Goal: Task Accomplishment & Management: Use online tool/utility

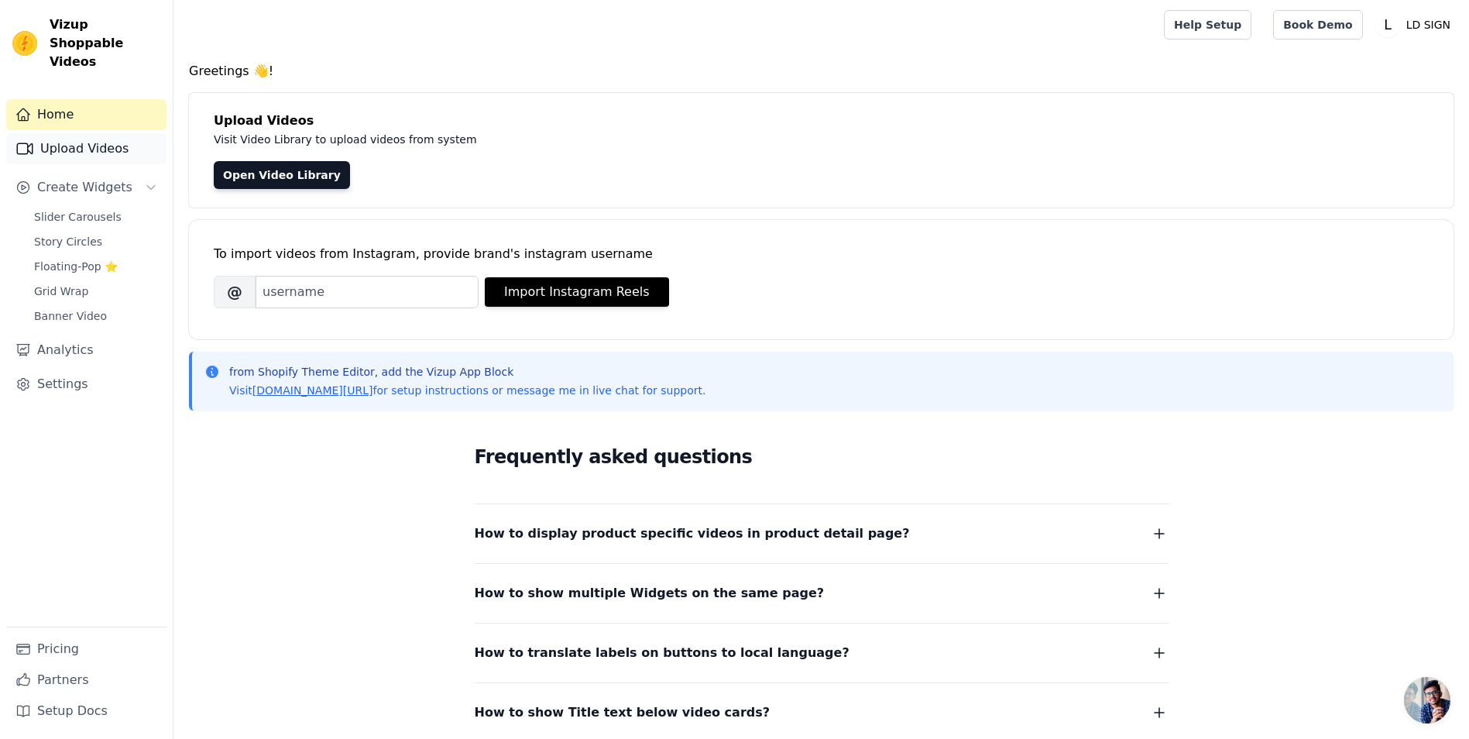
click at [105, 133] on link "Upload Videos" at bounding box center [86, 148] width 160 height 31
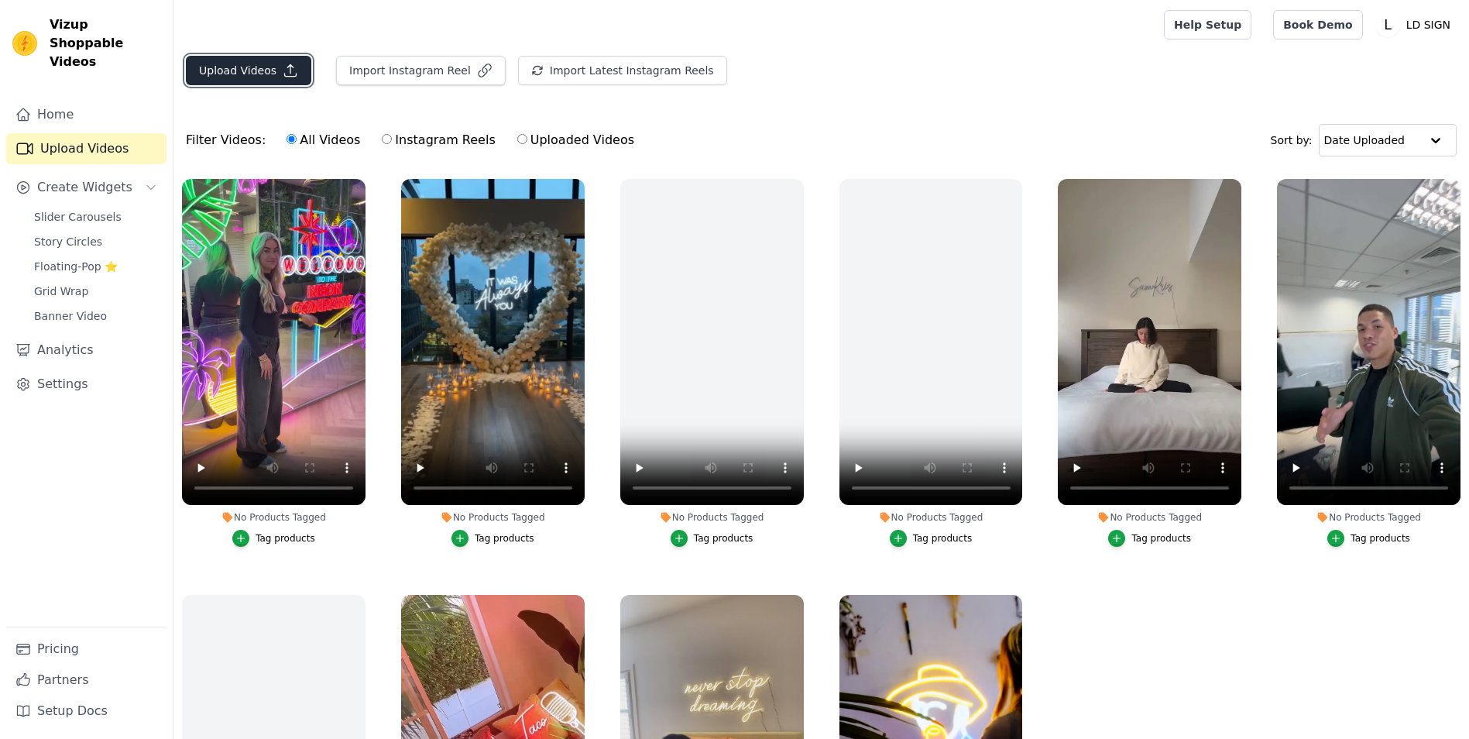
click at [234, 70] on button "Upload Videos" at bounding box center [248, 70] width 125 height 29
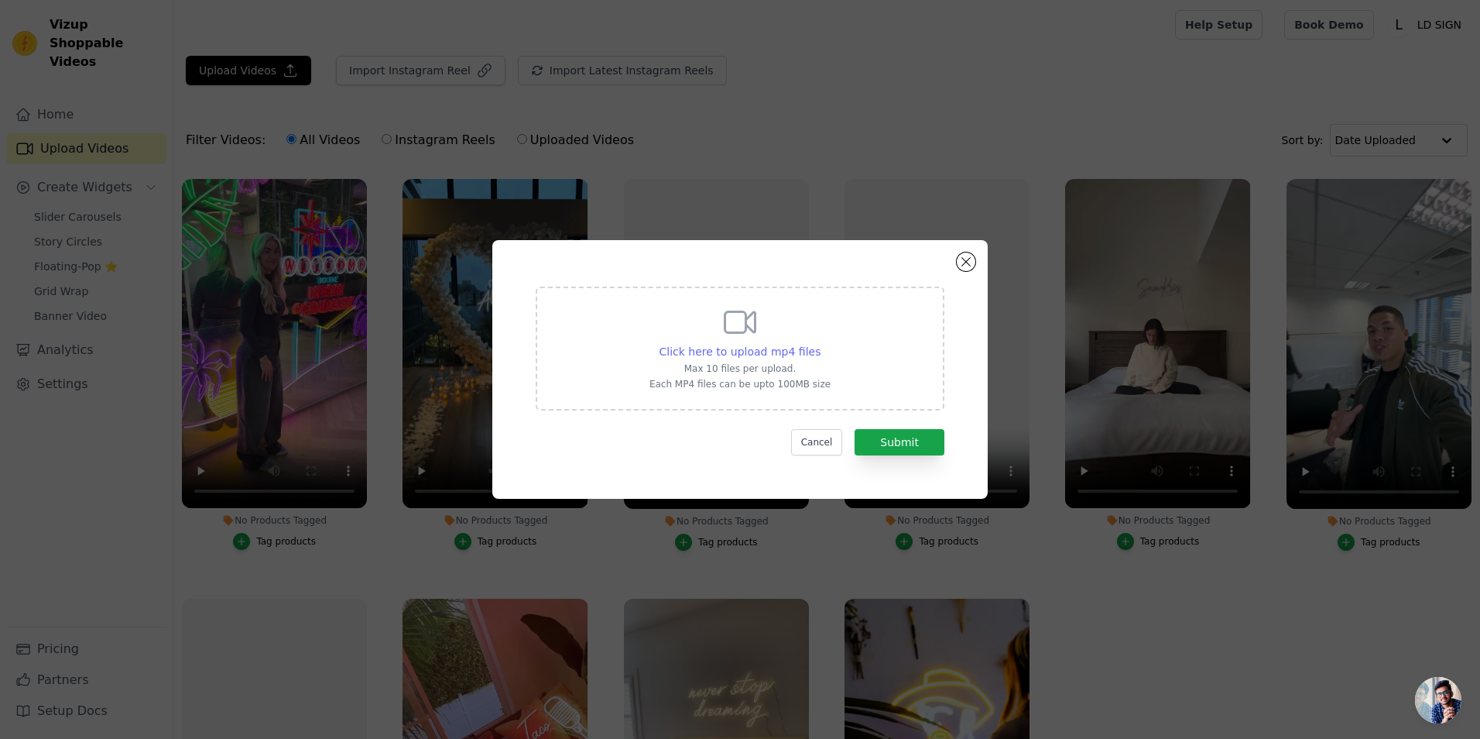
click at [705, 348] on span "Click here to upload mp4 files" at bounding box center [741, 351] width 162 height 12
click at [820, 344] on input "Click here to upload mp4 files Max 10 files per upload. Each MP4 files can be u…" at bounding box center [820, 343] width 1 height 1
type input "C:\fakepath\When your kitchen is already iconic, but a neon sign takes it to th…"
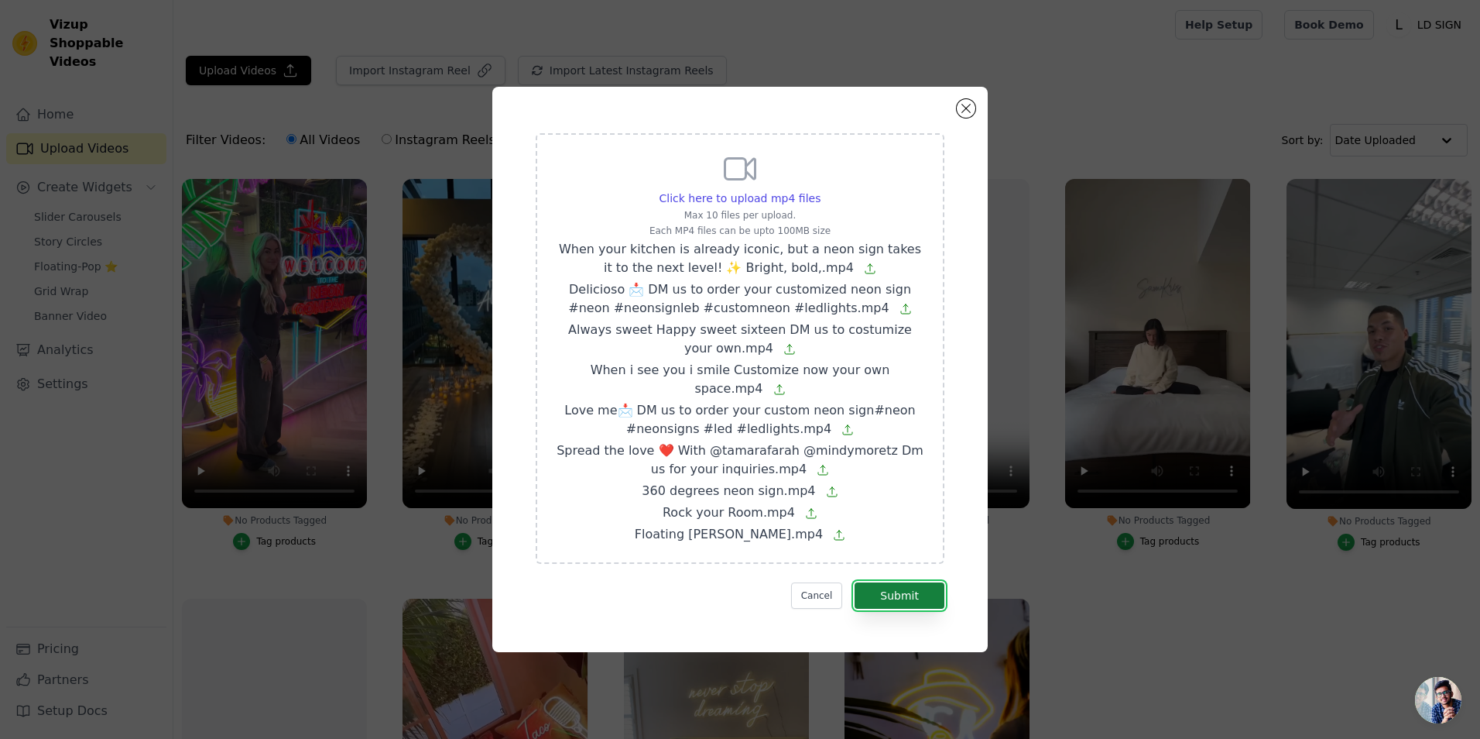
click at [898, 586] on button "Submit" at bounding box center [900, 595] width 90 height 26
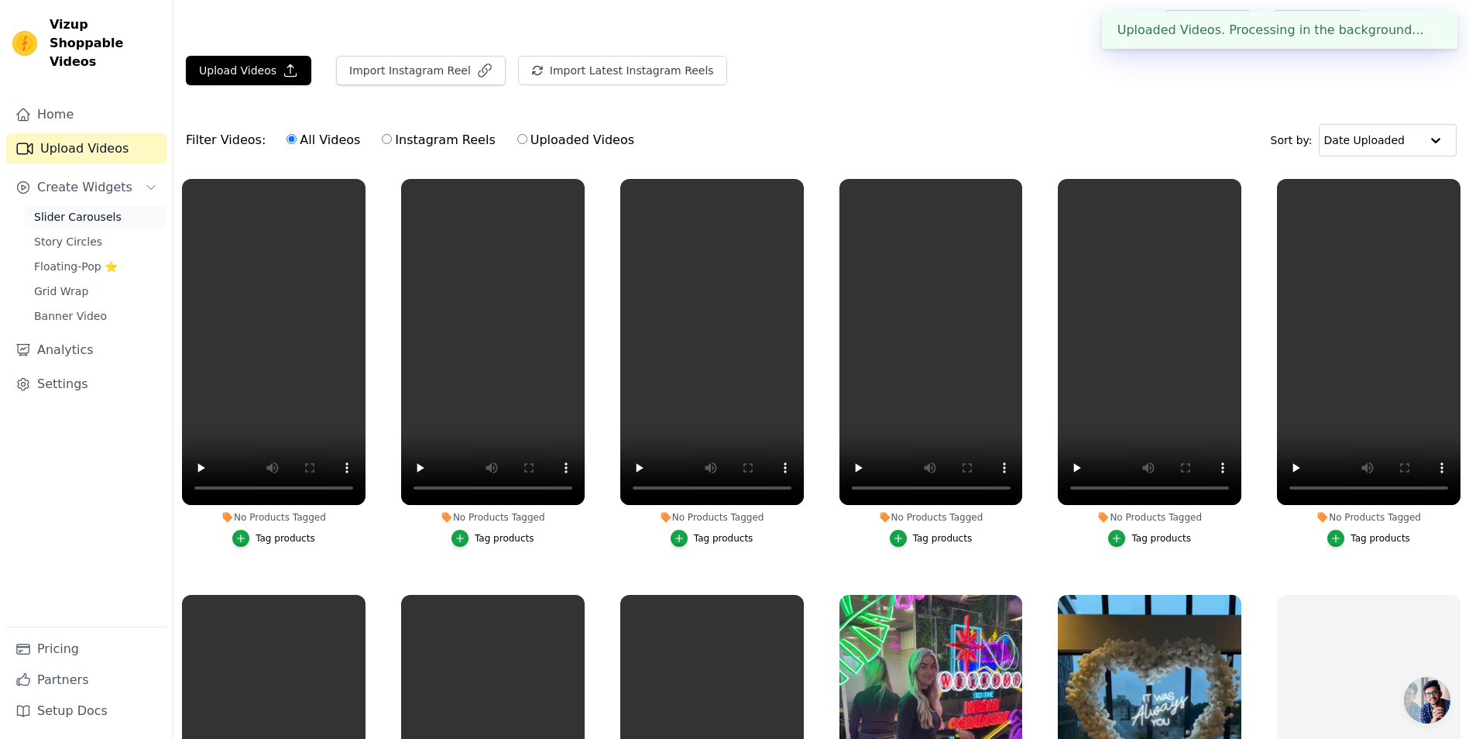
click at [91, 209] on span "Slider Carousels" at bounding box center [77, 216] width 87 height 15
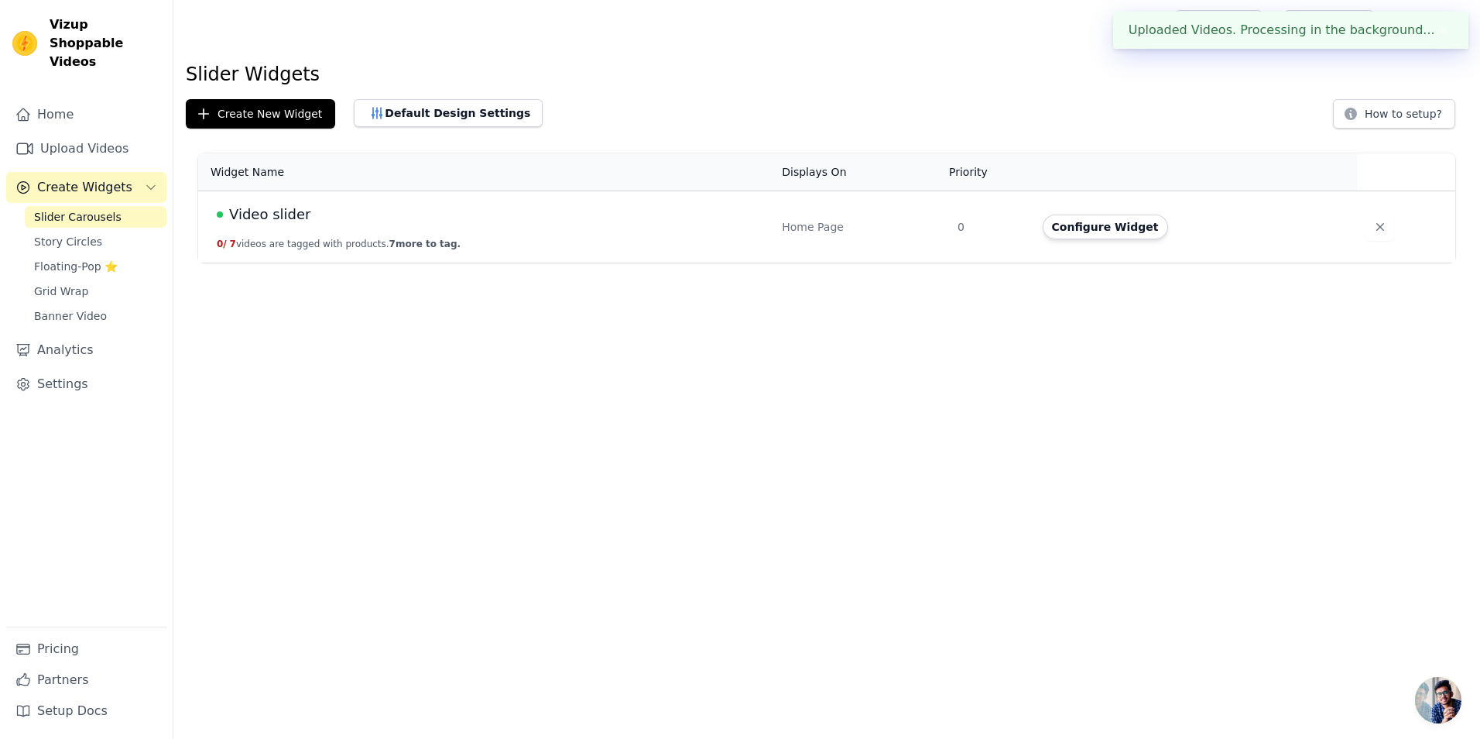
click at [756, 234] on td "Video slider 0 / 7 videos are tagged with products. 7 more to tag." at bounding box center [485, 227] width 574 height 72
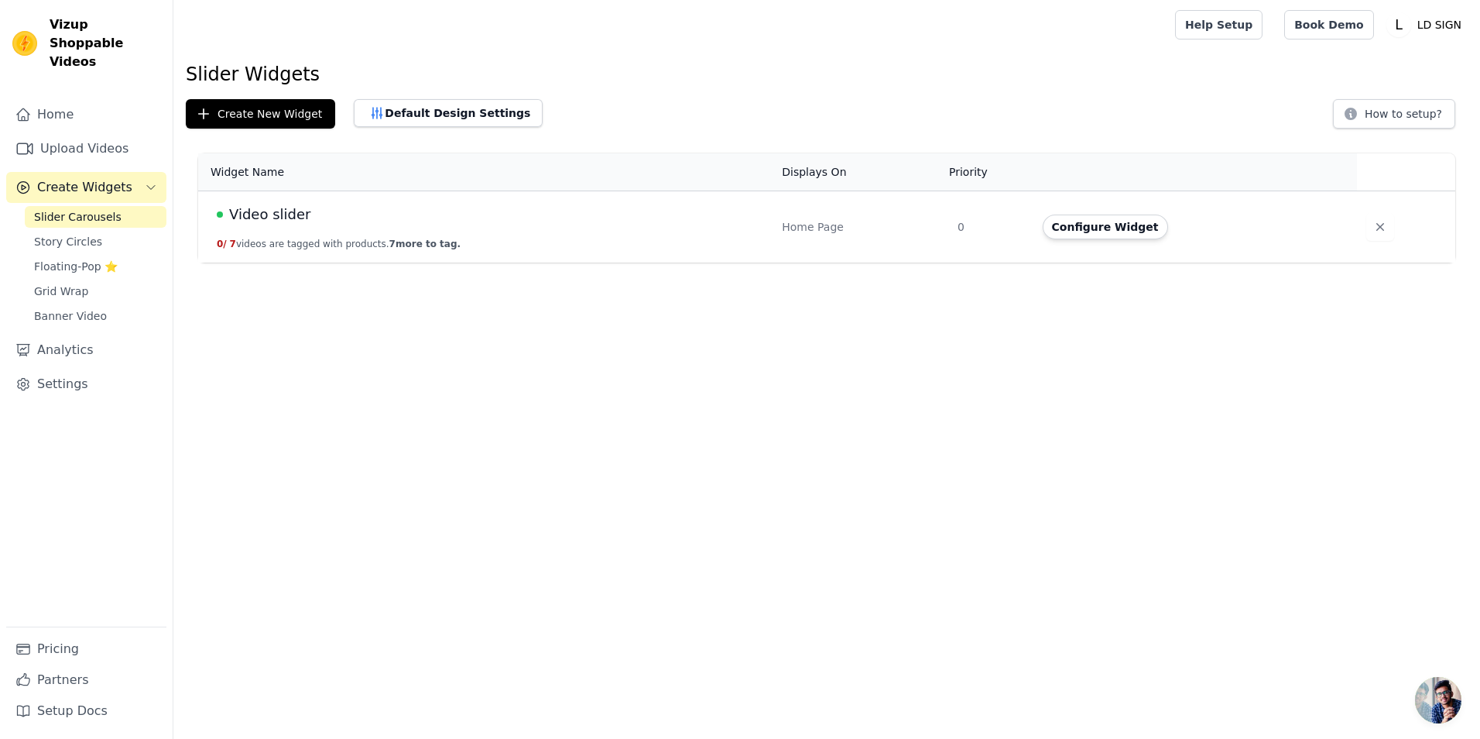
click at [946, 232] on td "Home Page" at bounding box center [861, 227] width 176 height 72
click at [1039, 219] on td "Configure Widget" at bounding box center [1195, 227] width 324 height 72
click at [1068, 225] on button "Configure Widget" at bounding box center [1105, 226] width 125 height 25
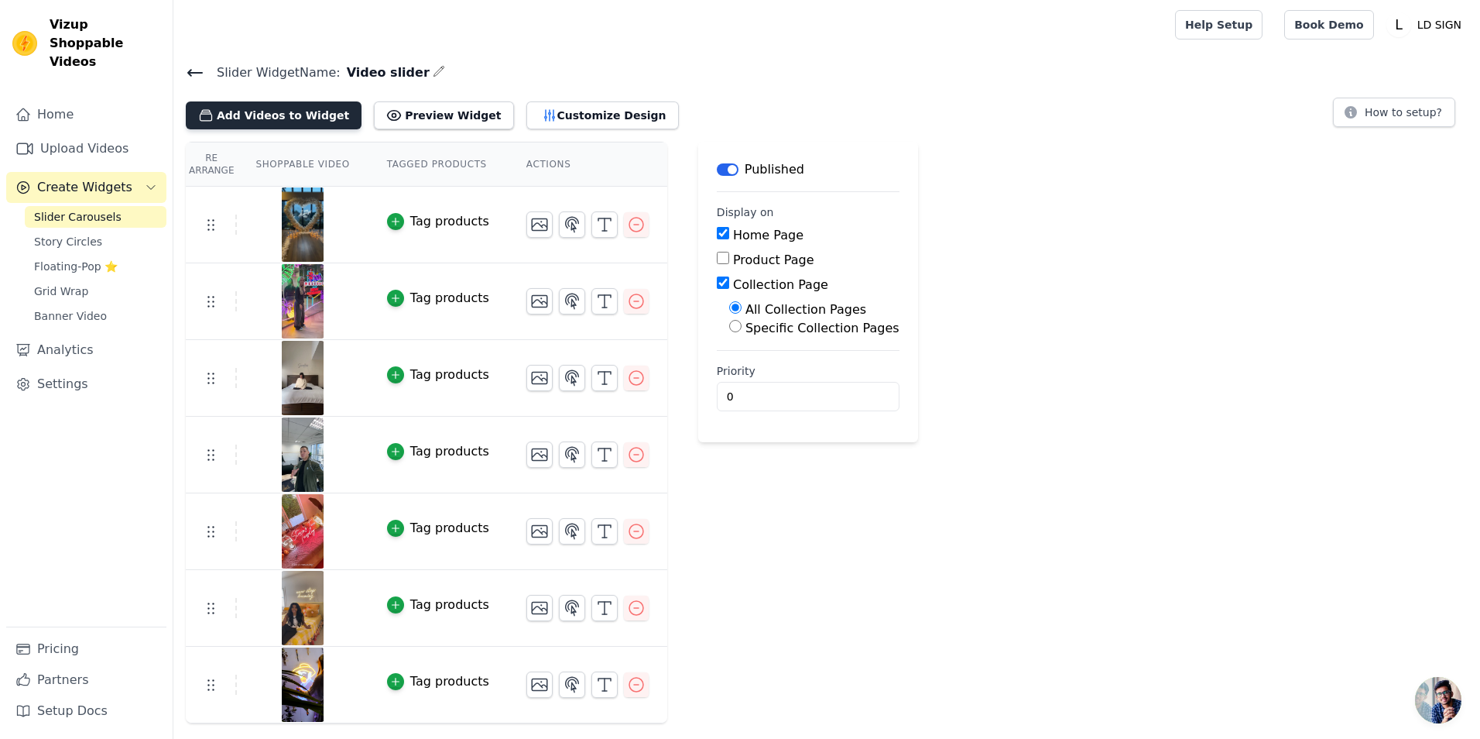
click at [275, 118] on button "Add Videos to Widget" at bounding box center [274, 115] width 176 height 28
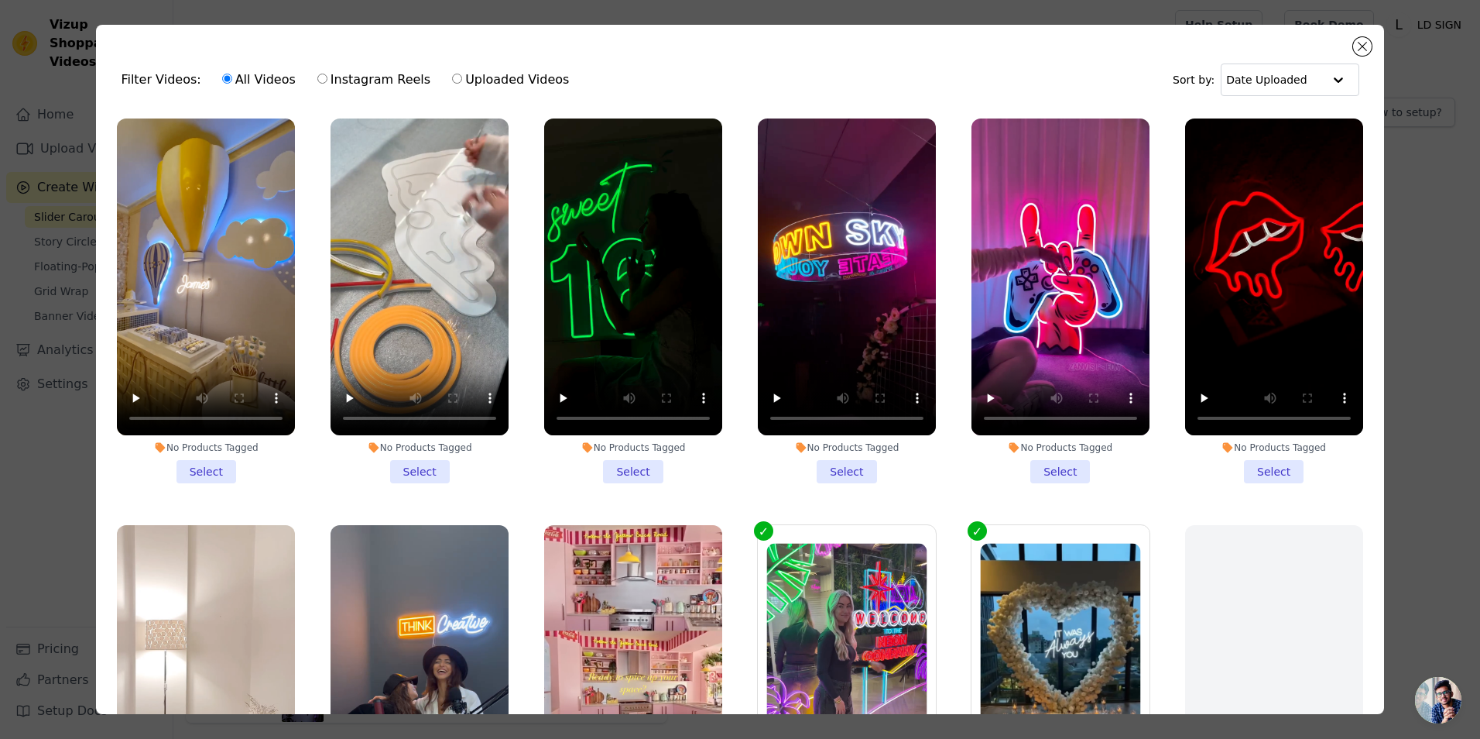
click at [218, 459] on li "No Products Tagged Select" at bounding box center [206, 300] width 178 height 365
click at [0, 0] on input "No Products Tagged Select" at bounding box center [0, 0] width 0 height 0
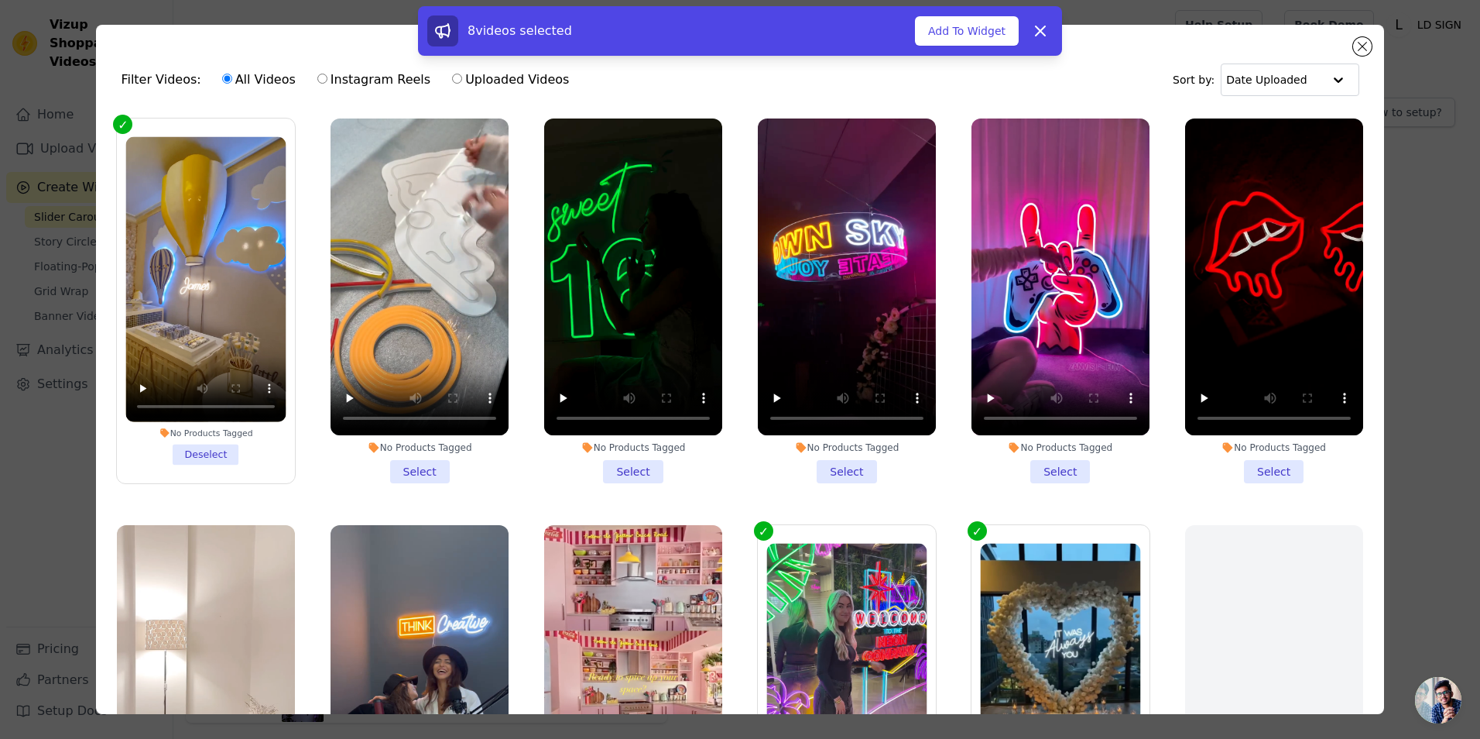
click at [416, 468] on li "No Products Tagged Select" at bounding box center [420, 300] width 178 height 365
click at [0, 0] on input "No Products Tagged Select" at bounding box center [0, 0] width 0 height 0
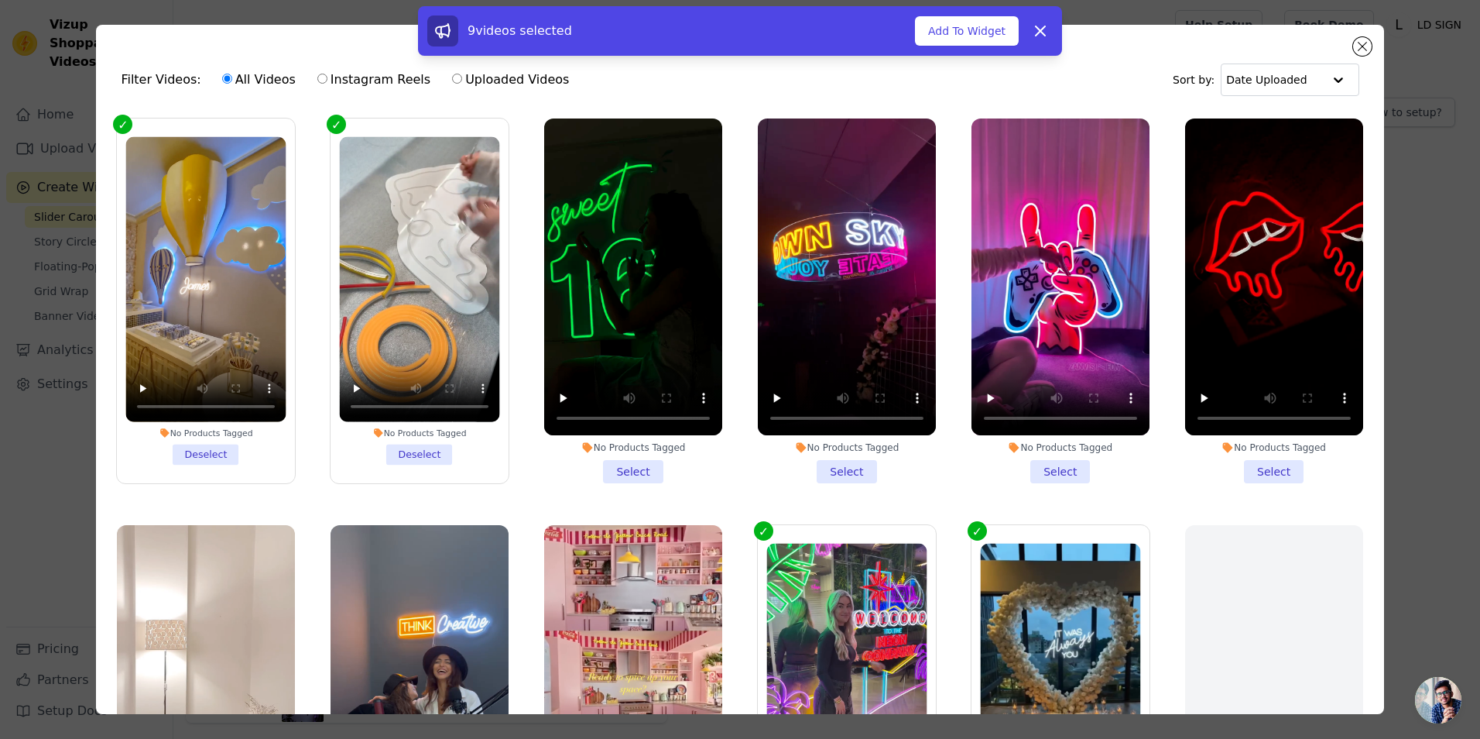
click at [622, 467] on li "No Products Tagged Select" at bounding box center [633, 300] width 178 height 365
click at [0, 0] on input "No Products Tagged Select" at bounding box center [0, 0] width 0 height 0
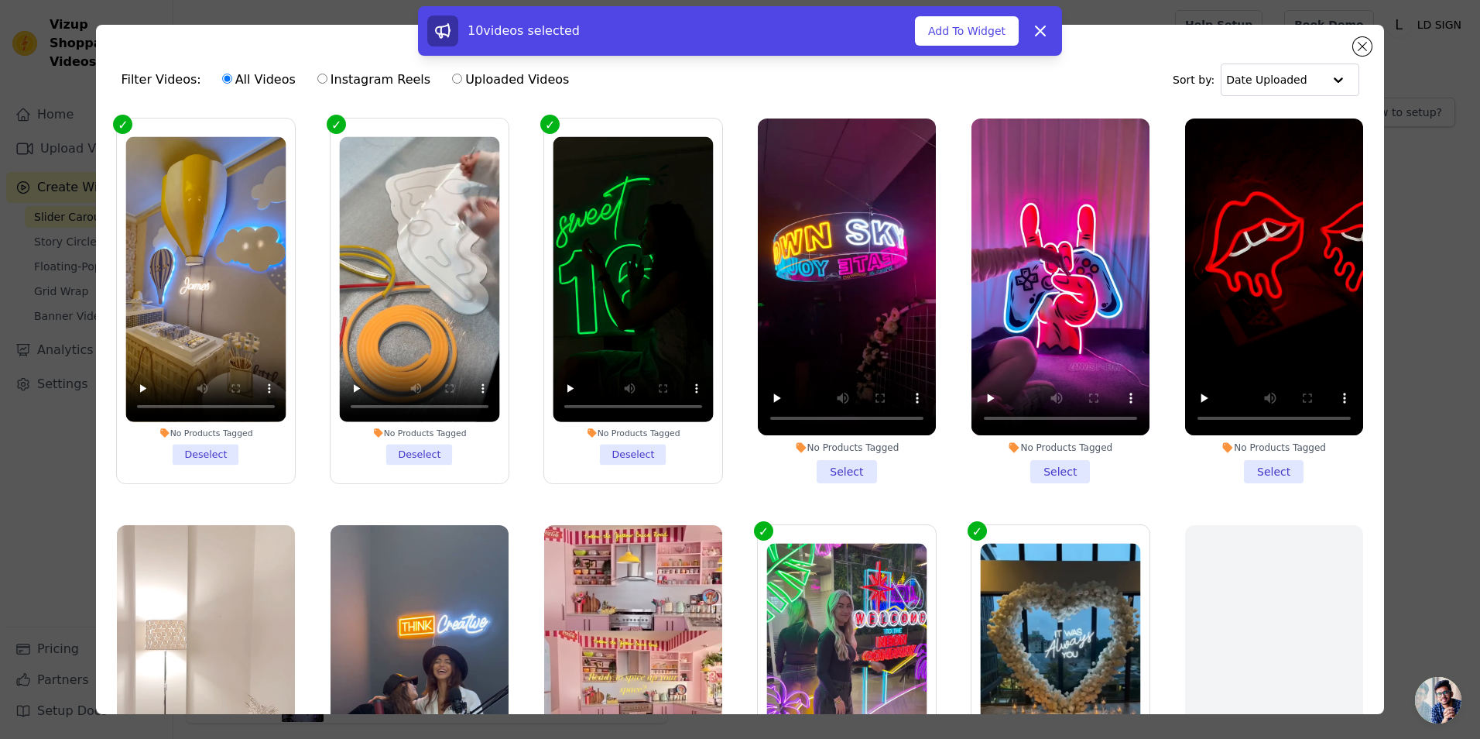
click at [835, 468] on li "No Products Tagged Select" at bounding box center [847, 300] width 178 height 365
click at [0, 0] on input "No Products Tagged Select" at bounding box center [0, 0] width 0 height 0
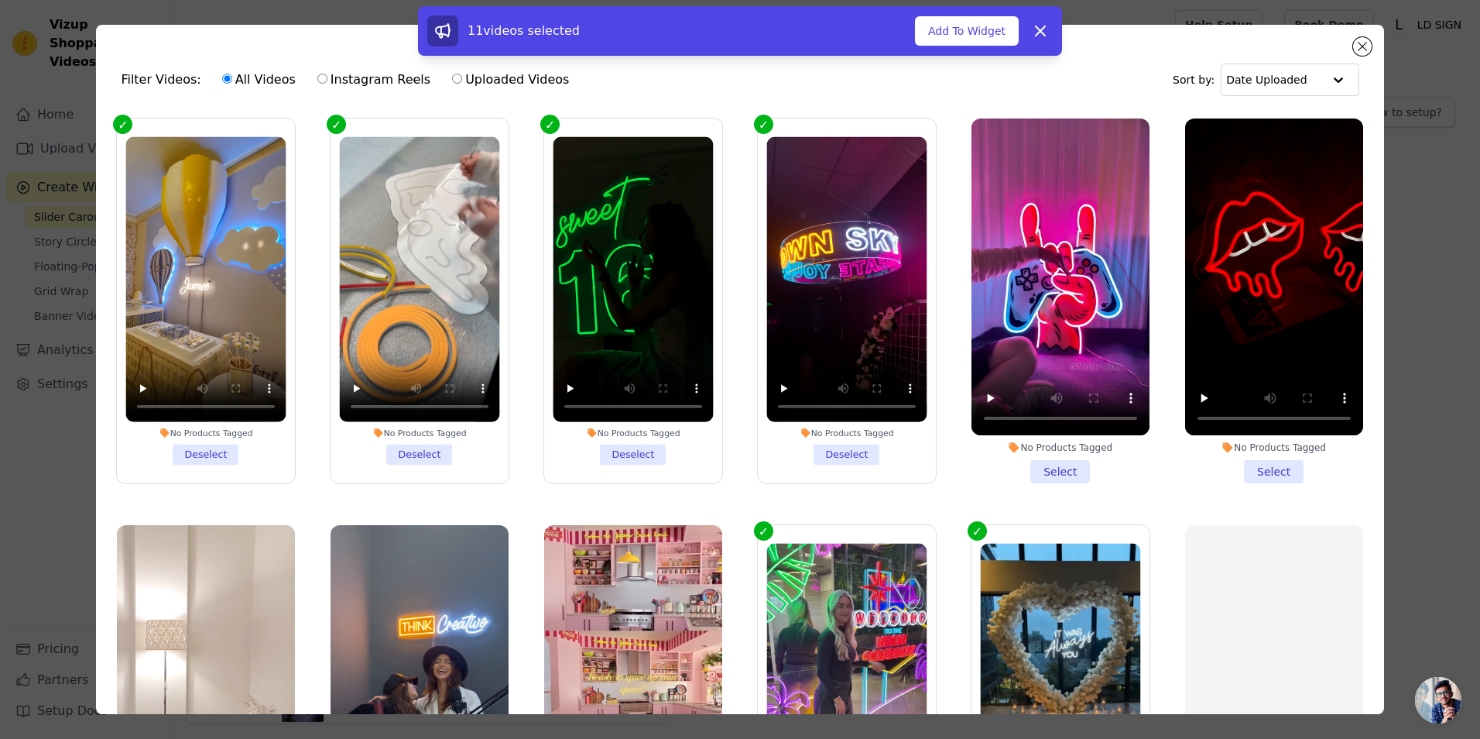
click at [1059, 467] on li "No Products Tagged Select" at bounding box center [1061, 300] width 178 height 365
click at [0, 0] on input "No Products Tagged Select" at bounding box center [0, 0] width 0 height 0
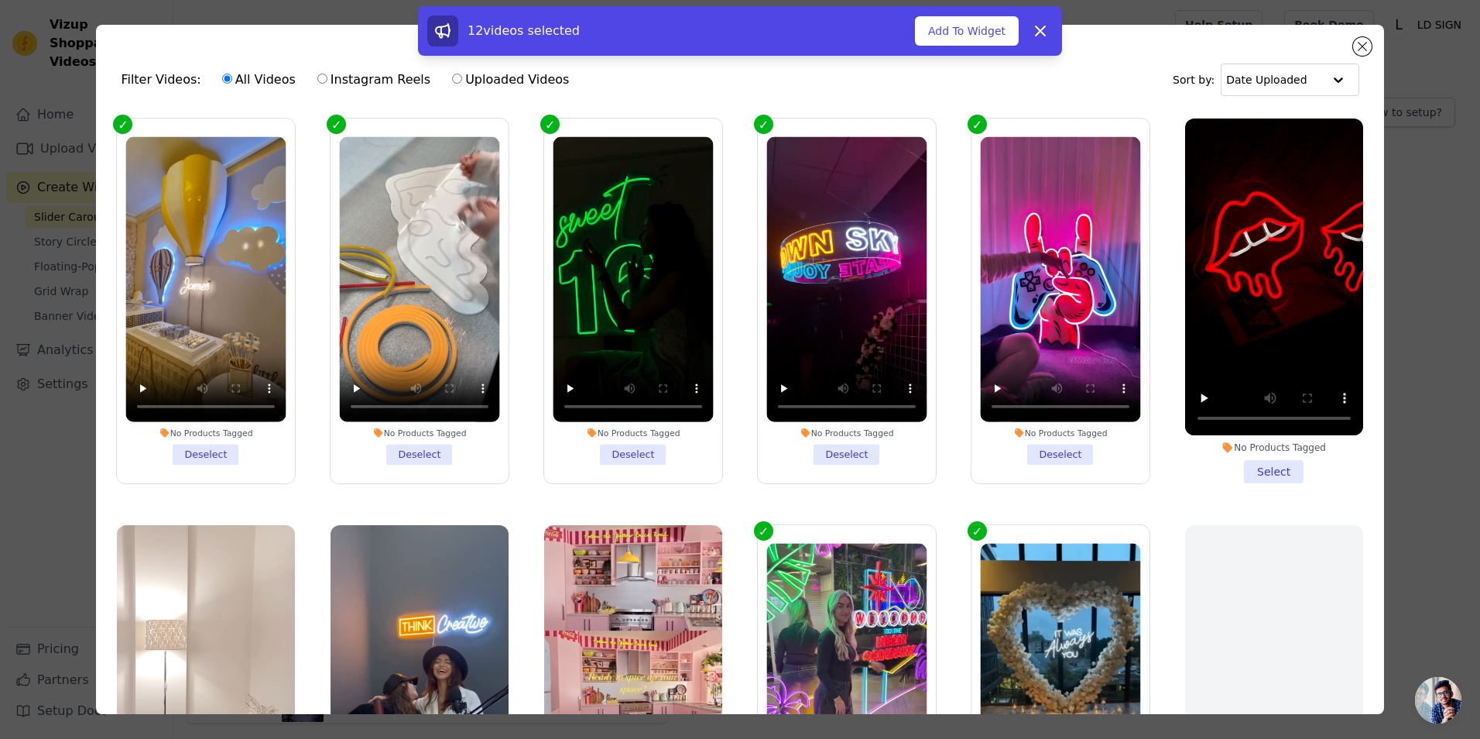
click at [1267, 462] on li "No Products Tagged Select" at bounding box center [1274, 300] width 178 height 365
click at [0, 0] on input "No Products Tagged Select" at bounding box center [0, 0] width 0 height 0
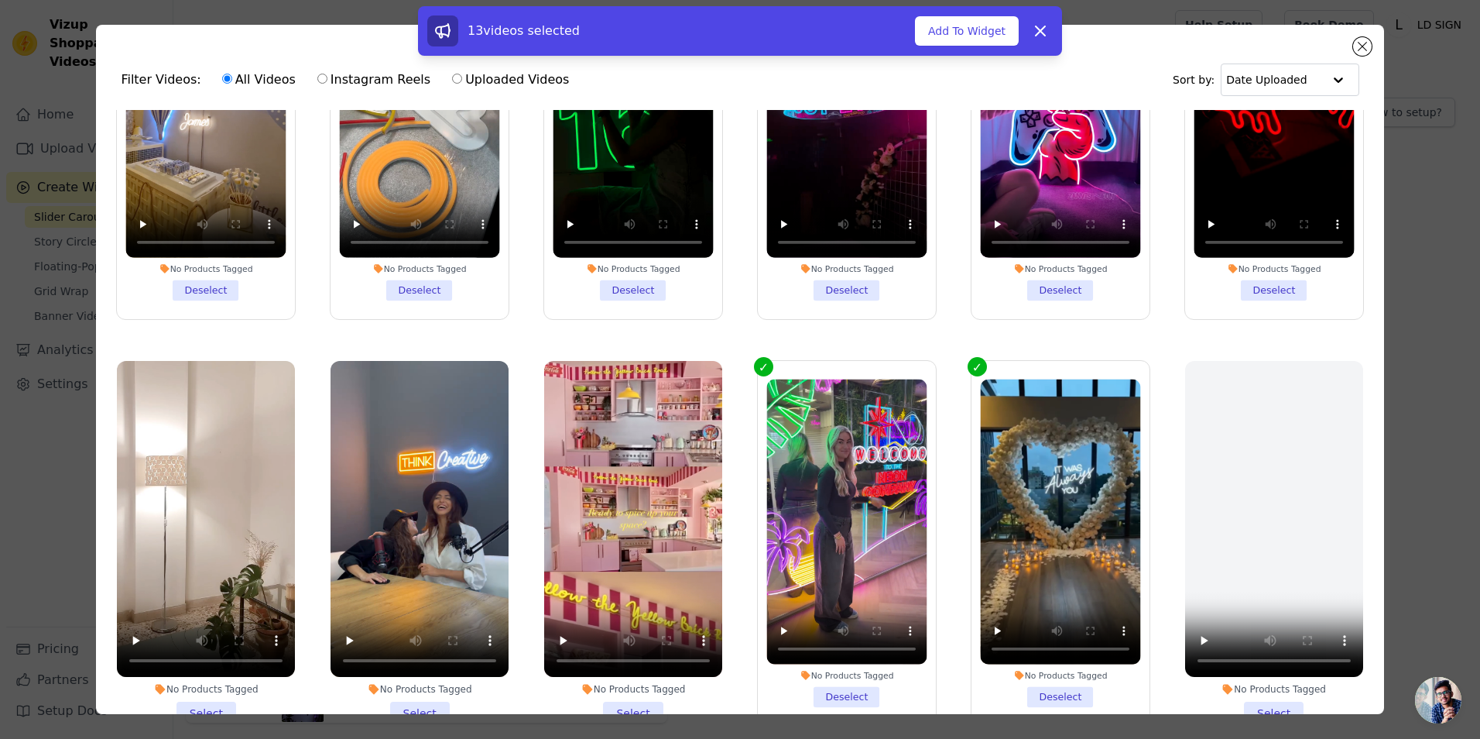
scroll to position [232, 0]
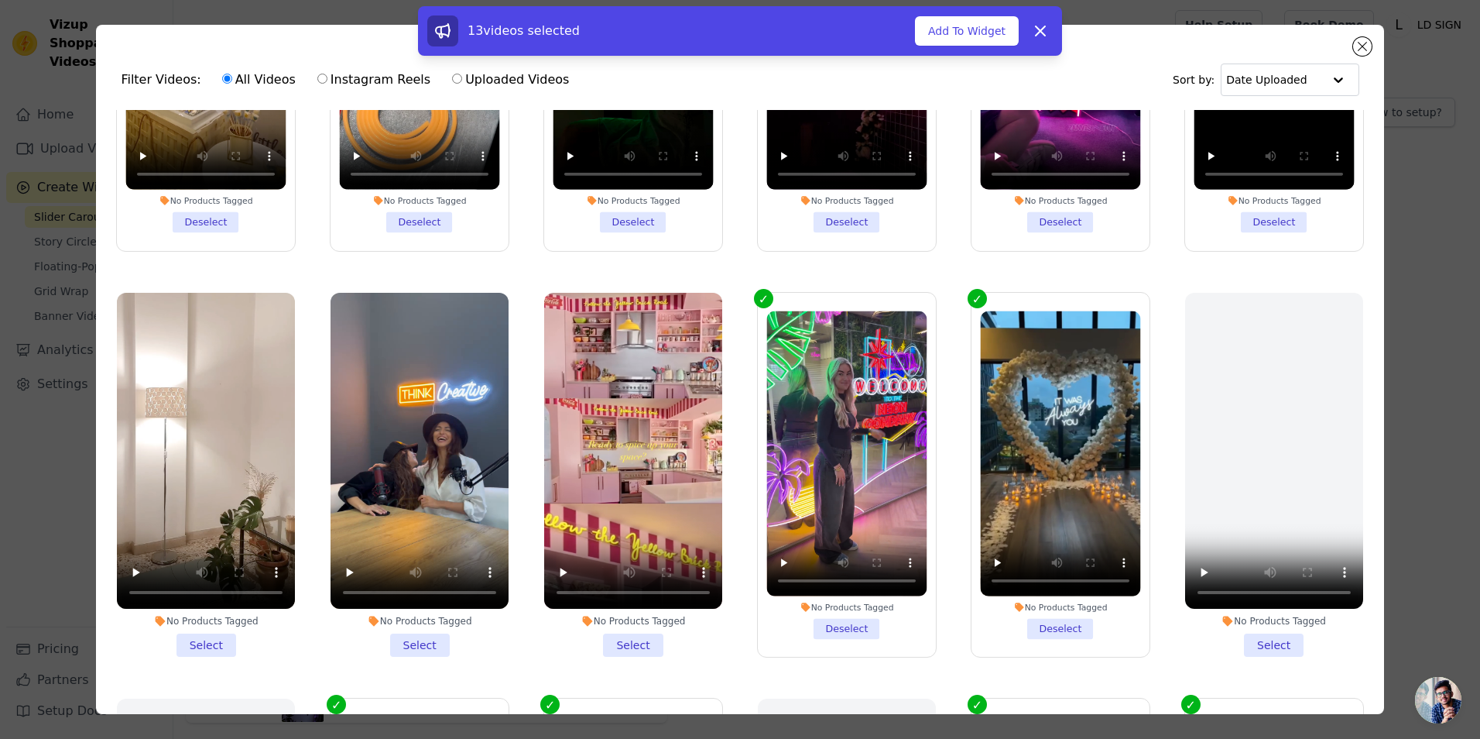
drag, startPoint x: 215, startPoint y: 643, endPoint x: 223, endPoint y: 643, distance: 7.8
click at [215, 643] on li "No Products Tagged Select" at bounding box center [206, 475] width 178 height 365
click at [0, 0] on input "No Products Tagged Select" at bounding box center [0, 0] width 0 height 0
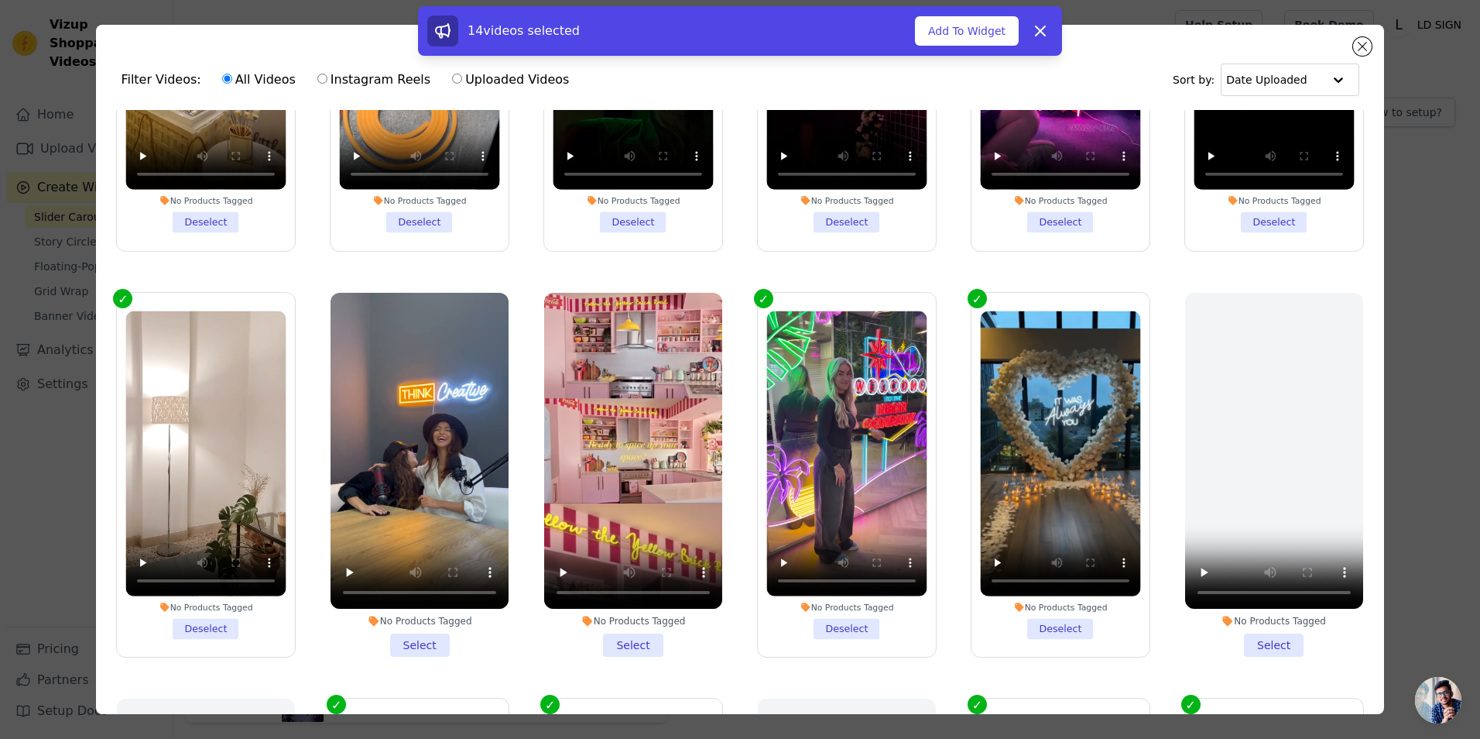
click at [417, 635] on li "No Products Tagged Select" at bounding box center [420, 475] width 178 height 365
click at [0, 0] on input "No Products Tagged Select" at bounding box center [0, 0] width 0 height 0
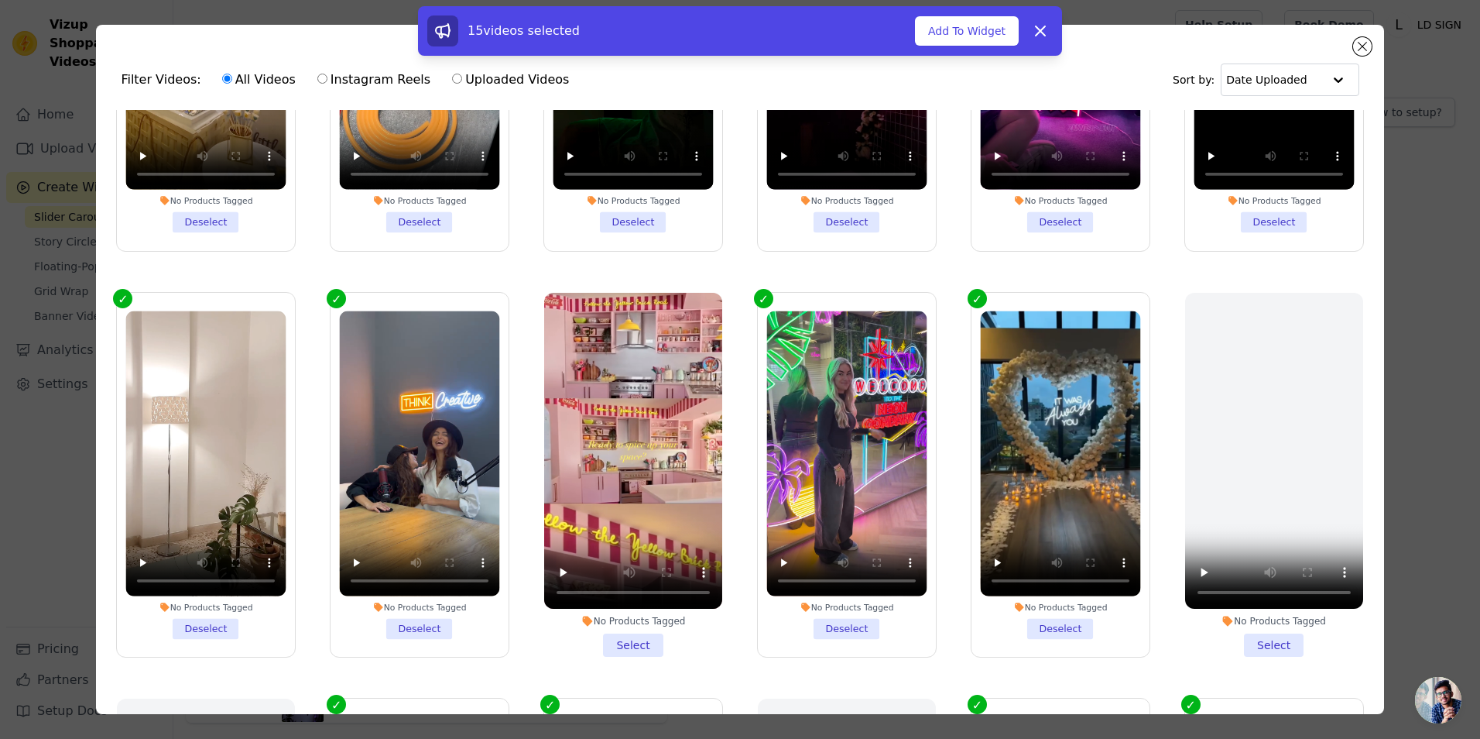
click at [634, 640] on li "No Products Tagged Select" at bounding box center [633, 475] width 178 height 365
click at [0, 0] on input "No Products Tagged Select" at bounding box center [0, 0] width 0 height 0
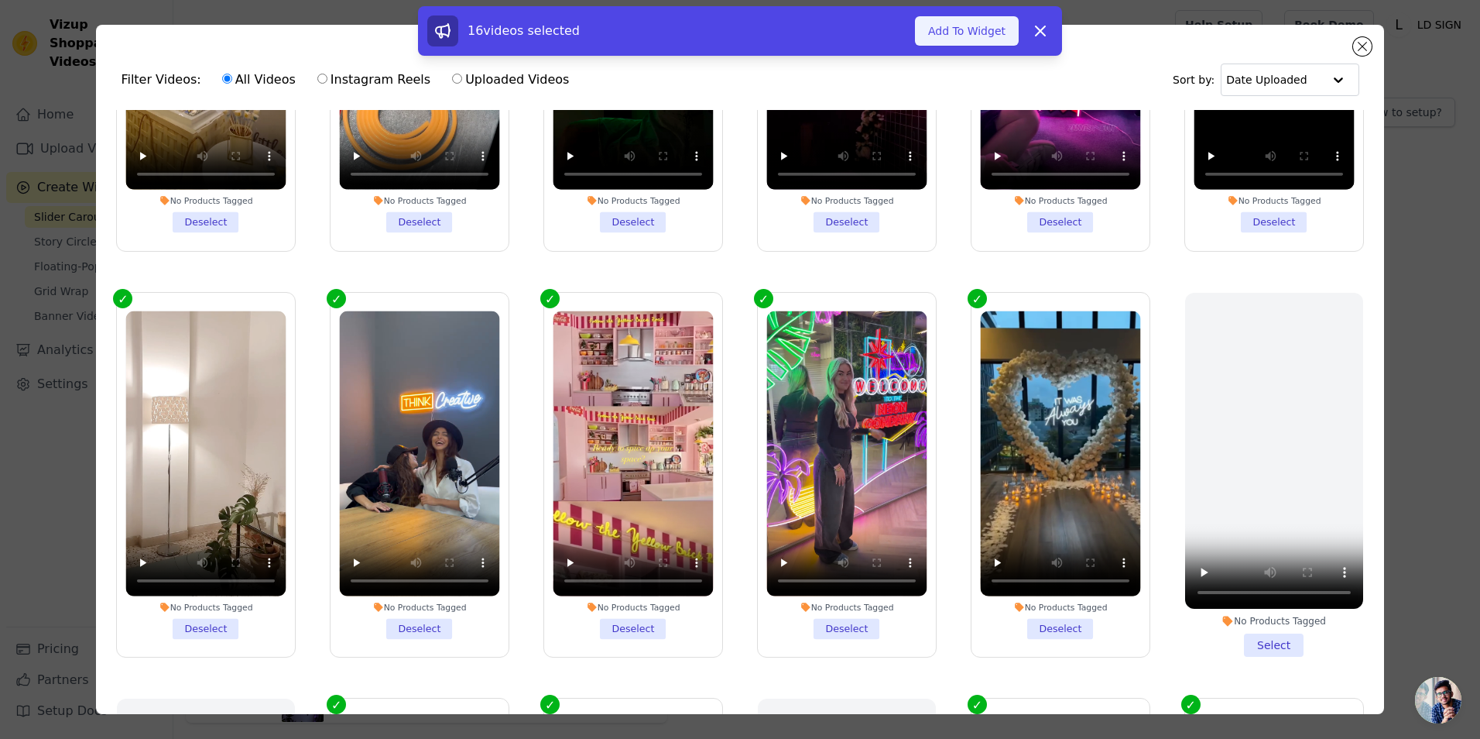
click at [987, 33] on button "Add To Widget" at bounding box center [967, 30] width 104 height 29
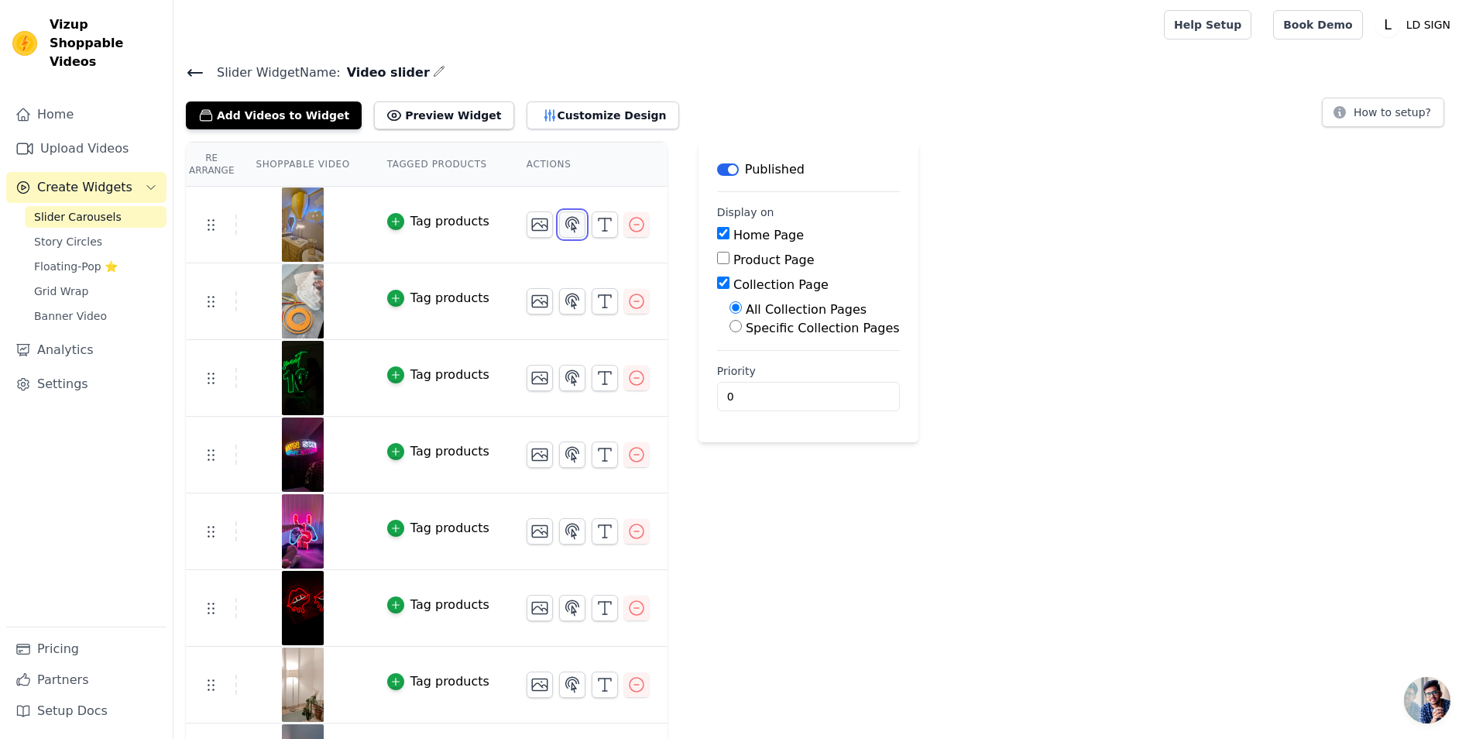
click at [563, 227] on icon "button" at bounding box center [572, 224] width 19 height 19
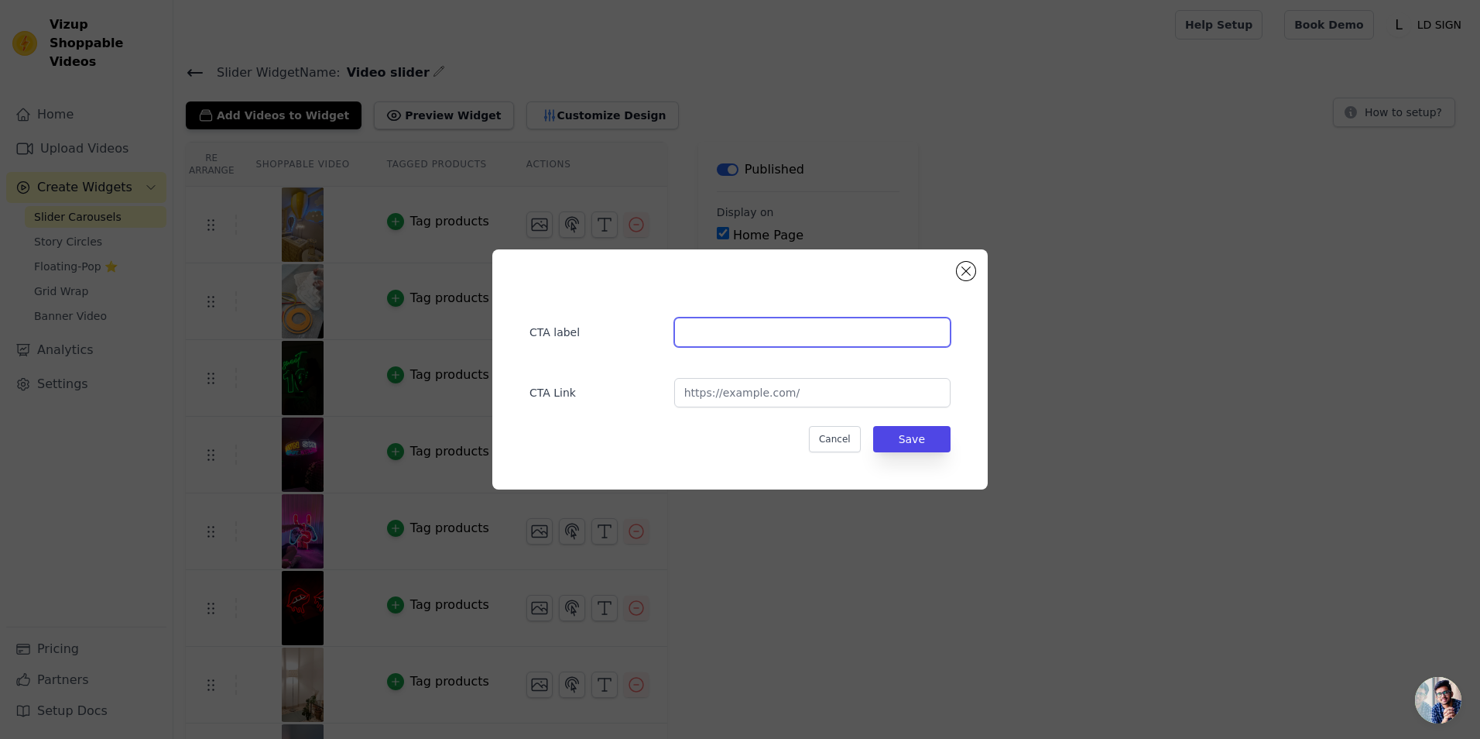
click at [701, 341] on input "text" at bounding box center [812, 331] width 276 height 29
type input "Upload Your Logo"
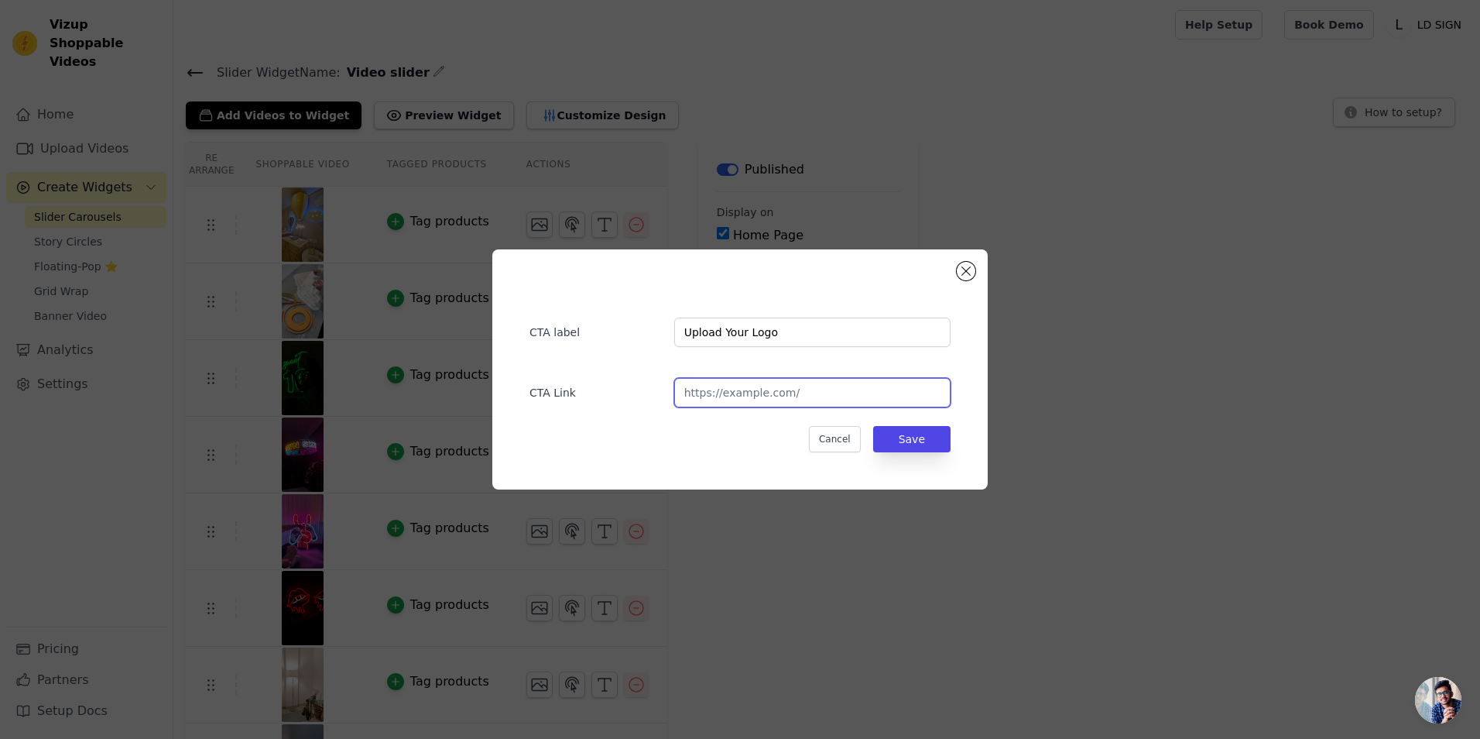
type input "[URL][DOMAIN_NAME]"
click at [838, 437] on button "Cancel" at bounding box center [835, 439] width 52 height 26
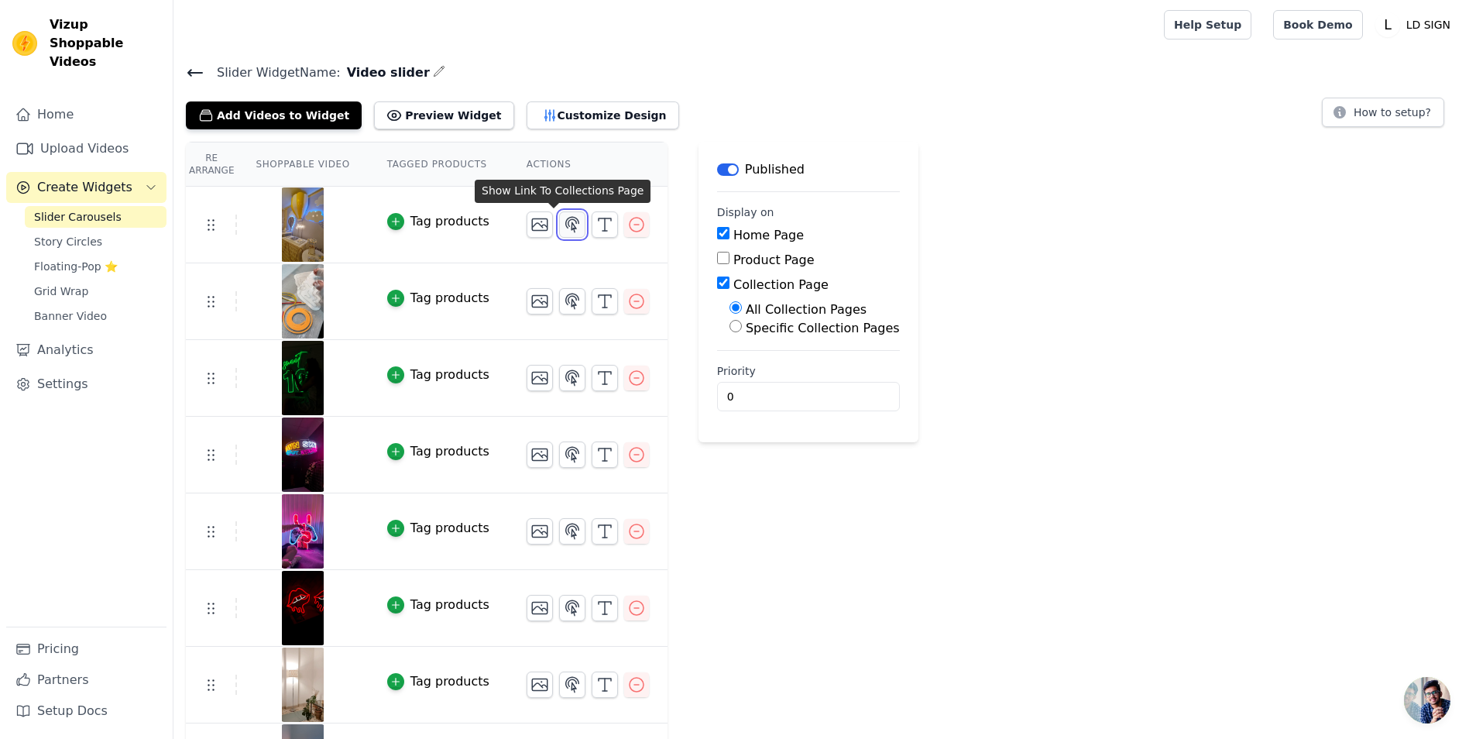
click at [563, 224] on icon "button" at bounding box center [572, 224] width 19 height 19
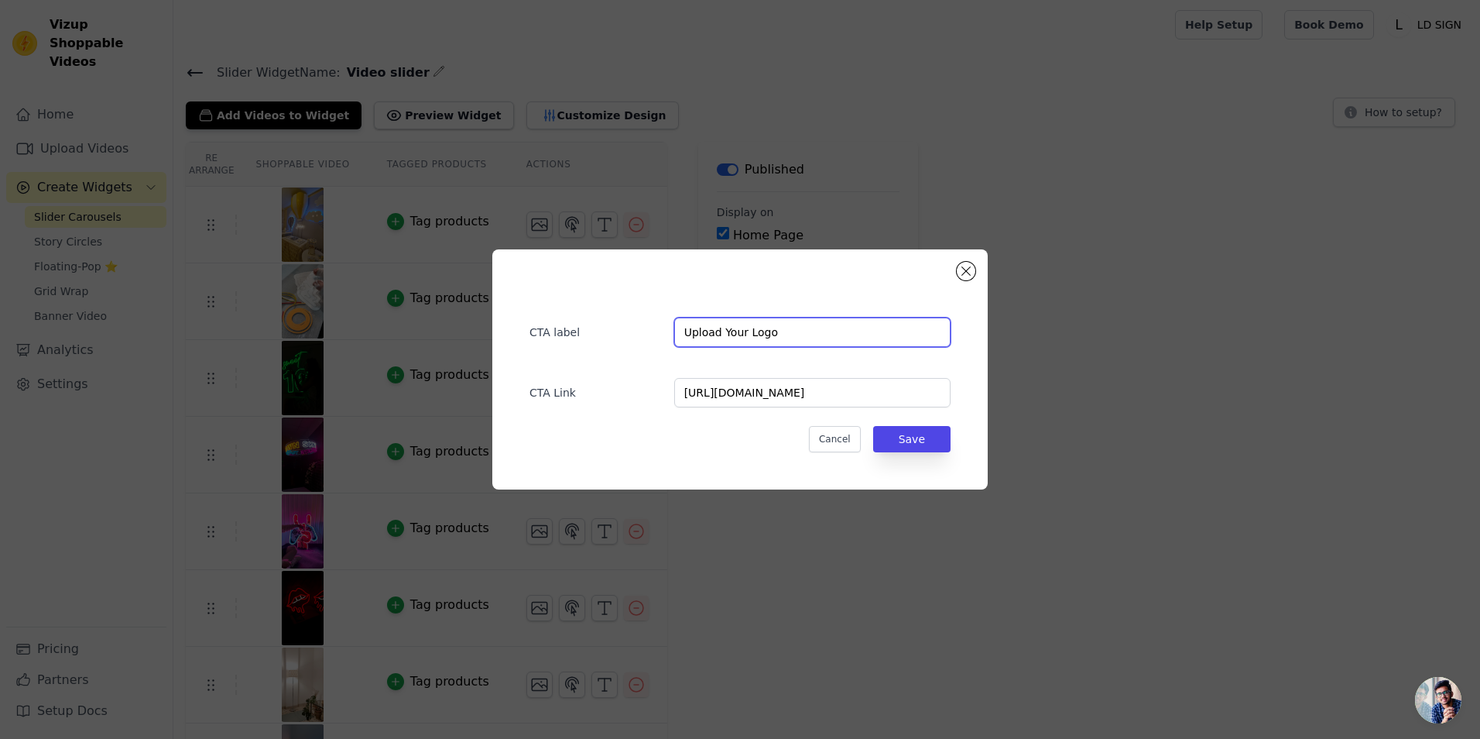
click at [700, 333] on input "Upload Your Logo" at bounding box center [812, 331] width 276 height 29
type input "U"
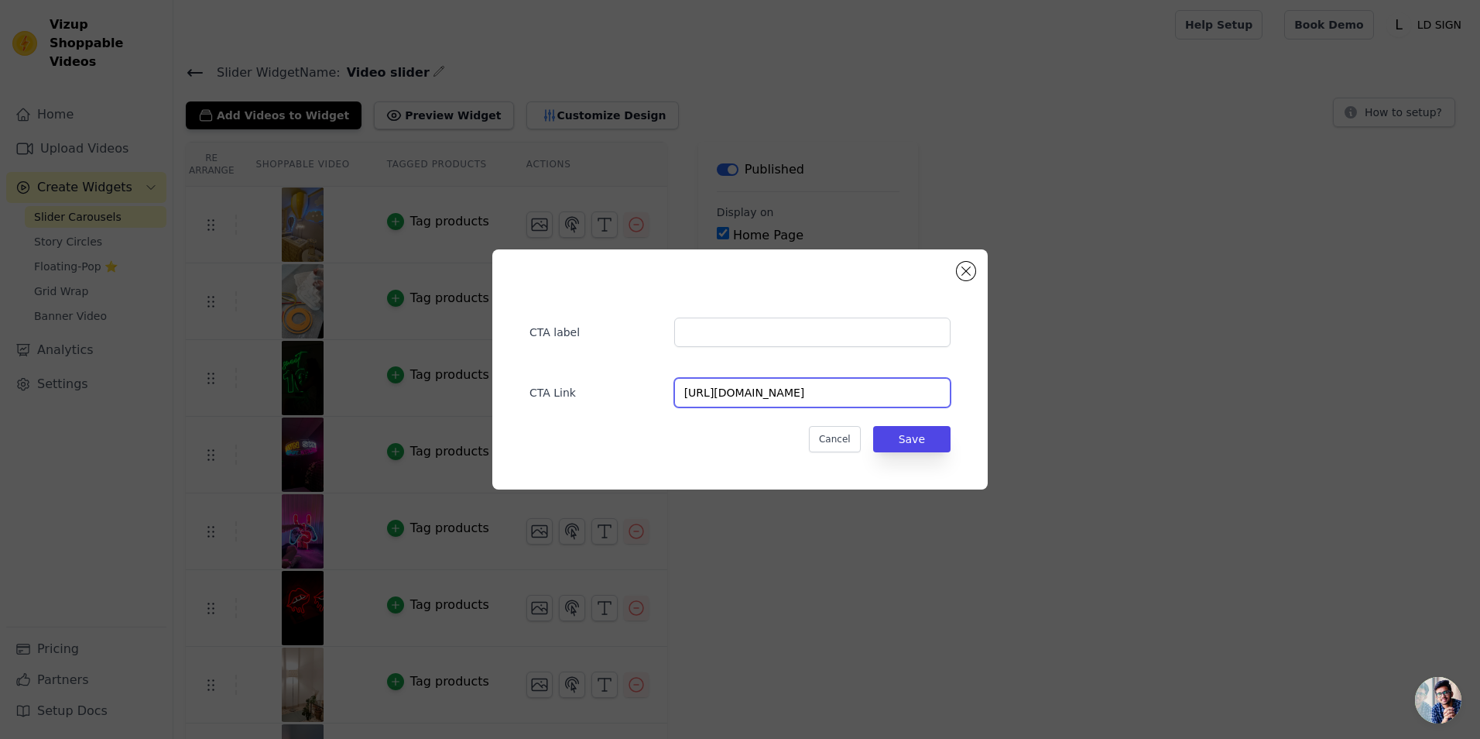
click at [842, 392] on input "[URL][DOMAIN_NAME]" at bounding box center [812, 392] width 276 height 29
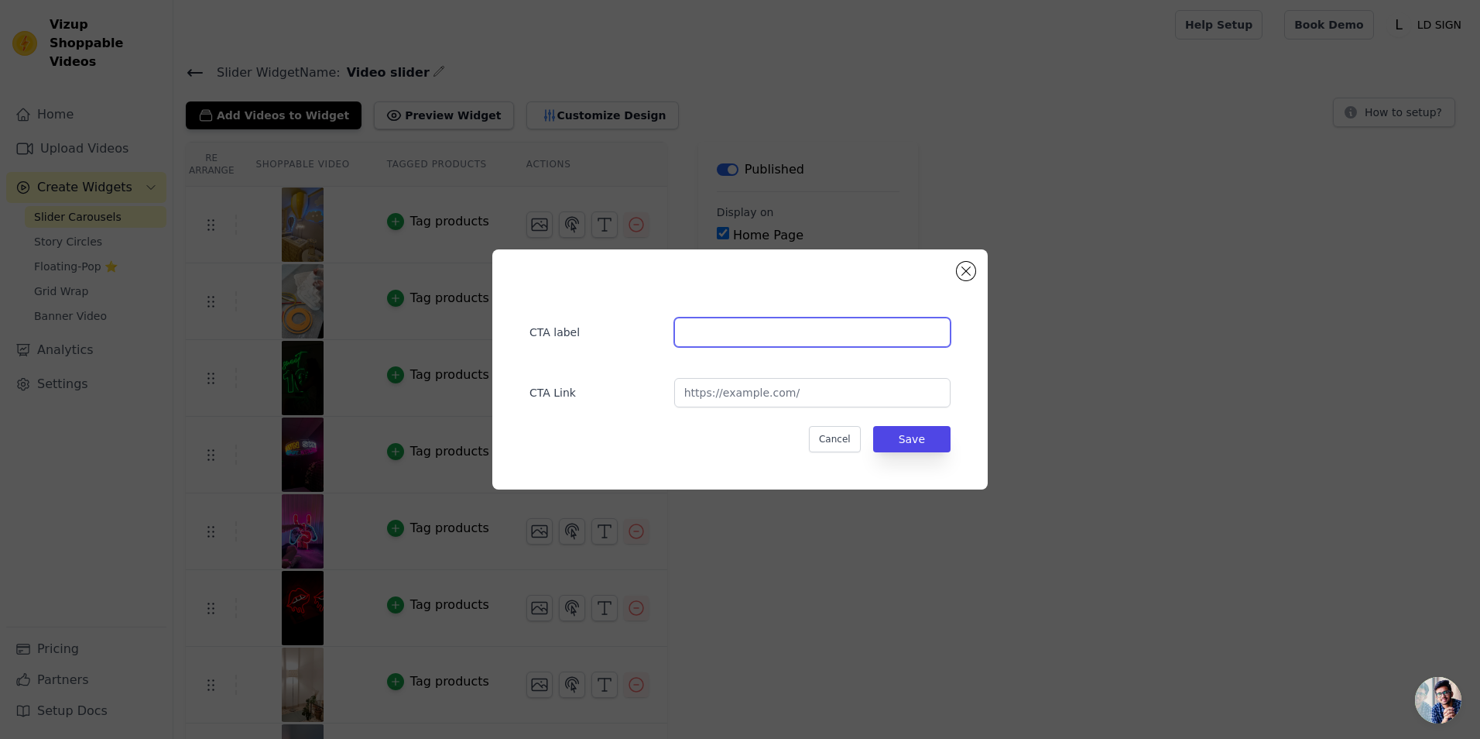
click at [750, 331] on input "text" at bounding box center [812, 331] width 276 height 29
type input "Build your Neon Sign"
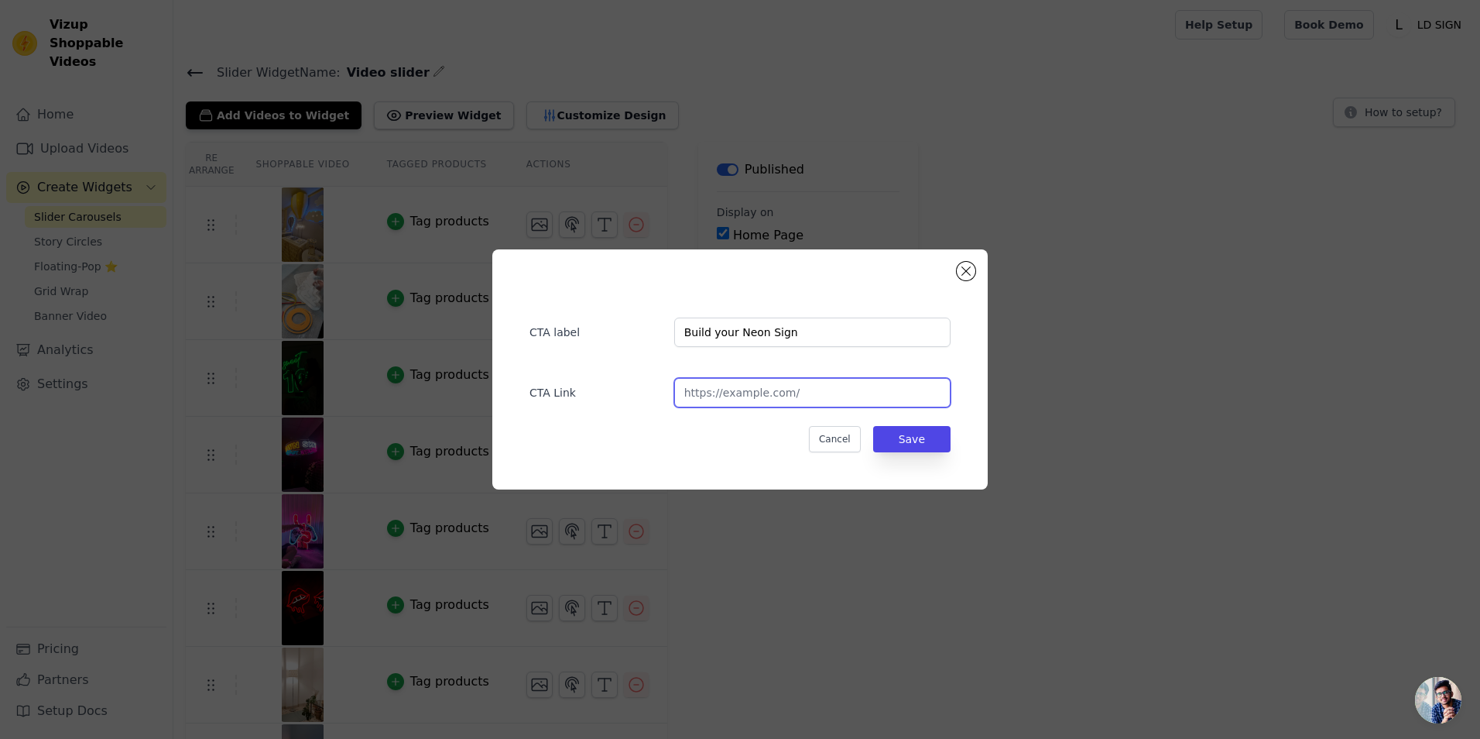
click at [765, 405] on input "url" at bounding box center [812, 392] width 276 height 29
type input "[URL][DOMAIN_NAME]"
click at [918, 436] on button "Save" at bounding box center [911, 439] width 77 height 26
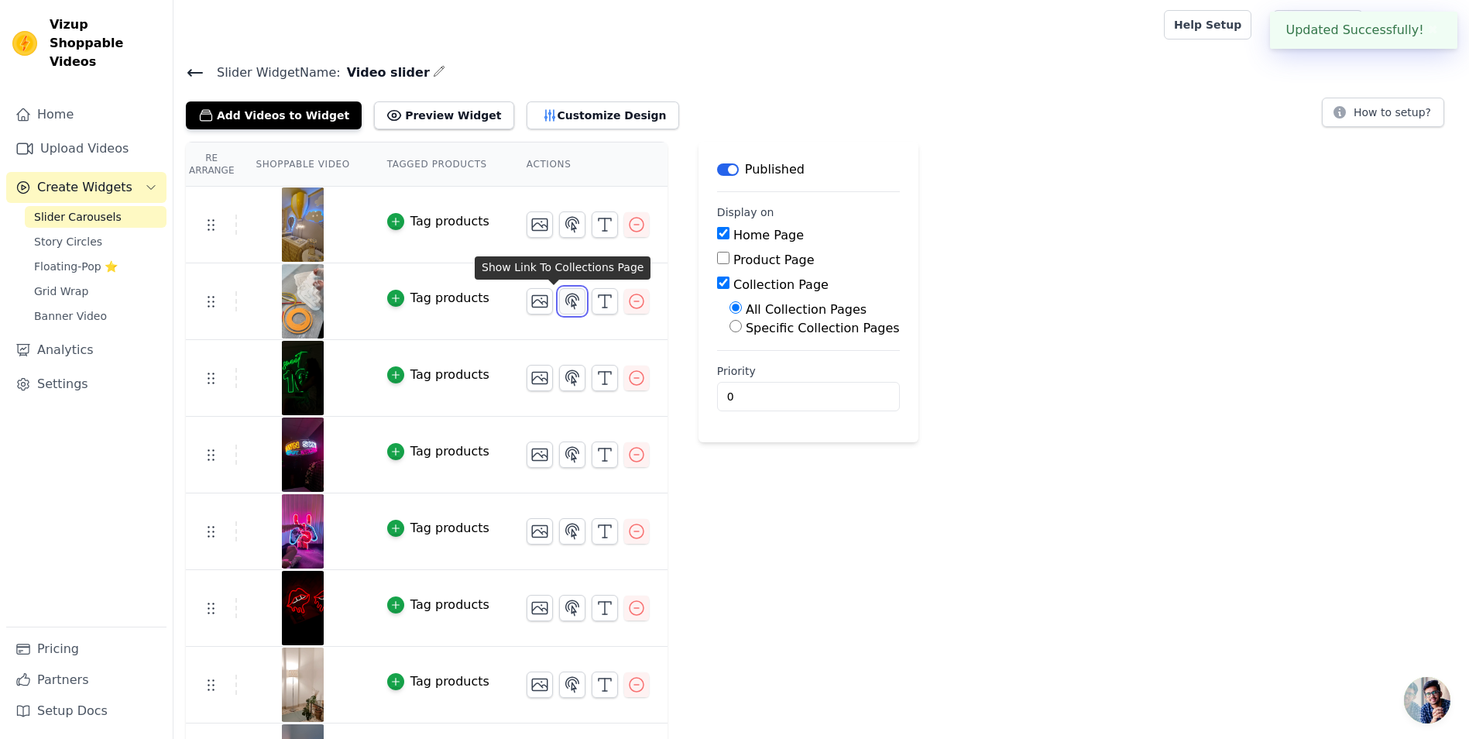
click at [566, 298] on icon "button" at bounding box center [572, 300] width 13 height 15
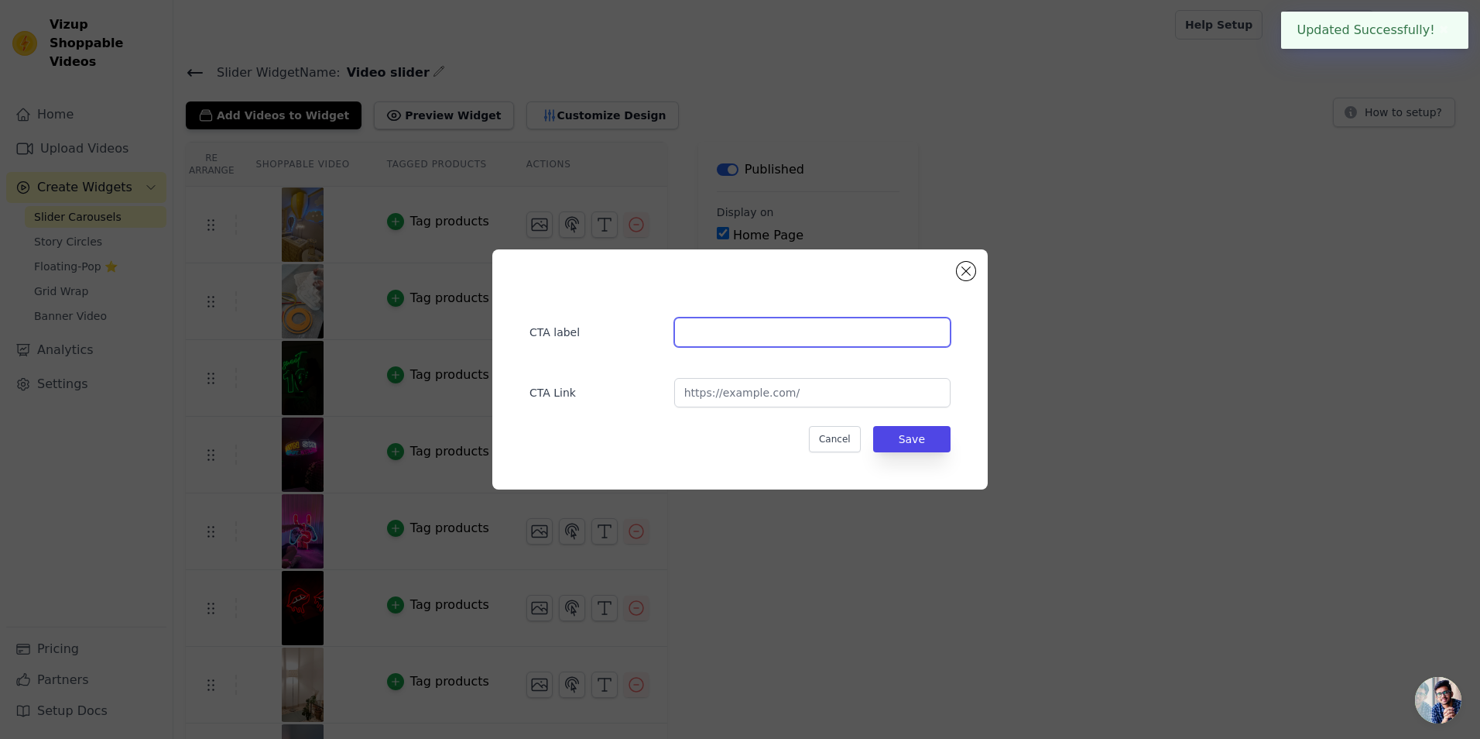
click at [761, 338] on input "text" at bounding box center [812, 331] width 276 height 29
type input "Upload Your Logo"
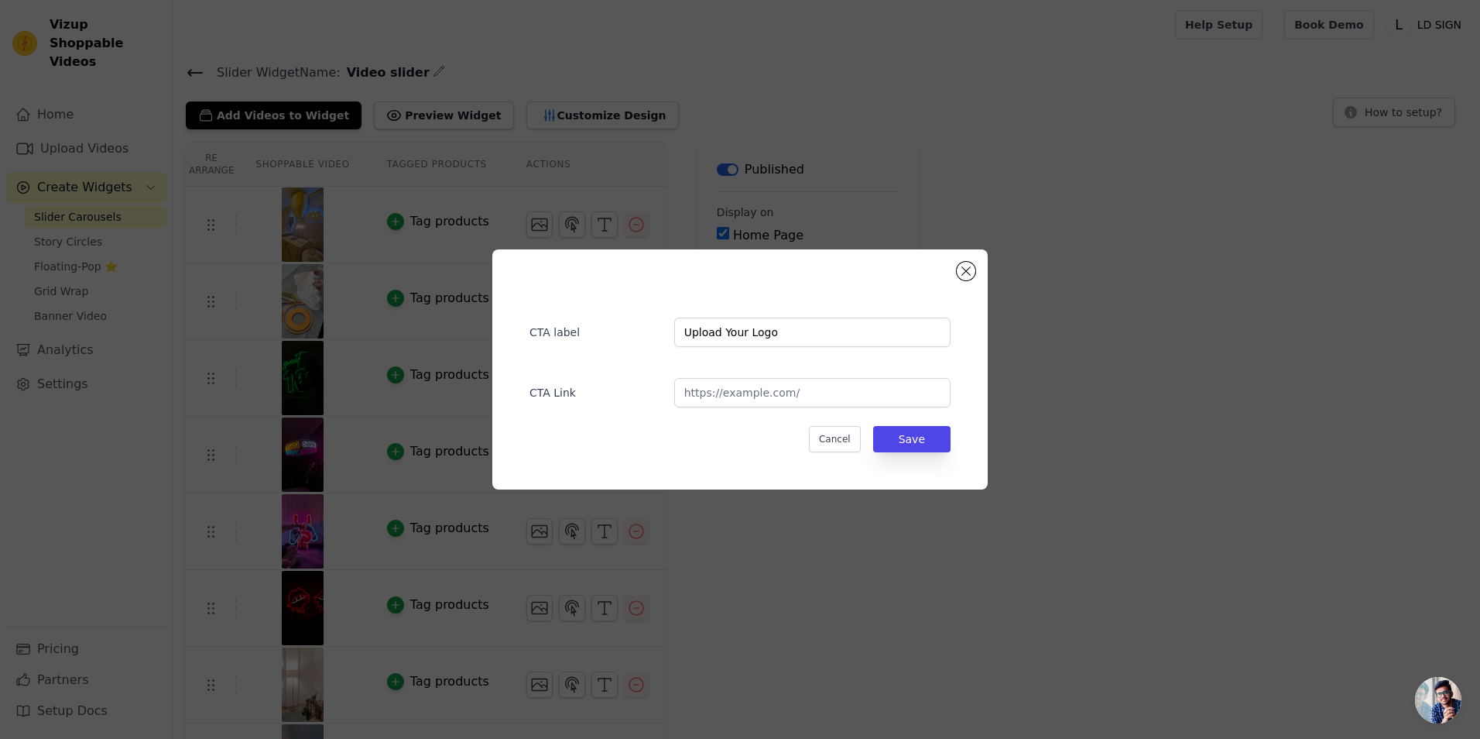
click at [753, 377] on div "CTA Link" at bounding box center [740, 384] width 421 height 45
click at [751, 396] on input "url" at bounding box center [812, 392] width 276 height 29
type input "[URL][DOMAIN_NAME]"
click at [924, 438] on button "Save" at bounding box center [911, 439] width 77 height 26
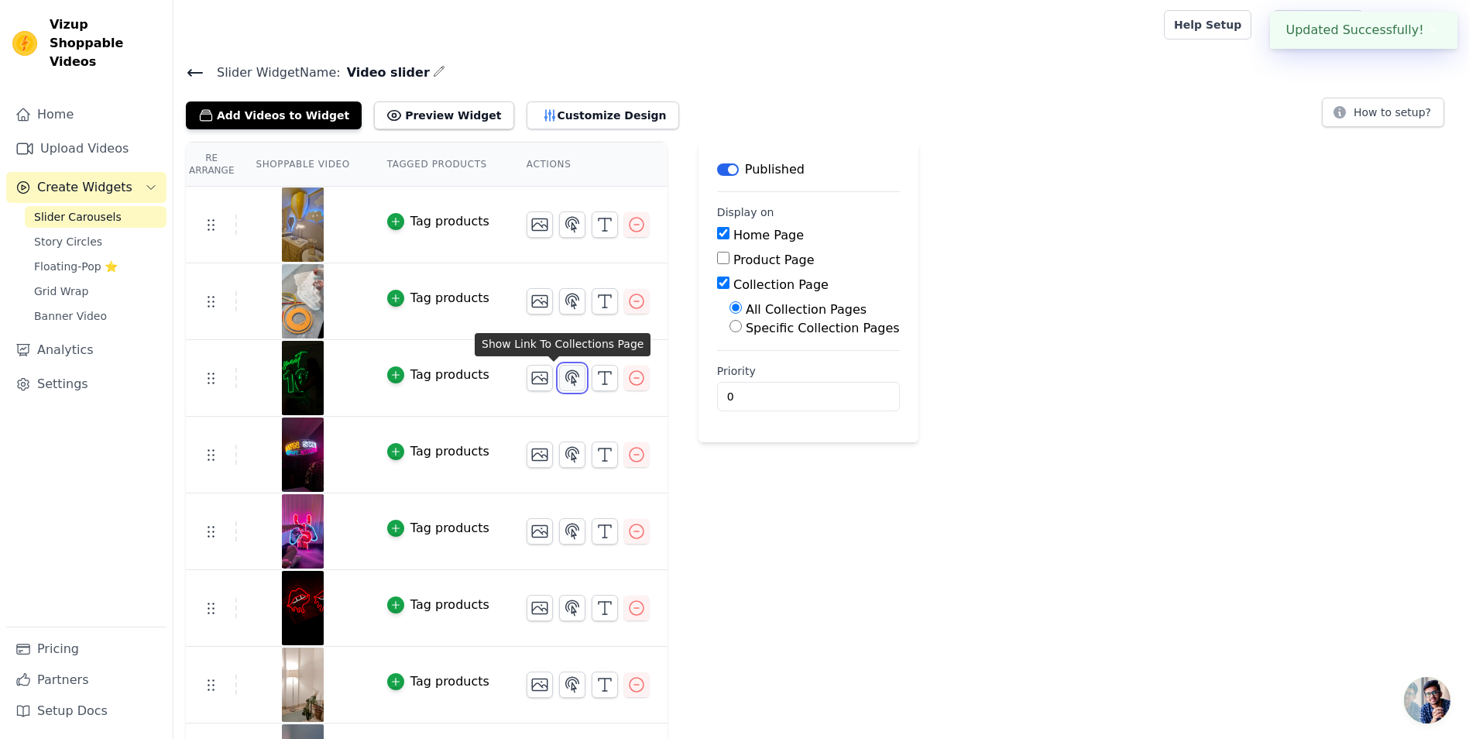
click at [563, 383] on icon "button" at bounding box center [572, 377] width 19 height 19
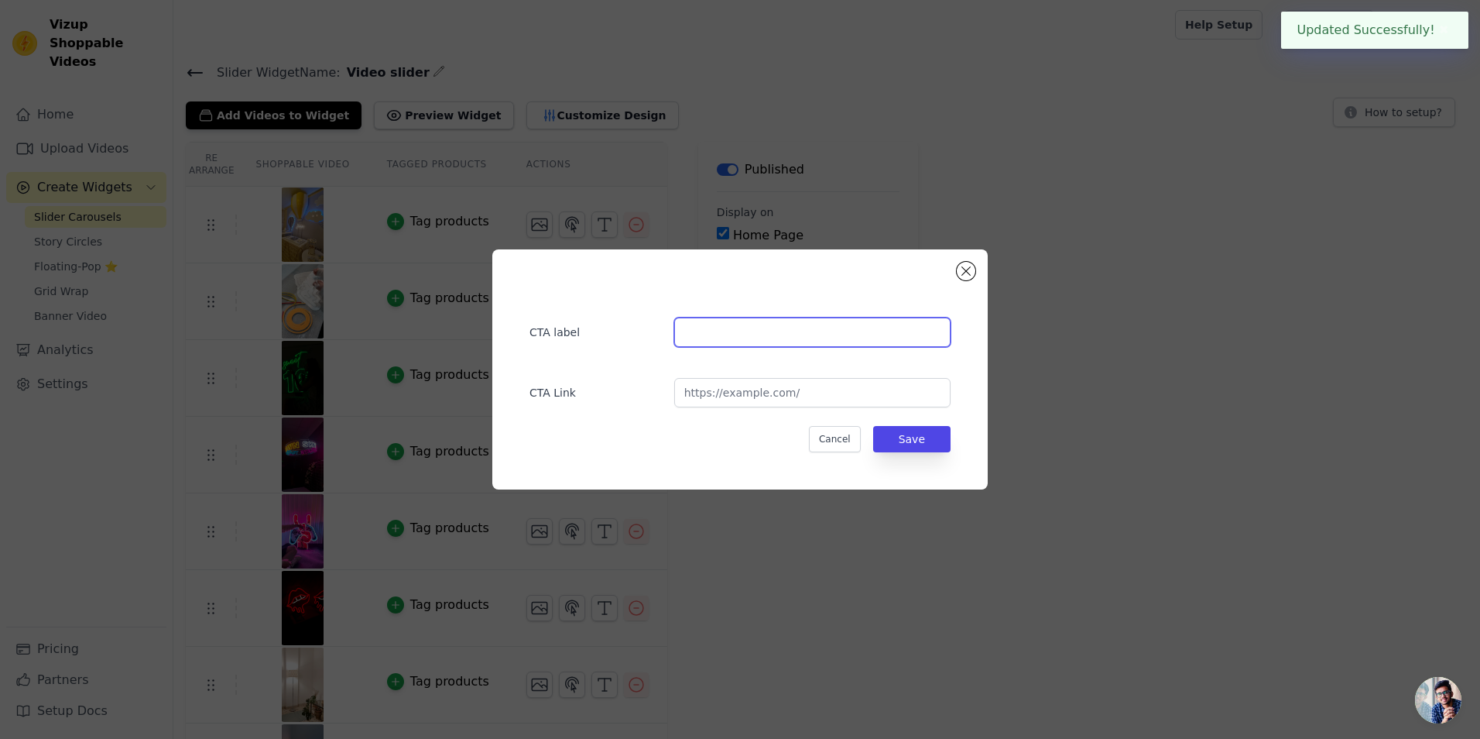
click at [742, 342] on input "text" at bounding box center [812, 331] width 276 height 29
type input "Upload Your Logo"
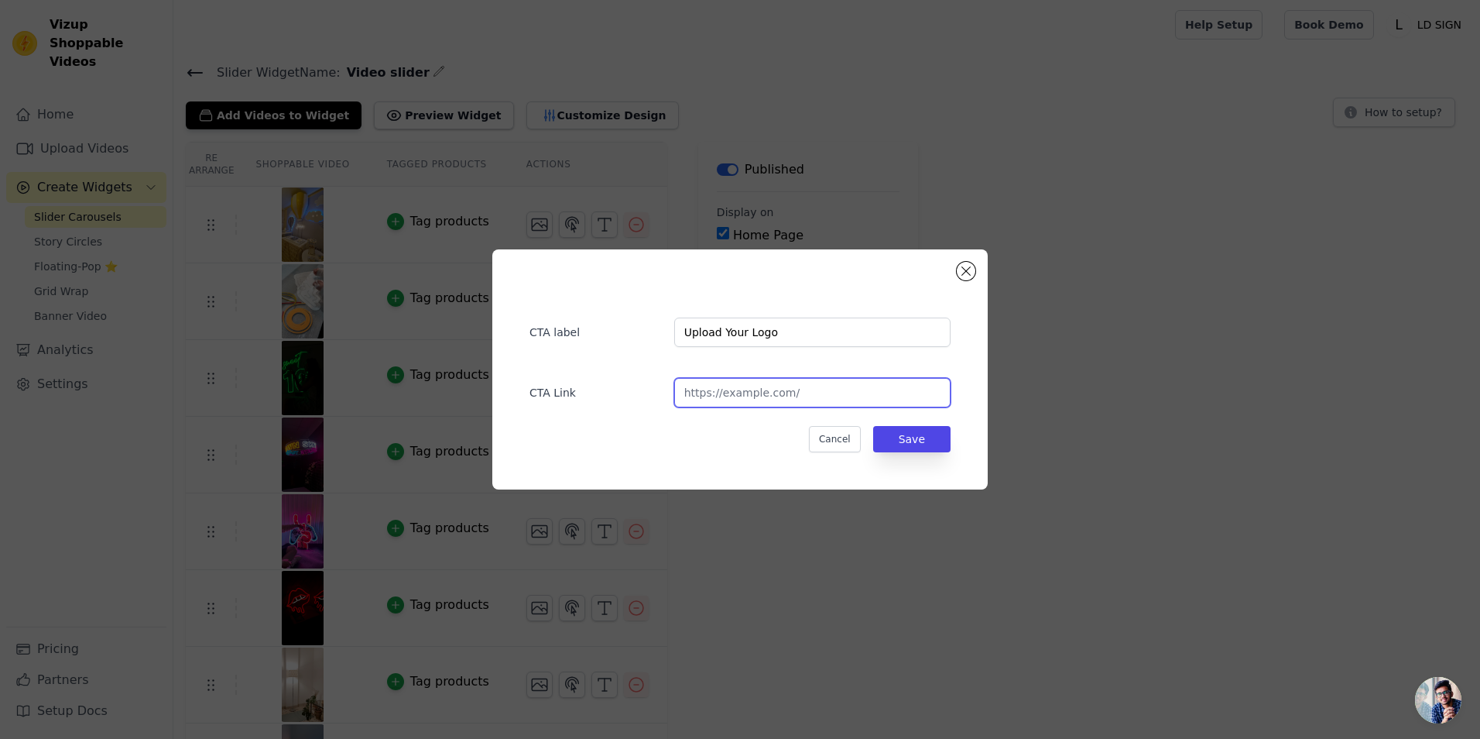
click at [752, 400] on input "url" at bounding box center [812, 392] width 276 height 29
type input "[URL][DOMAIN_NAME]"
click at [903, 434] on button "Save" at bounding box center [911, 439] width 77 height 26
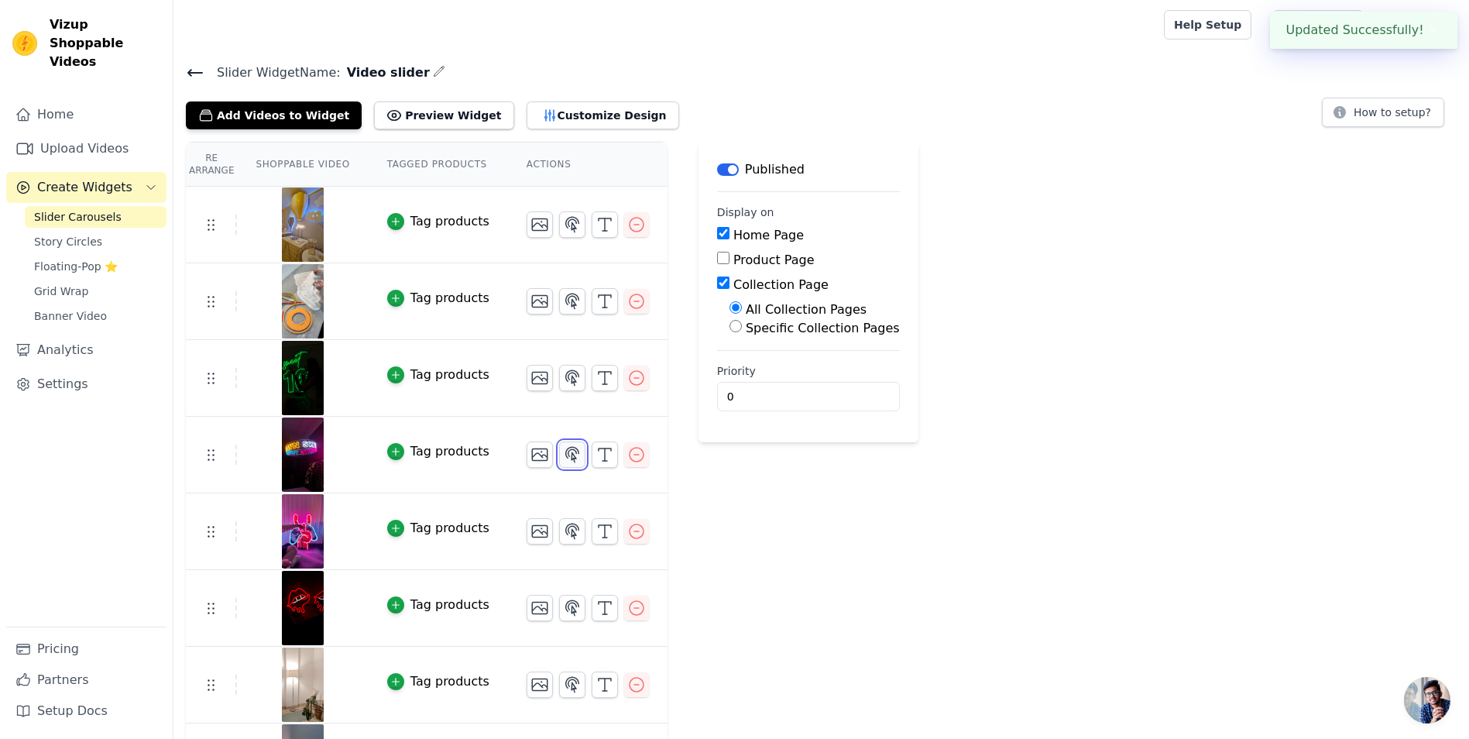
click at [563, 451] on icon "button" at bounding box center [572, 454] width 19 height 19
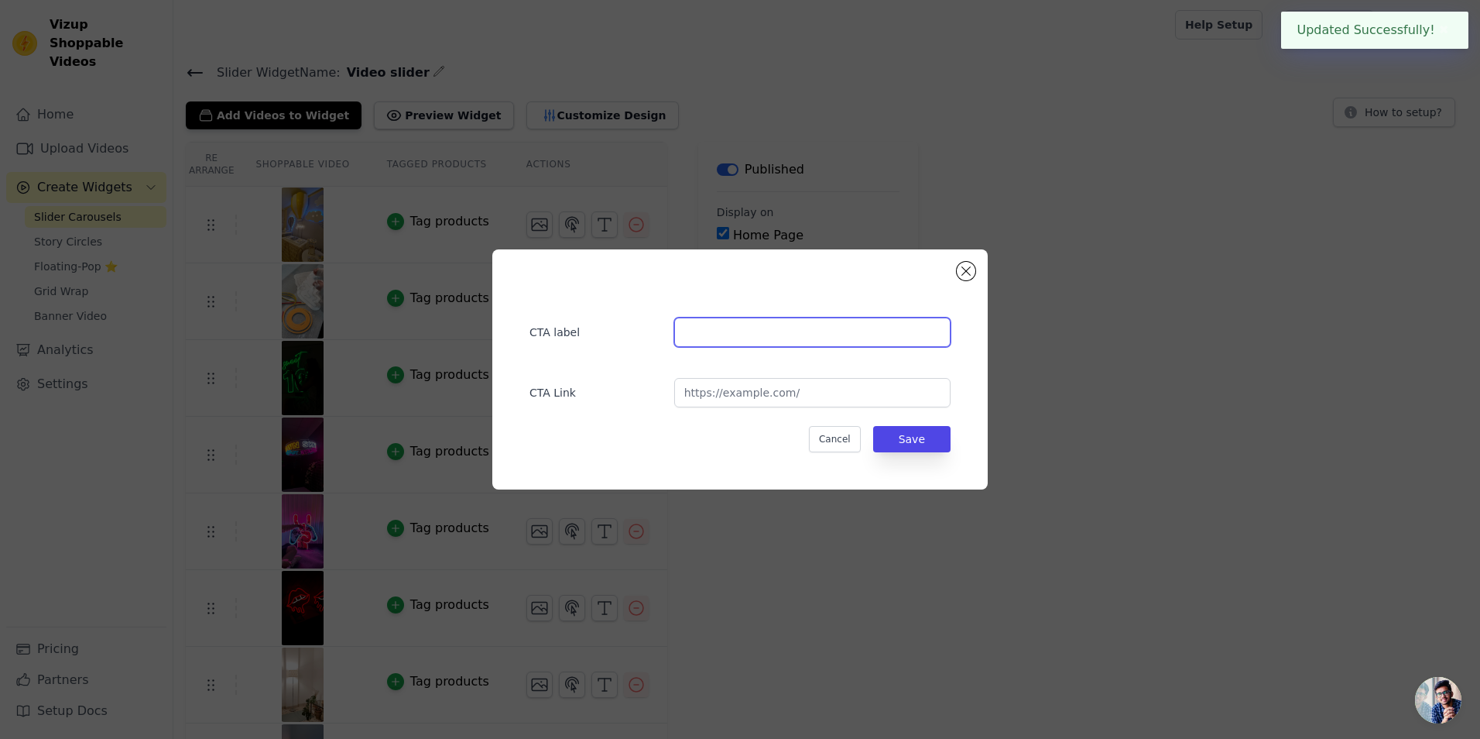
click at [769, 341] on input "text" at bounding box center [812, 331] width 276 height 29
type input "Upload Your Logo"
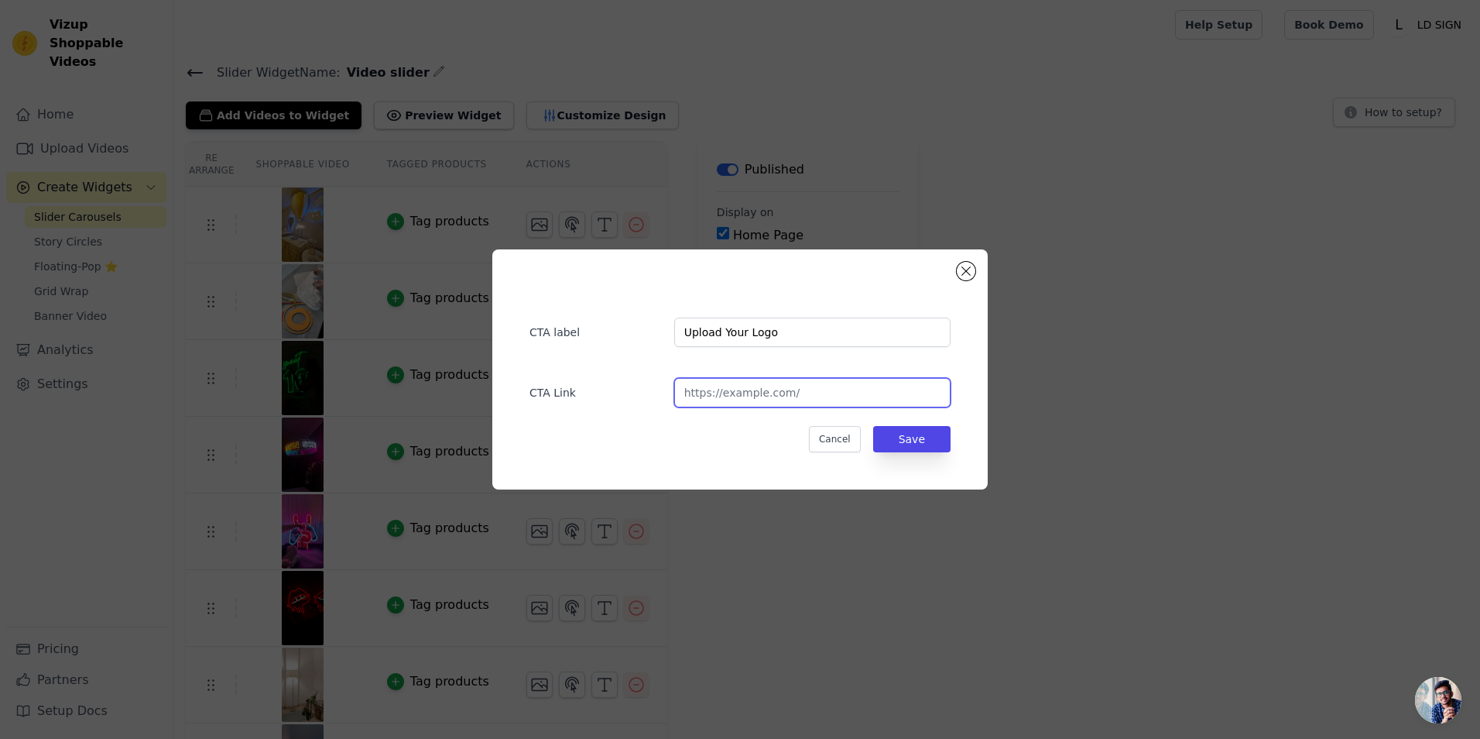
click at [758, 391] on input "url" at bounding box center [812, 392] width 276 height 29
type input "[URL][DOMAIN_NAME]"
click at [929, 450] on button "Save" at bounding box center [911, 439] width 77 height 26
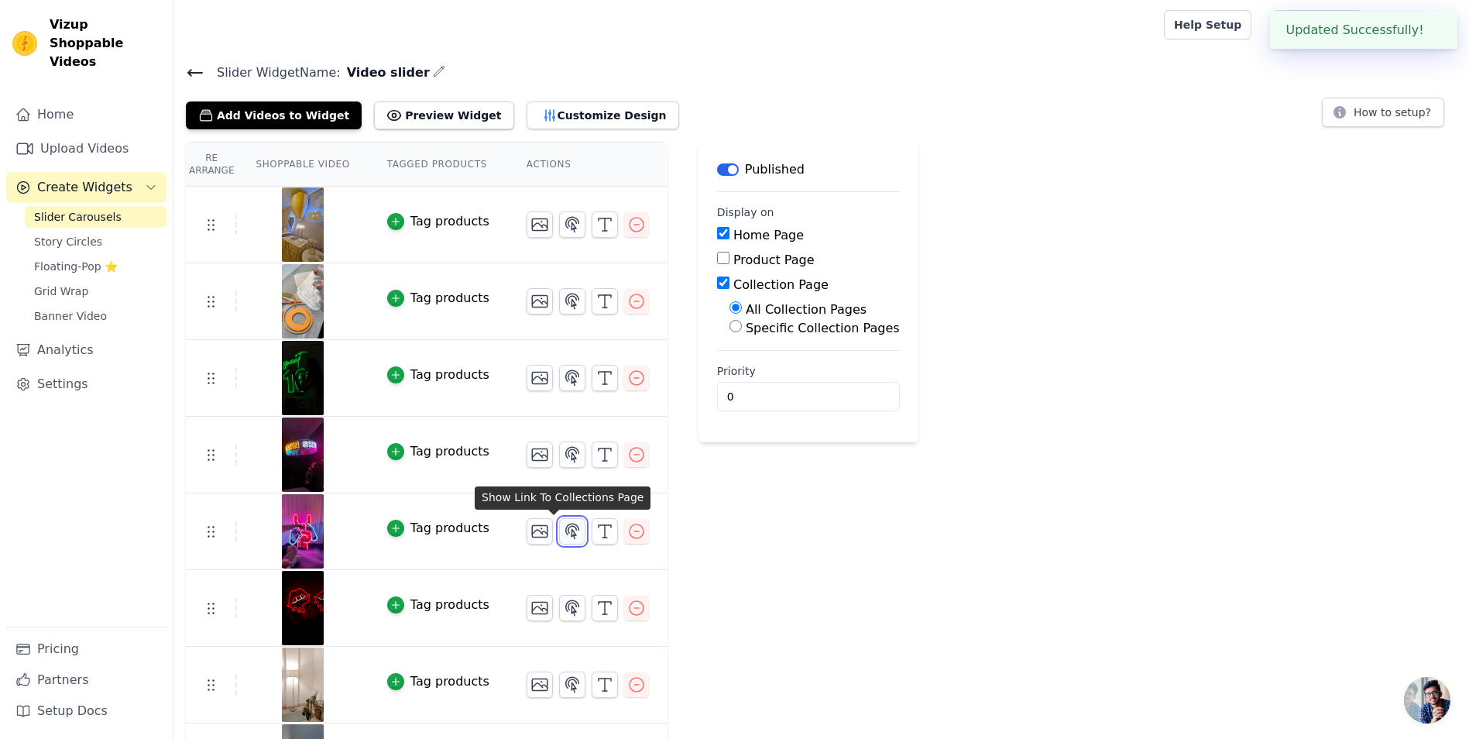
click at [563, 529] on icon "button" at bounding box center [572, 531] width 19 height 19
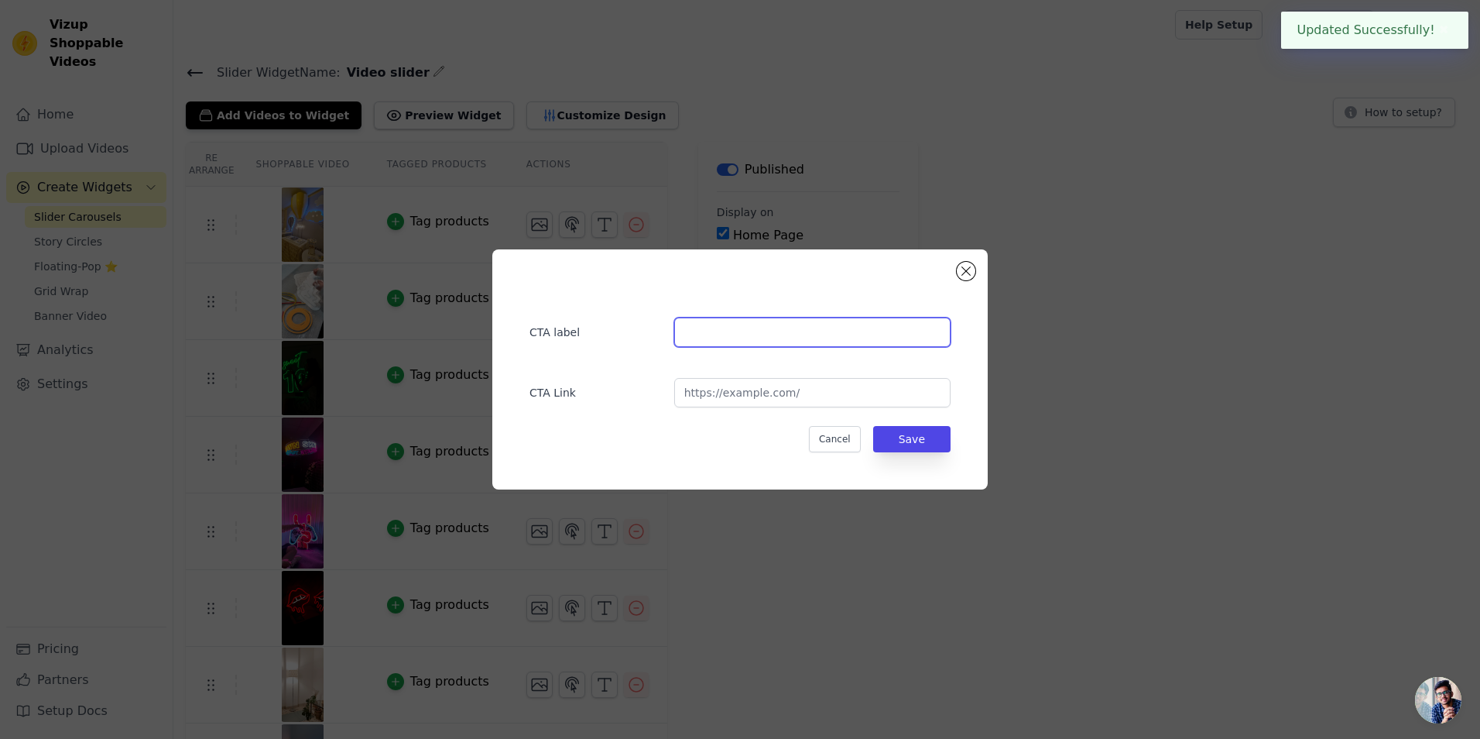
click at [713, 342] on input "text" at bounding box center [812, 331] width 276 height 29
paste input "[URL][DOMAIN_NAME]"
type input "[URL][DOMAIN_NAME]"
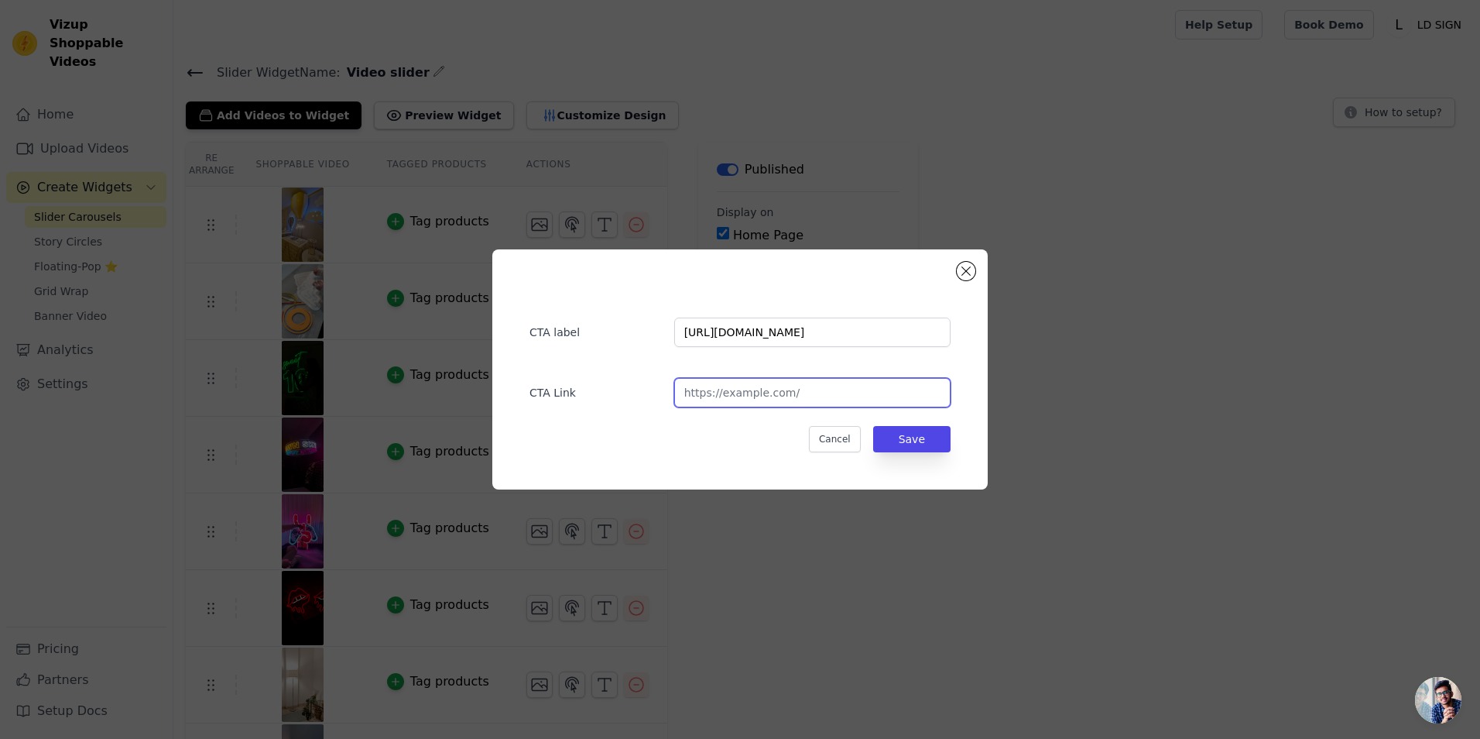
click at [741, 397] on input "url" at bounding box center [812, 392] width 276 height 29
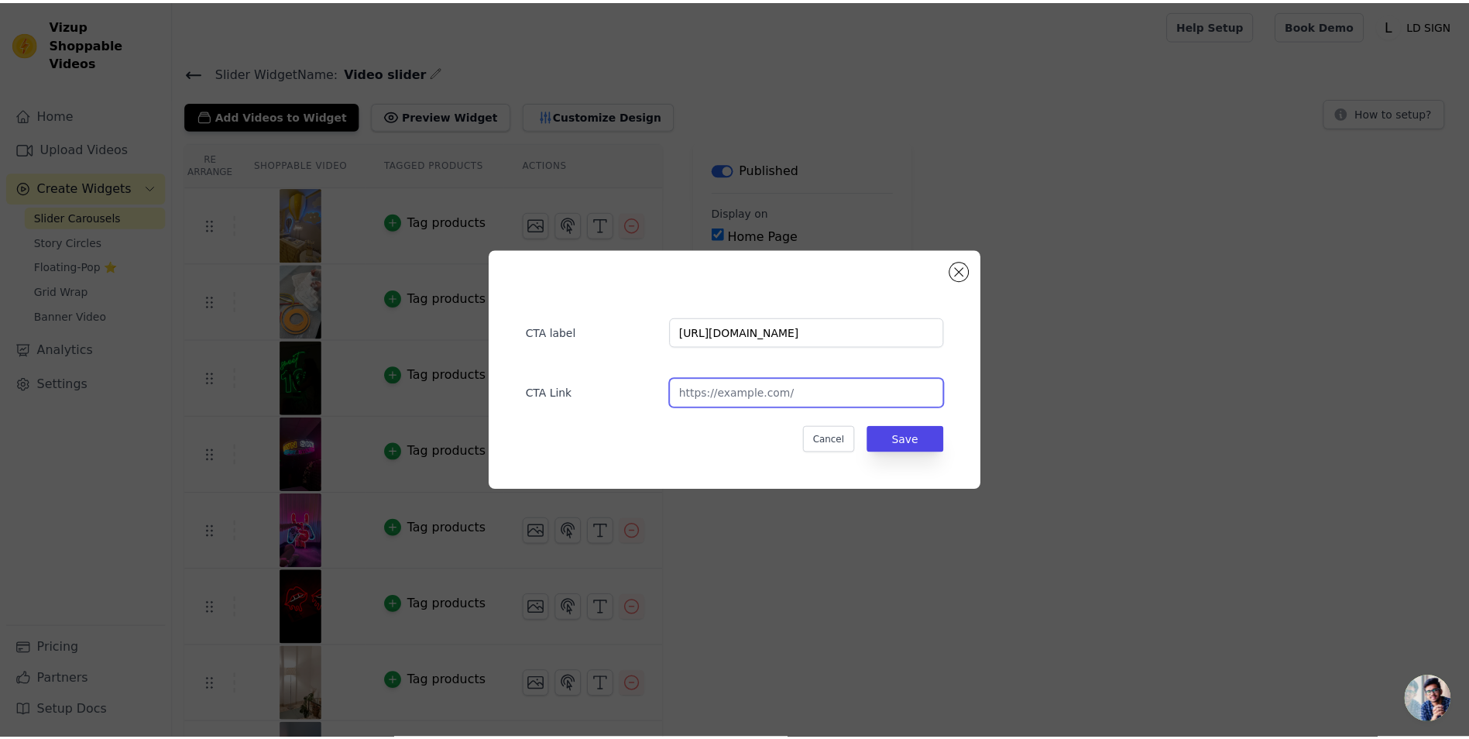
scroll to position [0, 0]
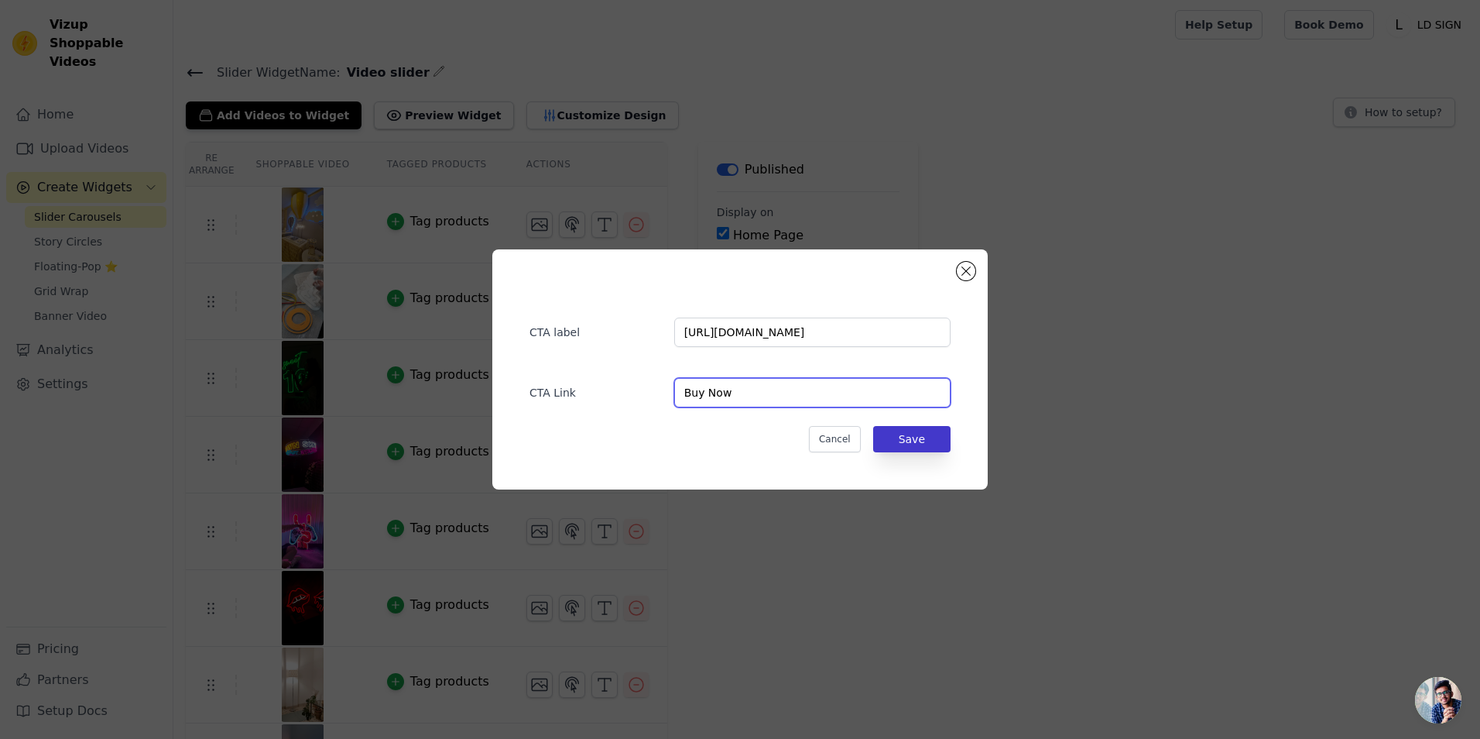
type input "Buy Now"
click at [908, 436] on button "Save" at bounding box center [911, 439] width 77 height 26
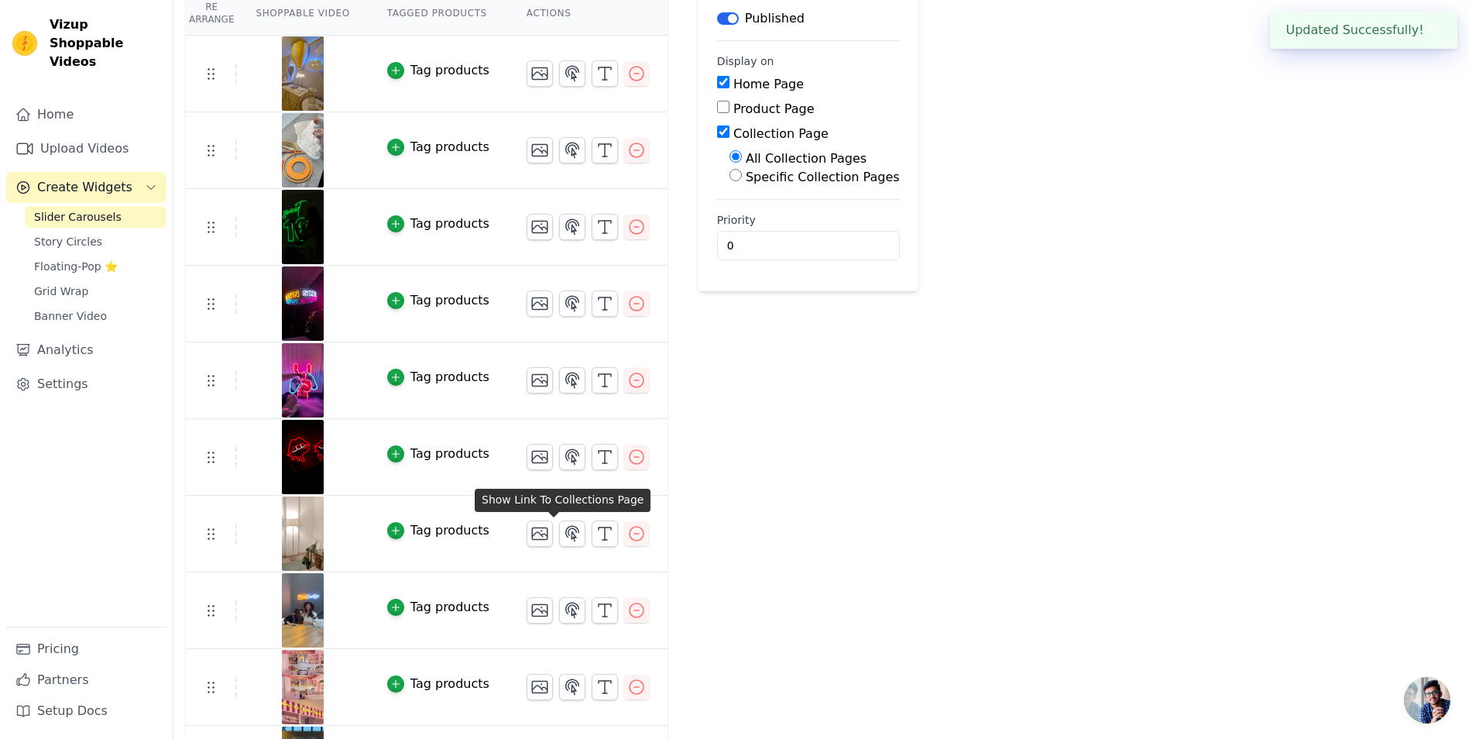
scroll to position [155, 0]
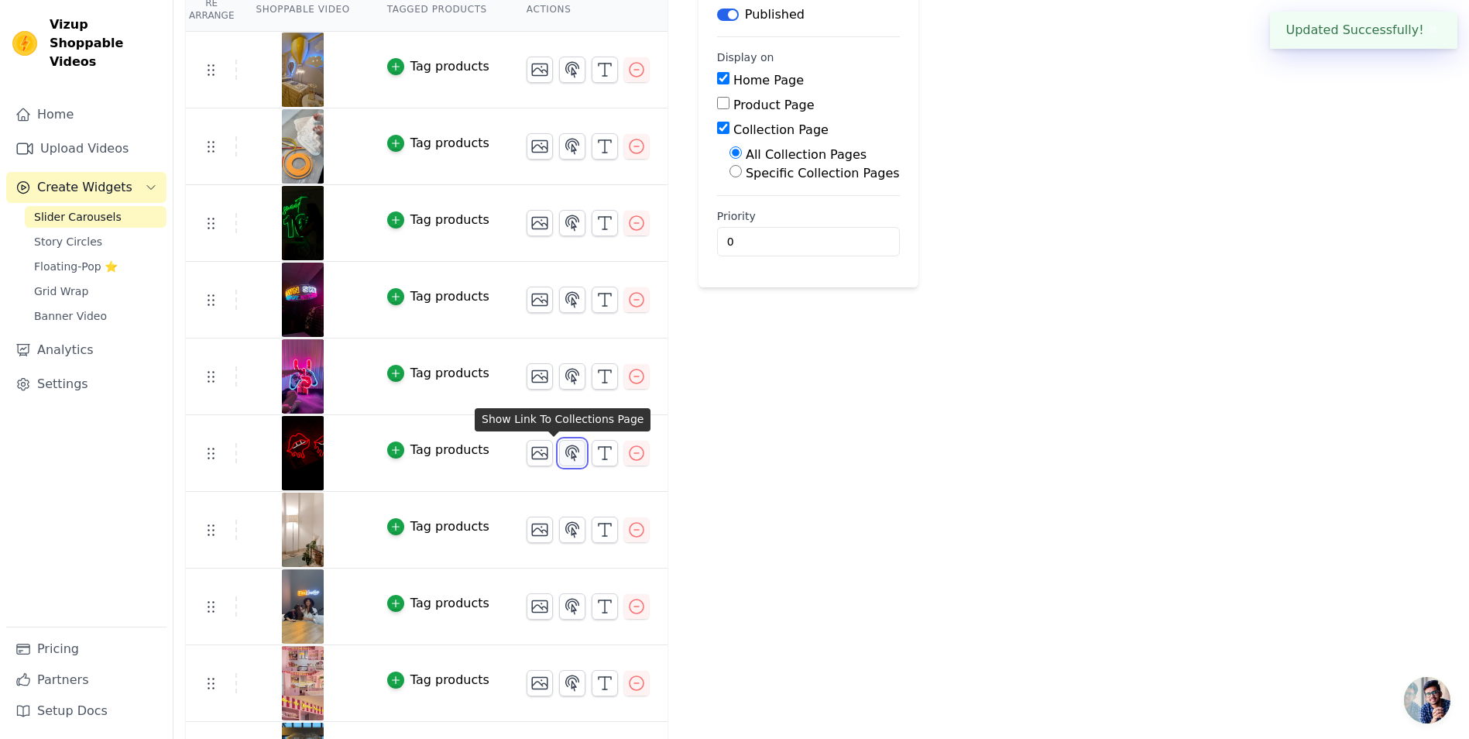
click at [563, 455] on icon "button" at bounding box center [572, 453] width 19 height 19
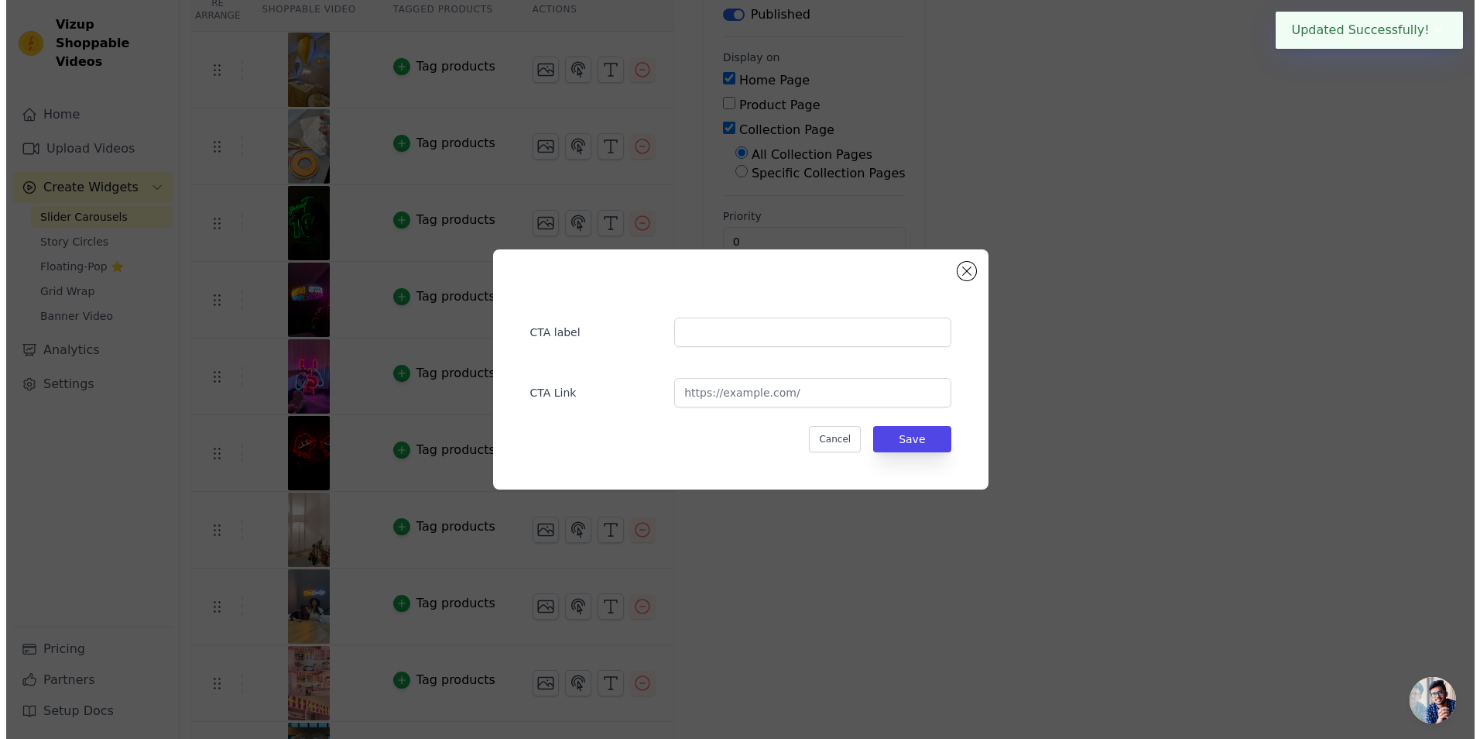
scroll to position [0, 0]
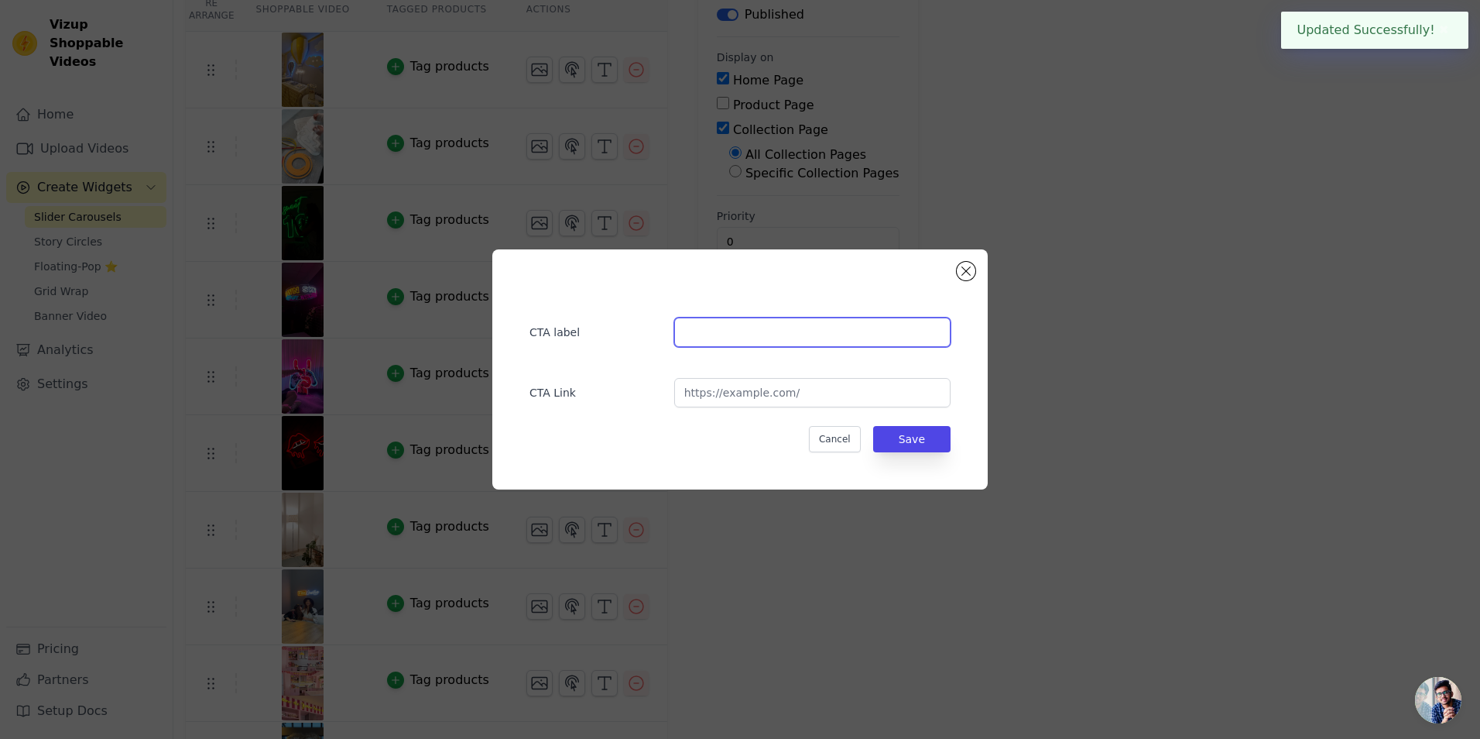
click at [718, 327] on input "text" at bounding box center [812, 331] width 276 height 29
type input "Upload Your Logo"
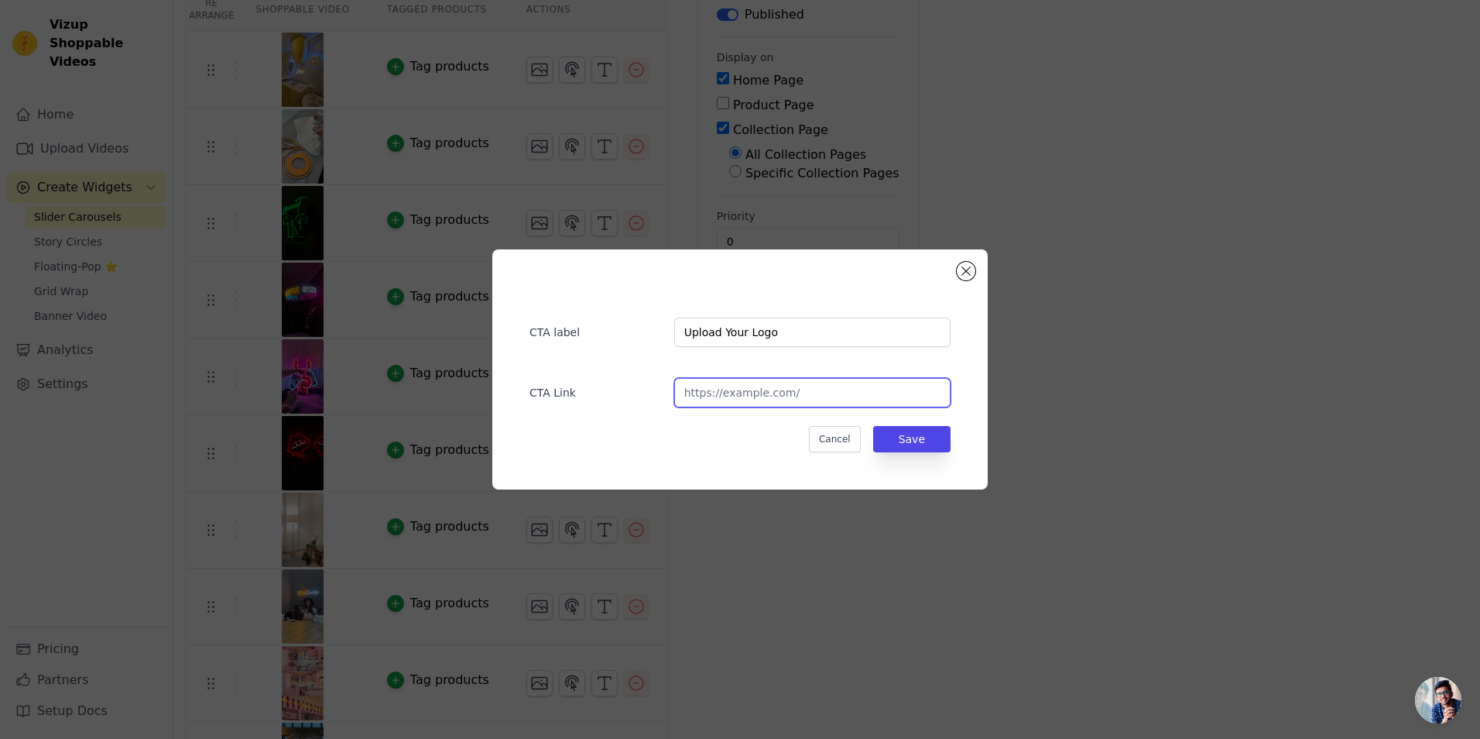
click at [727, 394] on input "url" at bounding box center [812, 392] width 276 height 29
type input "[URL][DOMAIN_NAME]"
click at [920, 433] on button "Save" at bounding box center [911, 439] width 77 height 26
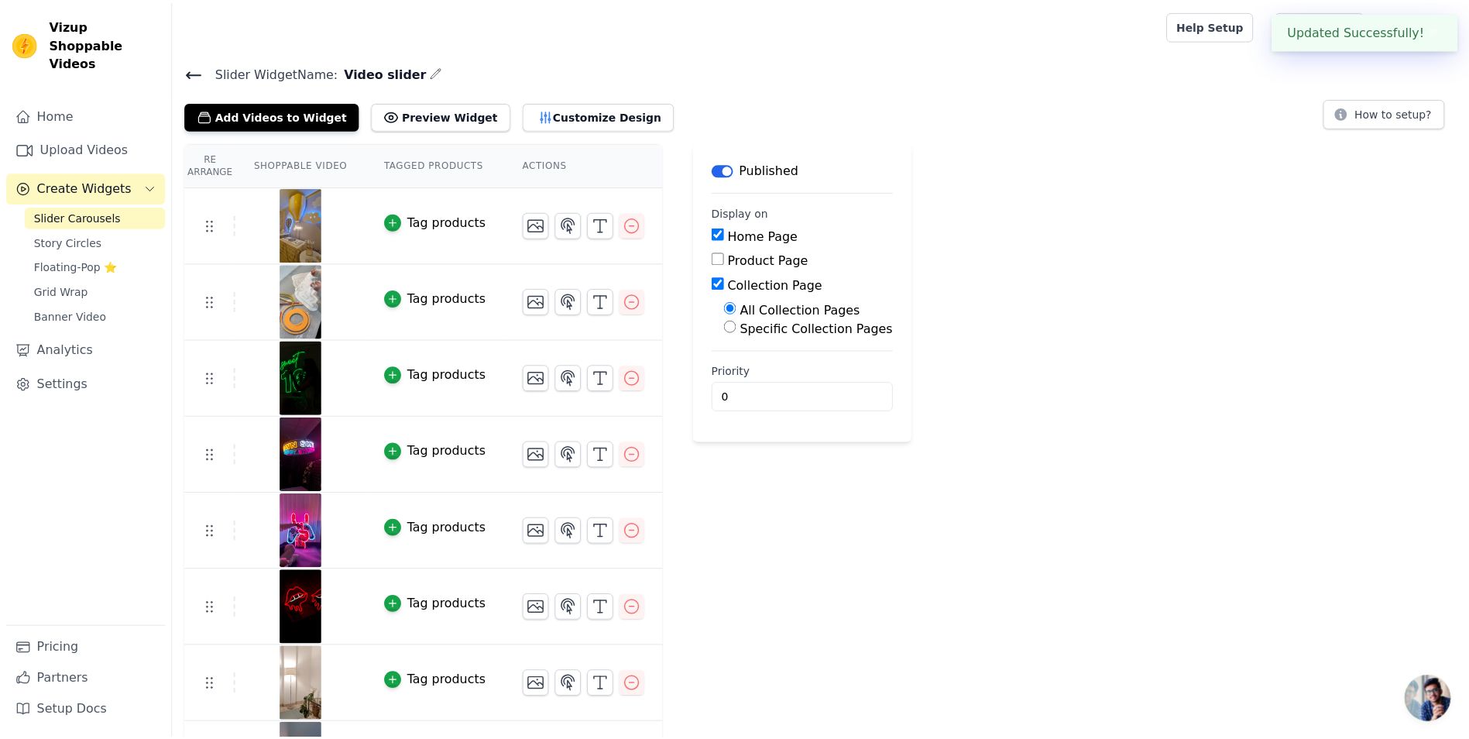
scroll to position [155, 0]
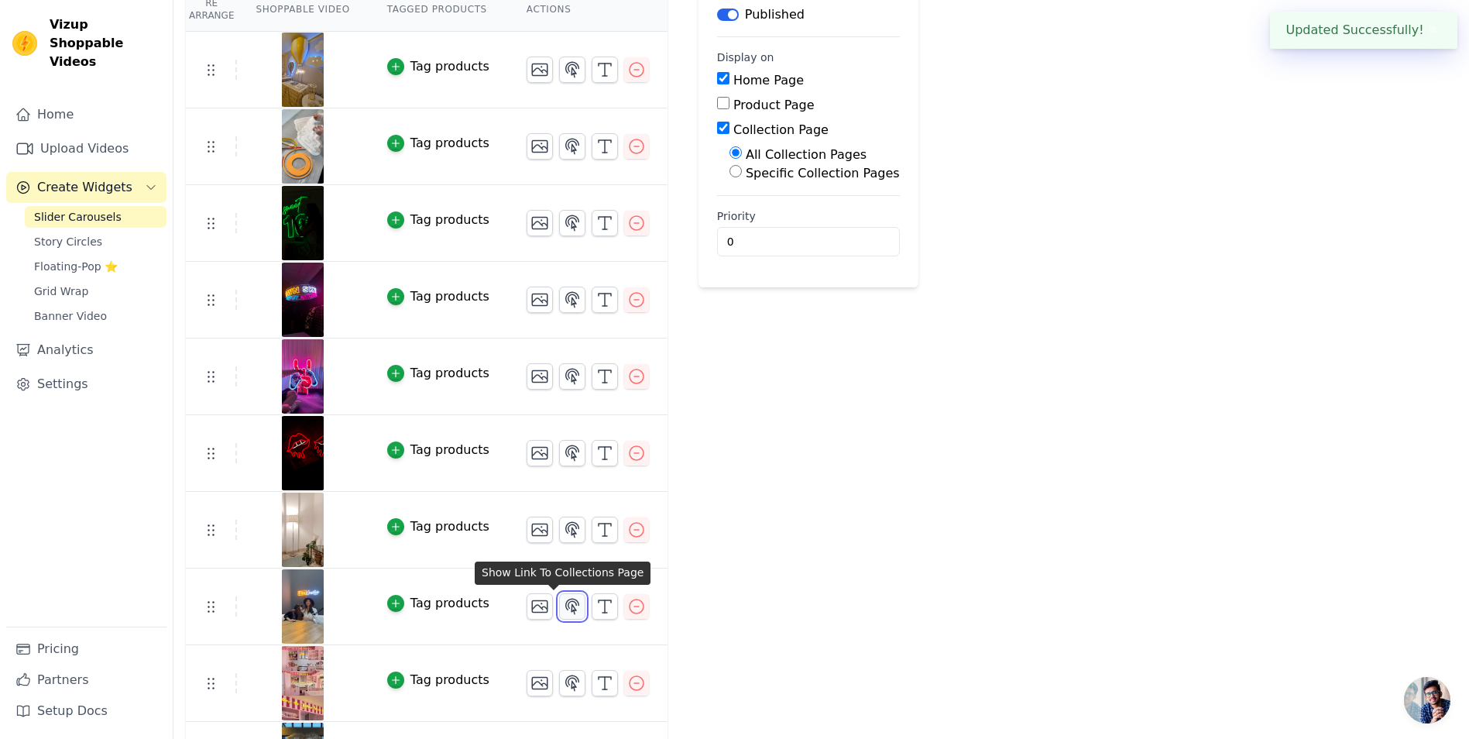
click at [566, 611] on icon "button" at bounding box center [572, 605] width 13 height 15
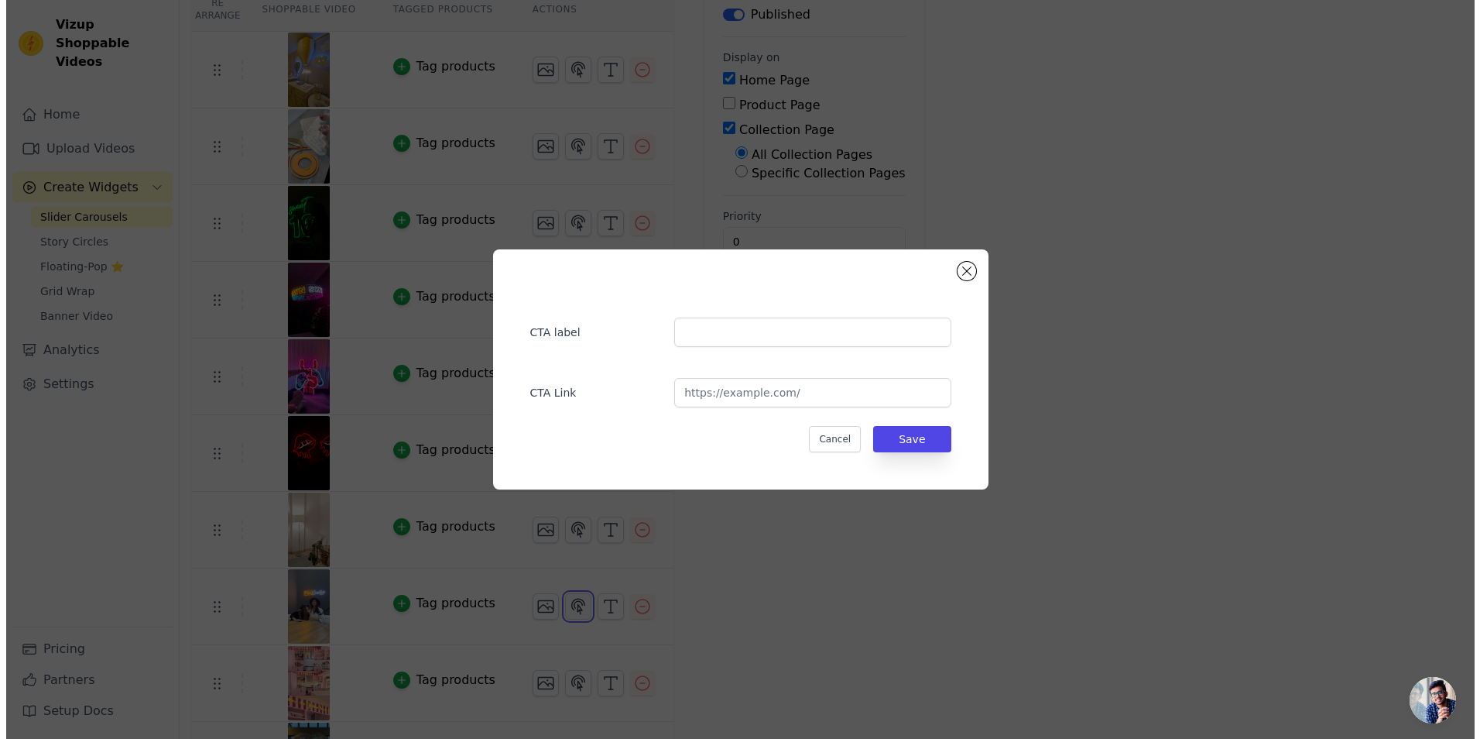
scroll to position [0, 0]
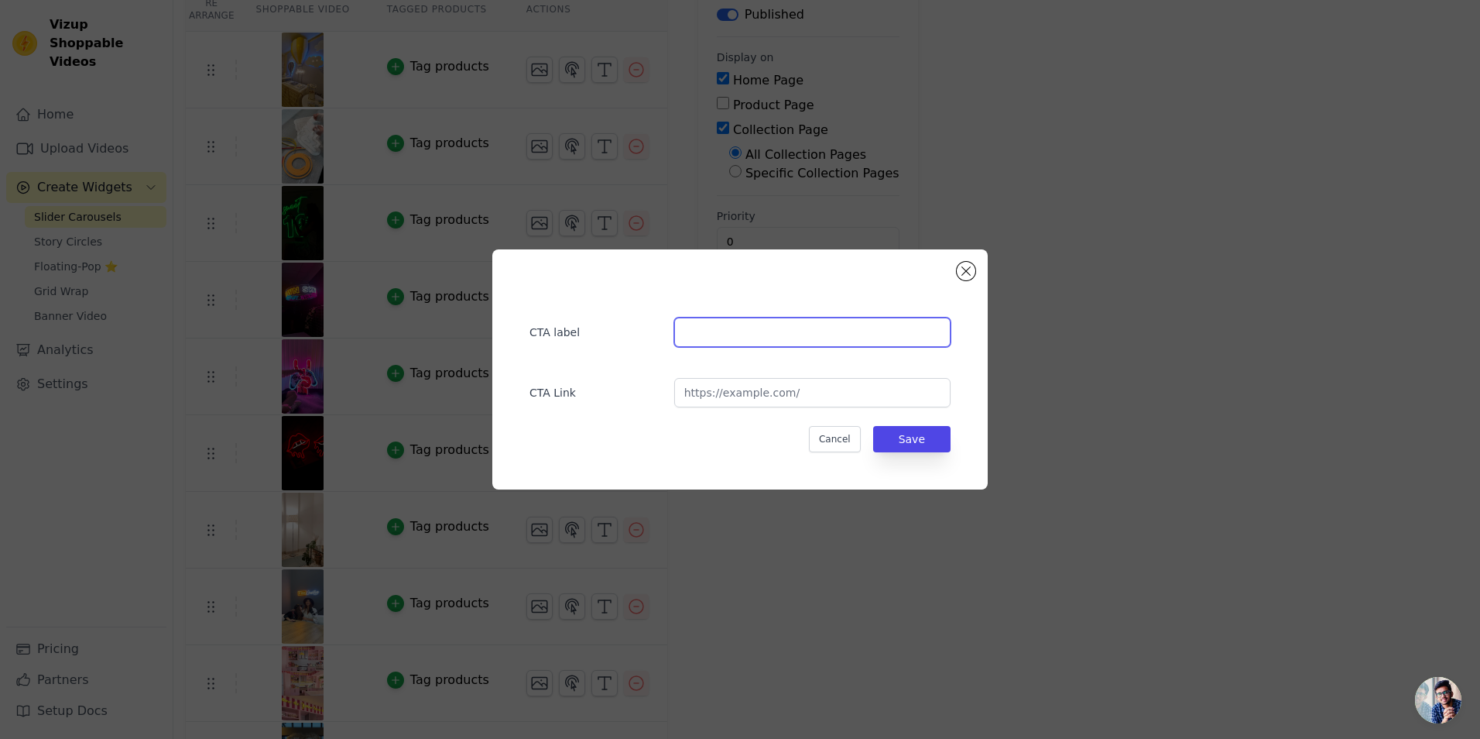
click at [726, 343] on input "text" at bounding box center [812, 331] width 276 height 29
type input "Upload Your Logo"
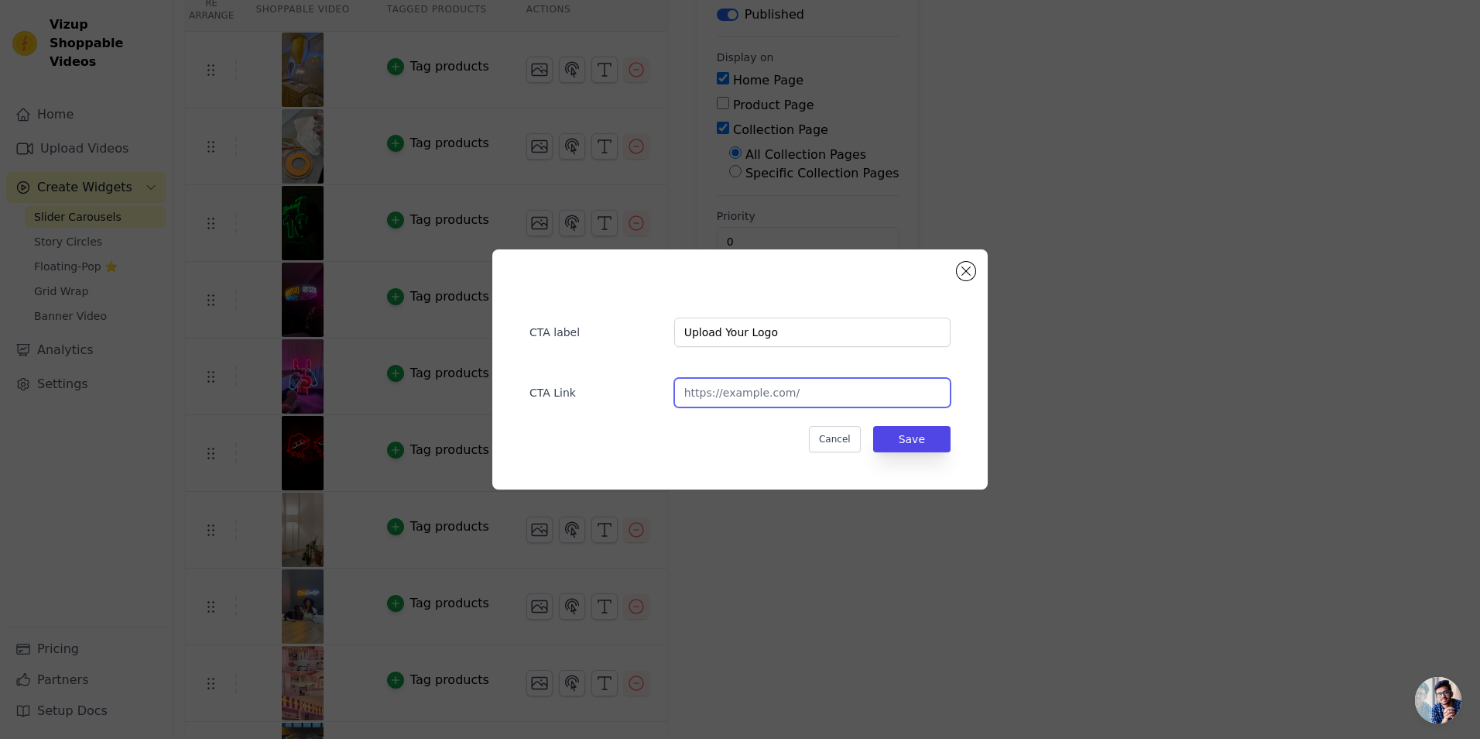
click at [743, 400] on input "url" at bounding box center [812, 392] width 276 height 29
type input "[URL][DOMAIN_NAME]"
click at [917, 440] on button "Save" at bounding box center [911, 439] width 77 height 26
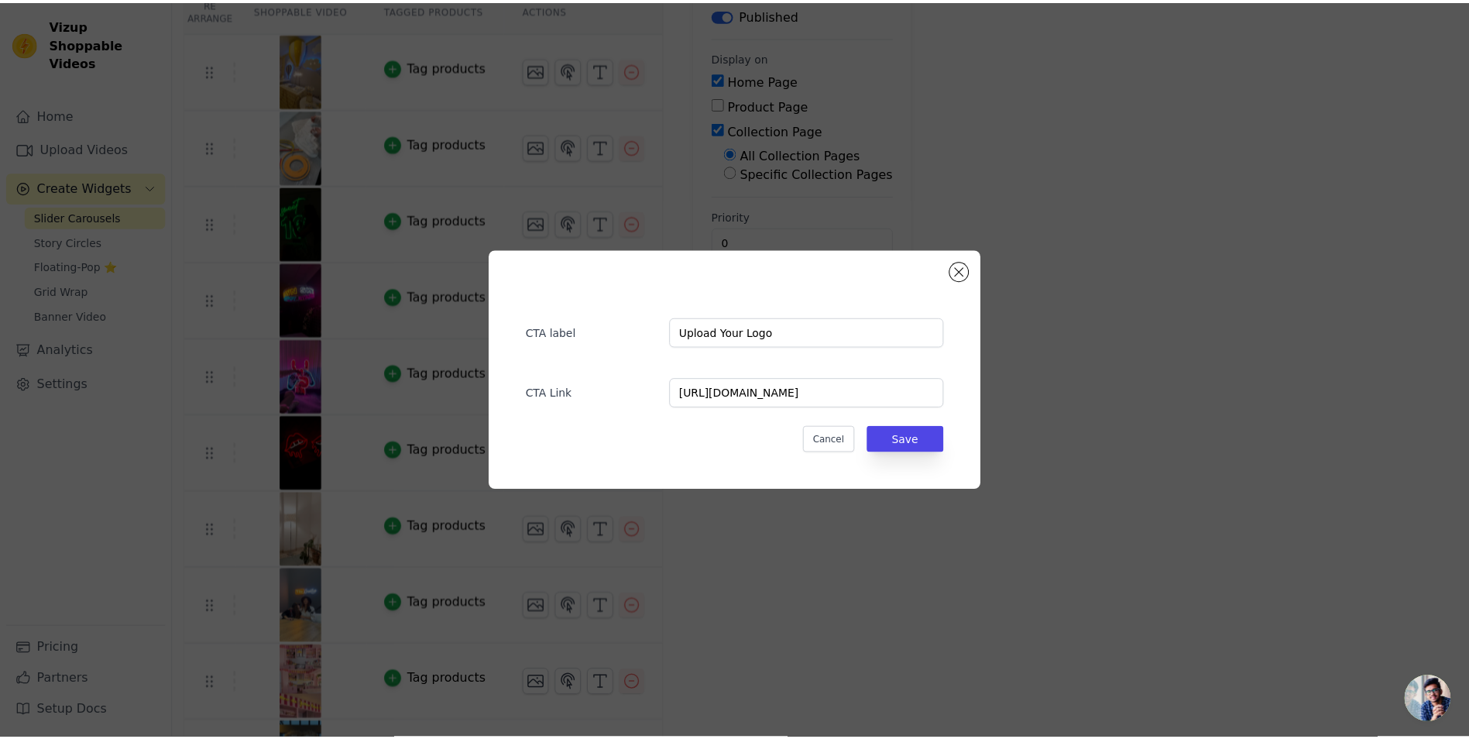
scroll to position [155, 0]
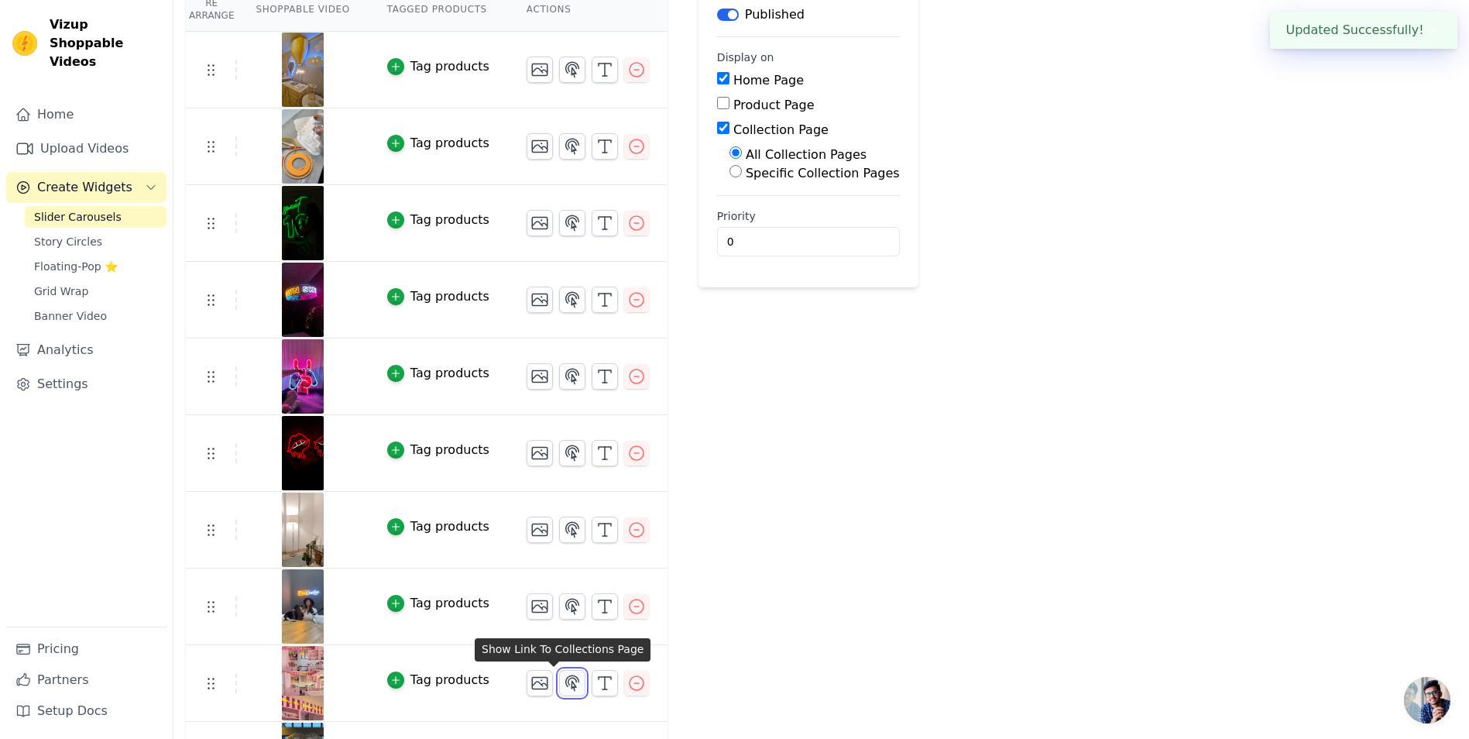
click at [566, 679] on icon "button" at bounding box center [572, 682] width 13 height 15
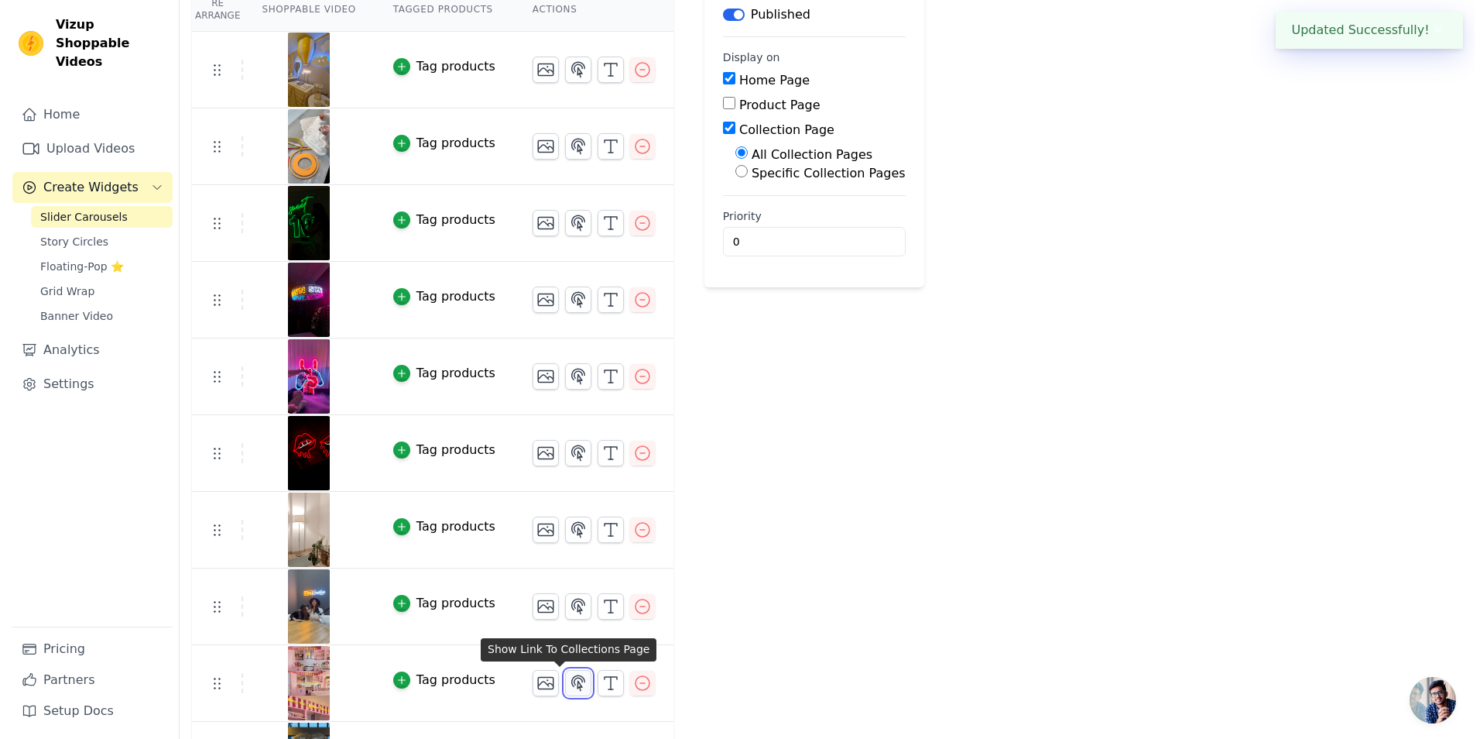
scroll to position [0, 0]
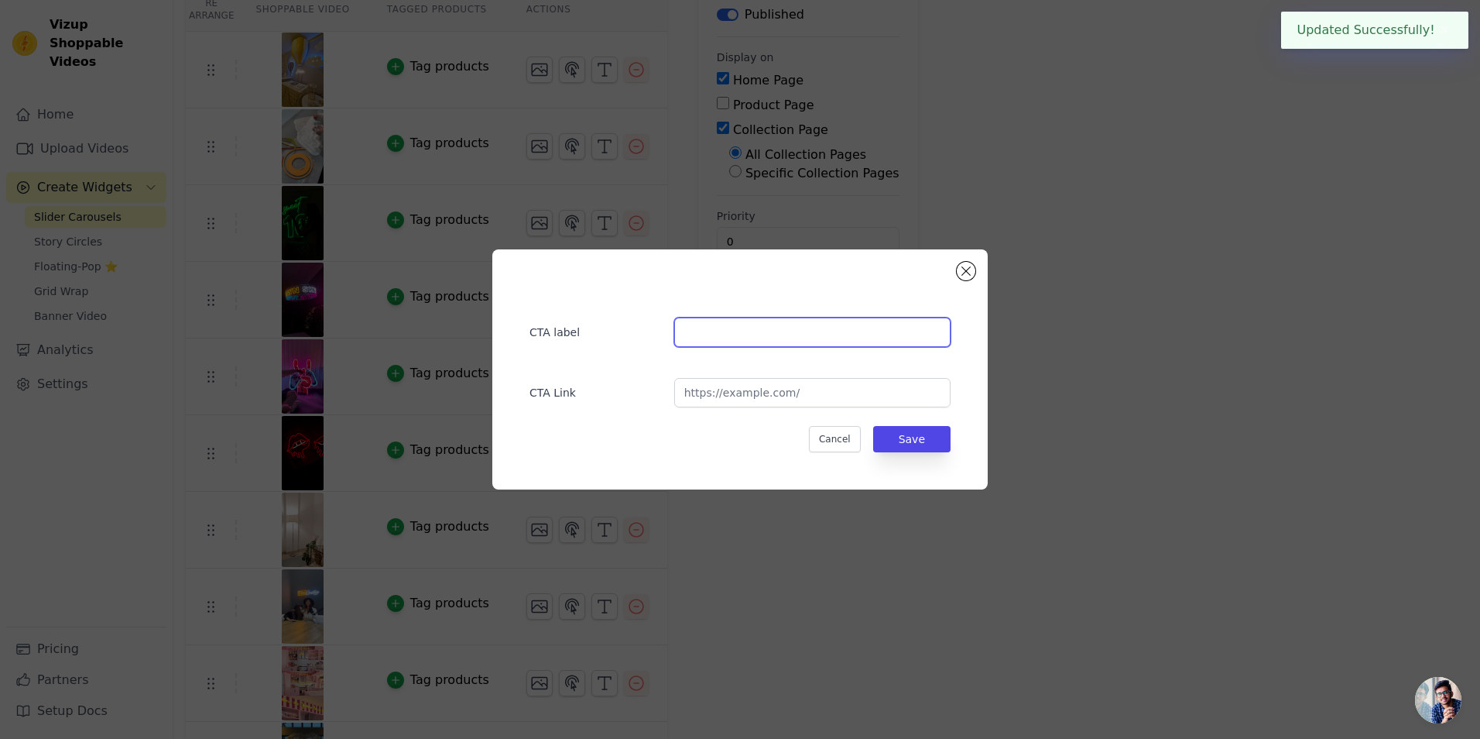
click at [725, 329] on input "text" at bounding box center [812, 331] width 276 height 29
type input "Build your Neon Sign"
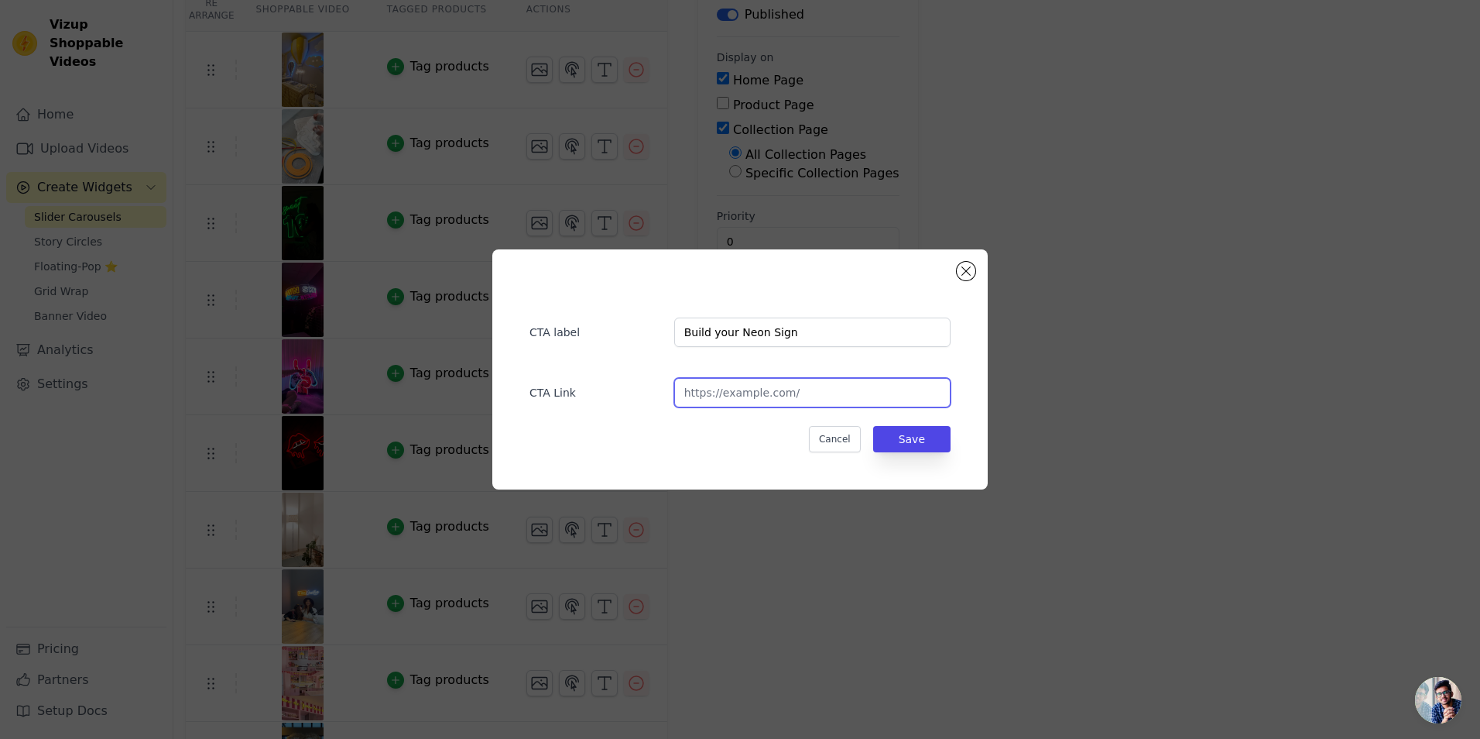
click at [720, 386] on input "url" at bounding box center [812, 392] width 276 height 29
type input "[URL][DOMAIN_NAME]"
click at [926, 445] on button "Save" at bounding box center [911, 439] width 77 height 26
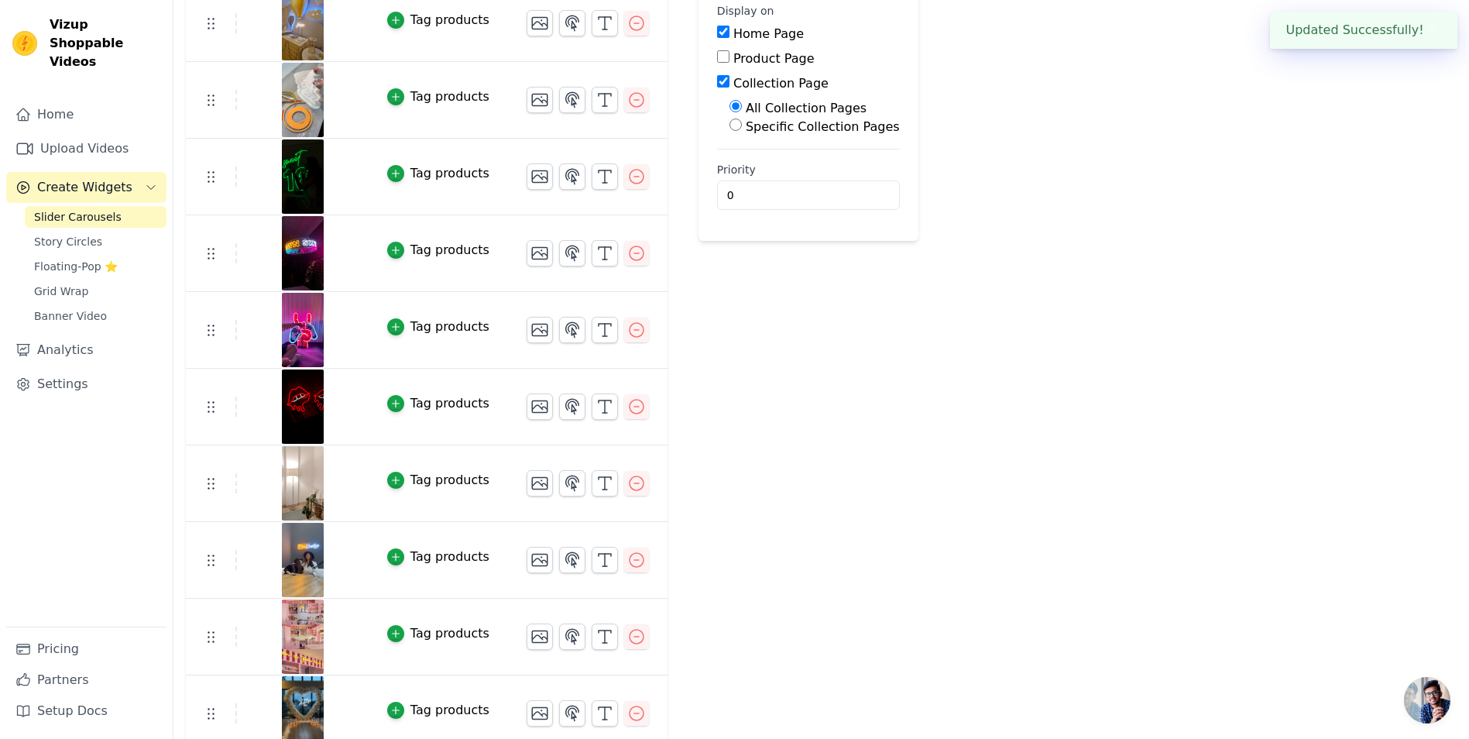
scroll to position [155, 0]
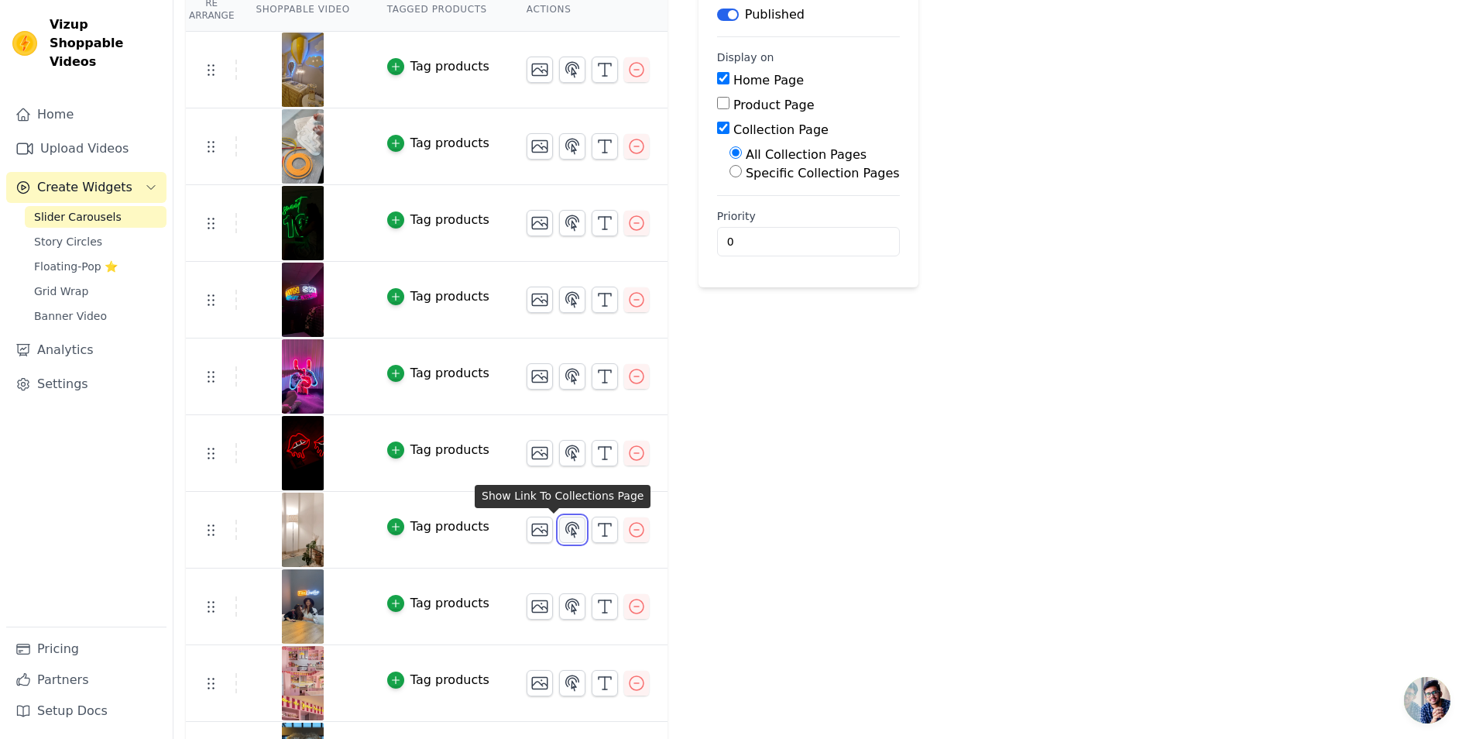
click at [566, 527] on icon "button" at bounding box center [572, 529] width 13 height 15
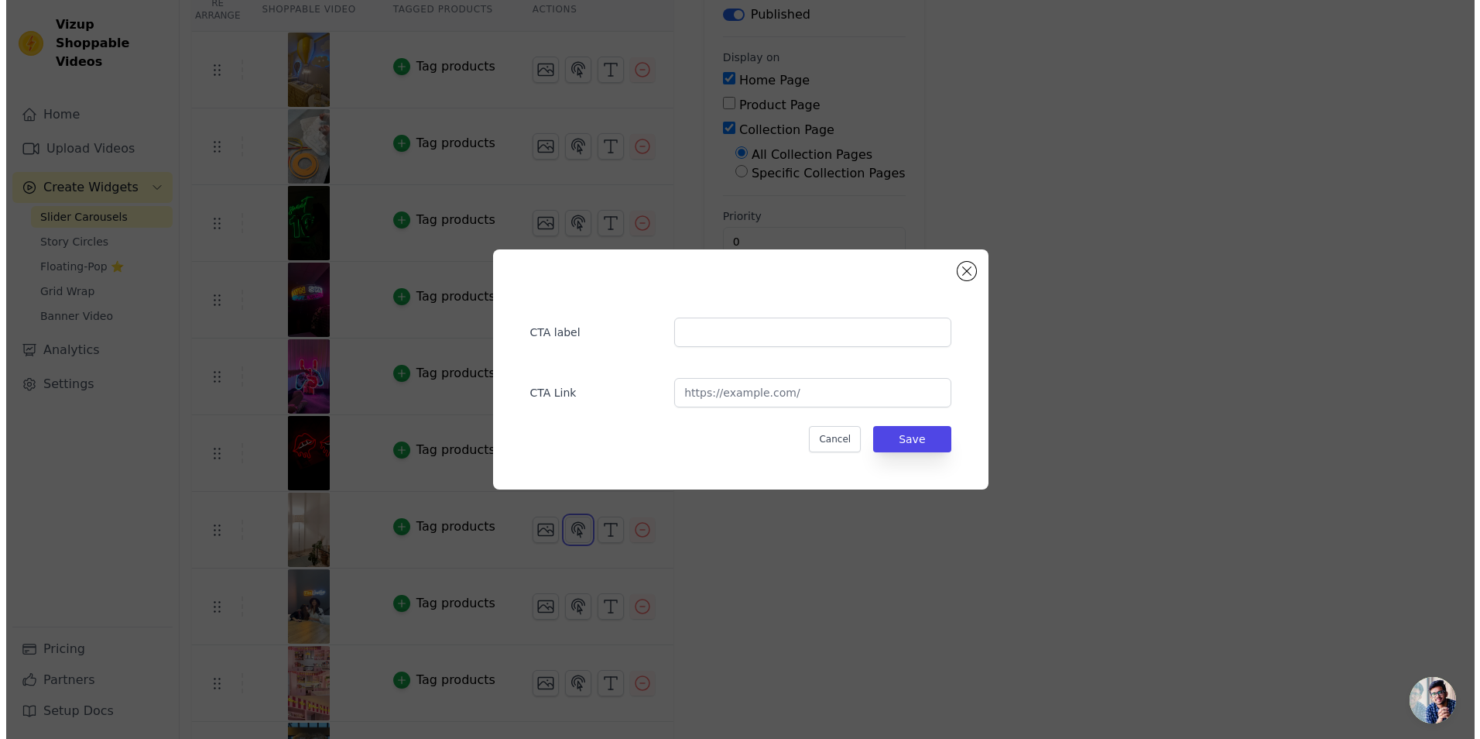
scroll to position [0, 0]
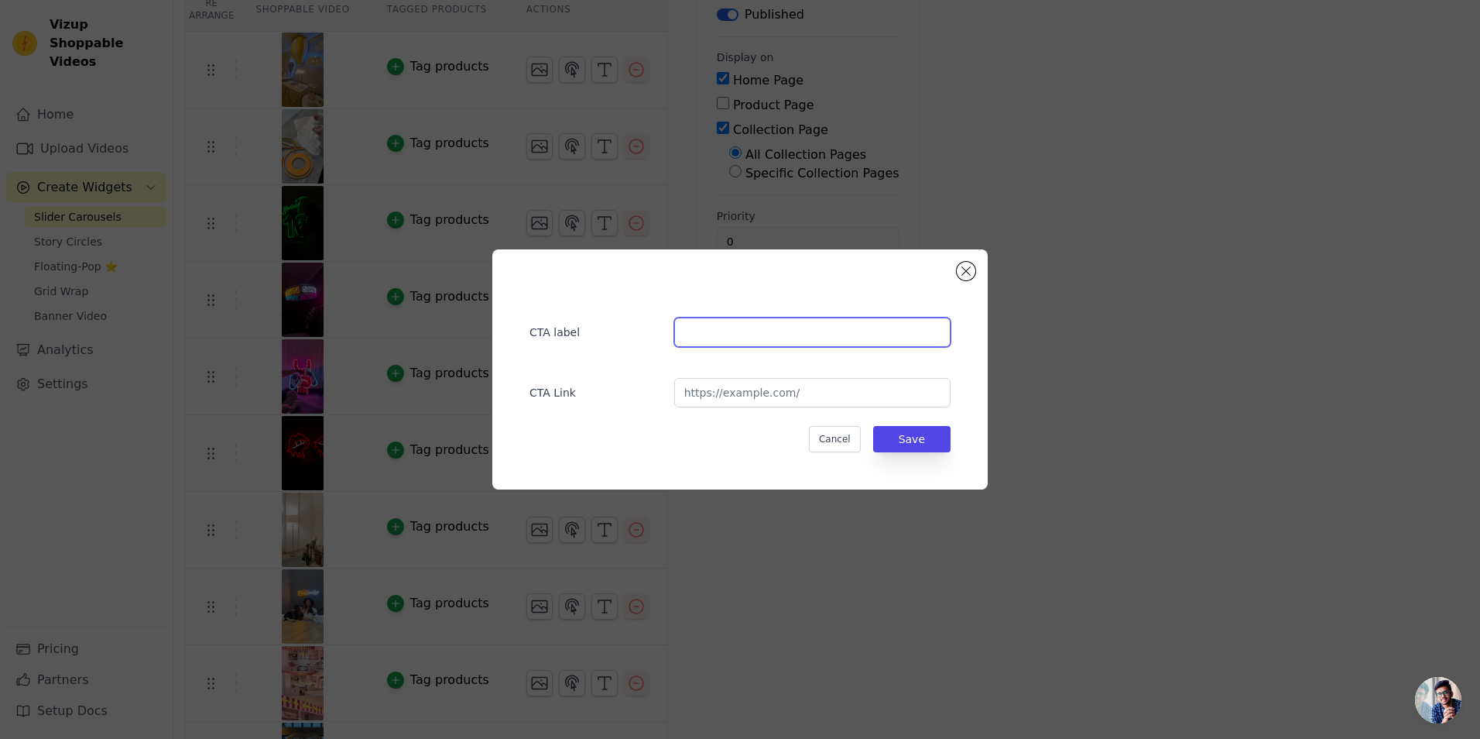
click at [709, 343] on input "text" at bounding box center [812, 331] width 276 height 29
click at [779, 342] on input "text" at bounding box center [812, 331] width 276 height 29
type input "Upload Your Logo"
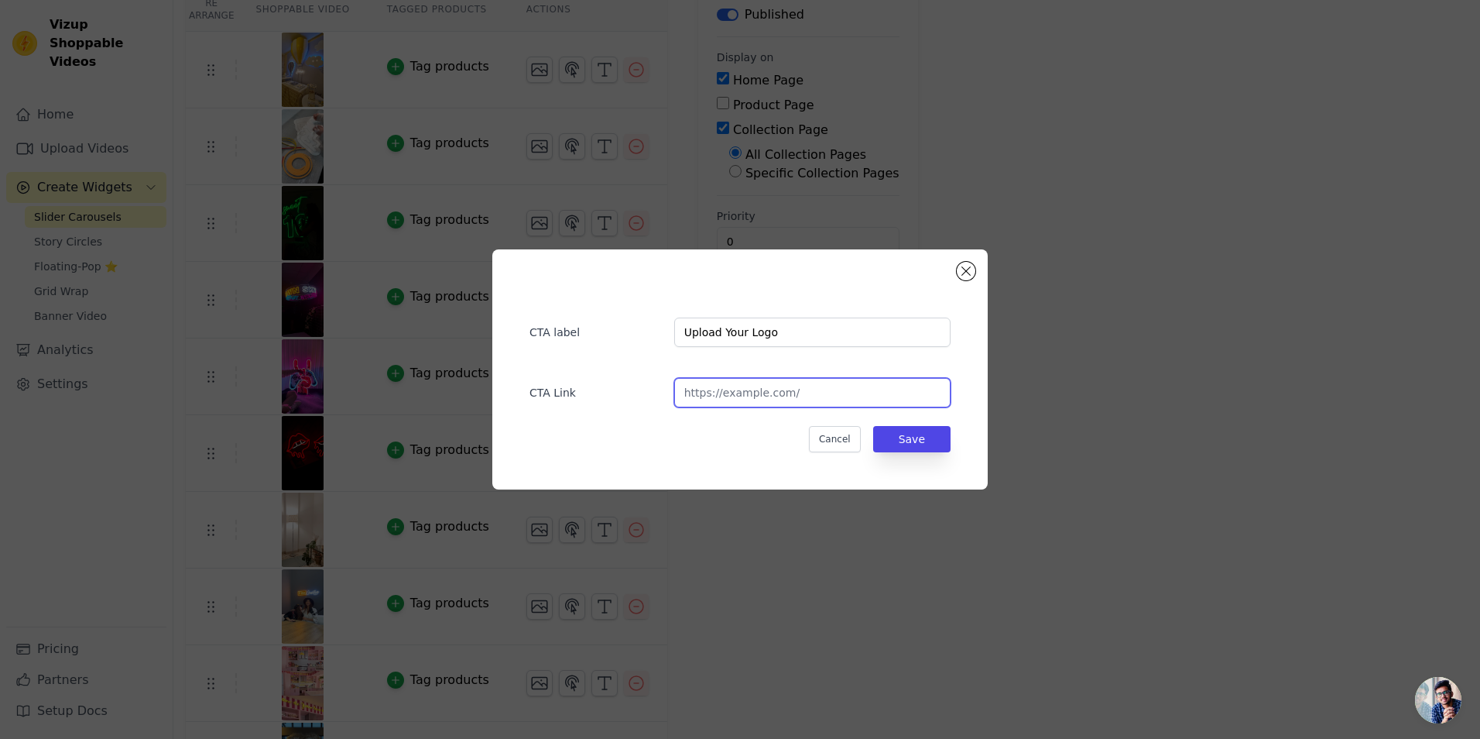
drag, startPoint x: 764, startPoint y: 392, endPoint x: 775, endPoint y: 398, distance: 12.5
click at [764, 392] on input "url" at bounding box center [812, 392] width 276 height 29
type input "[URL][DOMAIN_NAME]"
click at [910, 443] on button "Save" at bounding box center [911, 439] width 77 height 26
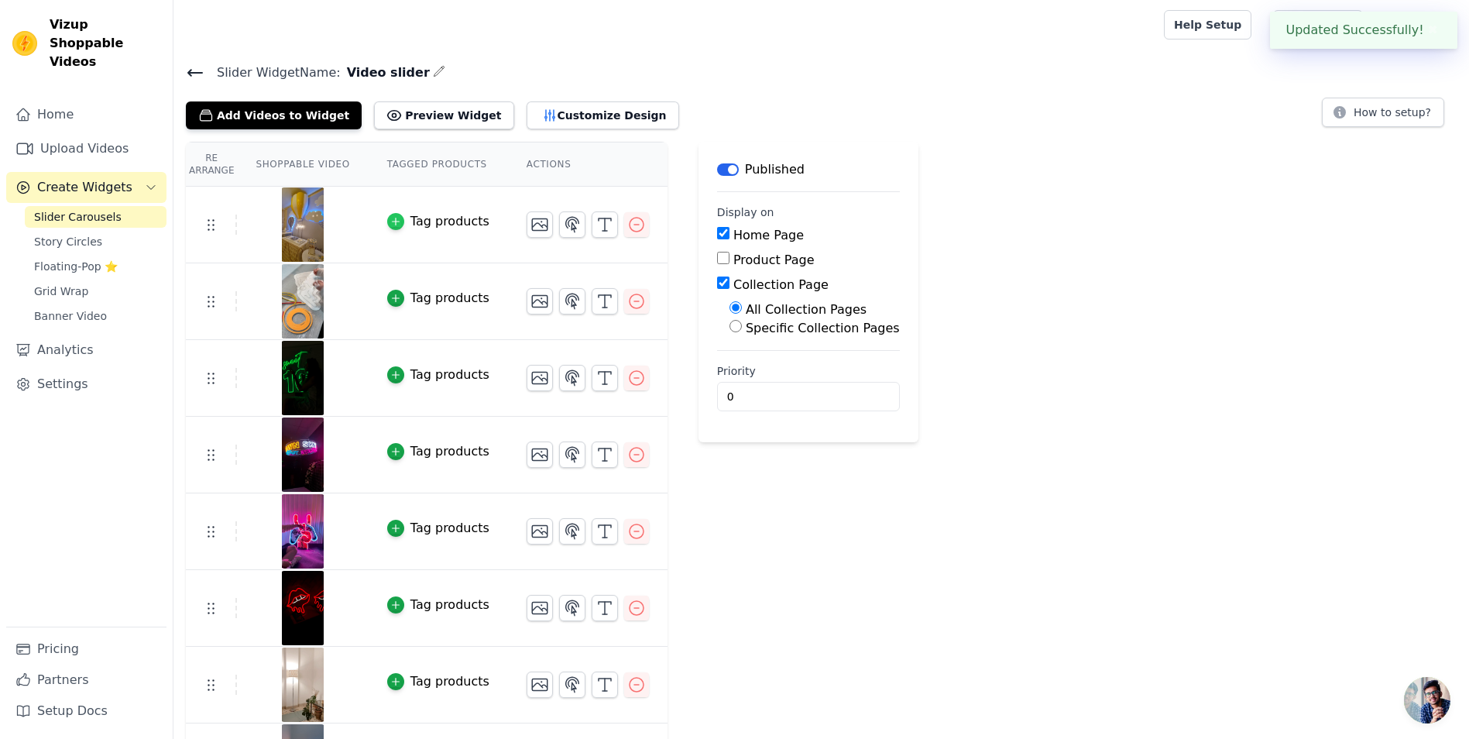
click at [390, 217] on icon "button" at bounding box center [395, 221] width 11 height 11
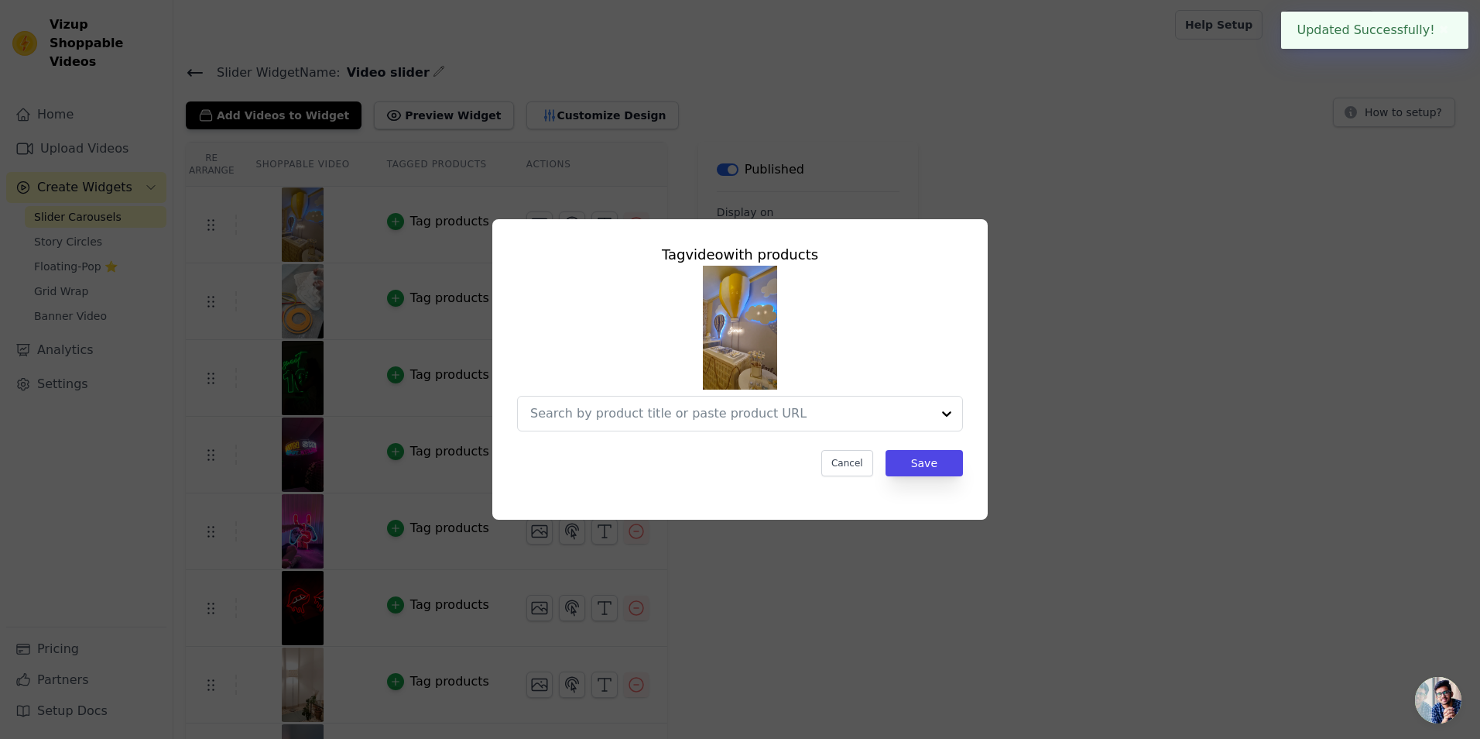
click at [1105, 412] on div "Tag video with products Cancel Save" at bounding box center [740, 369] width 1431 height 350
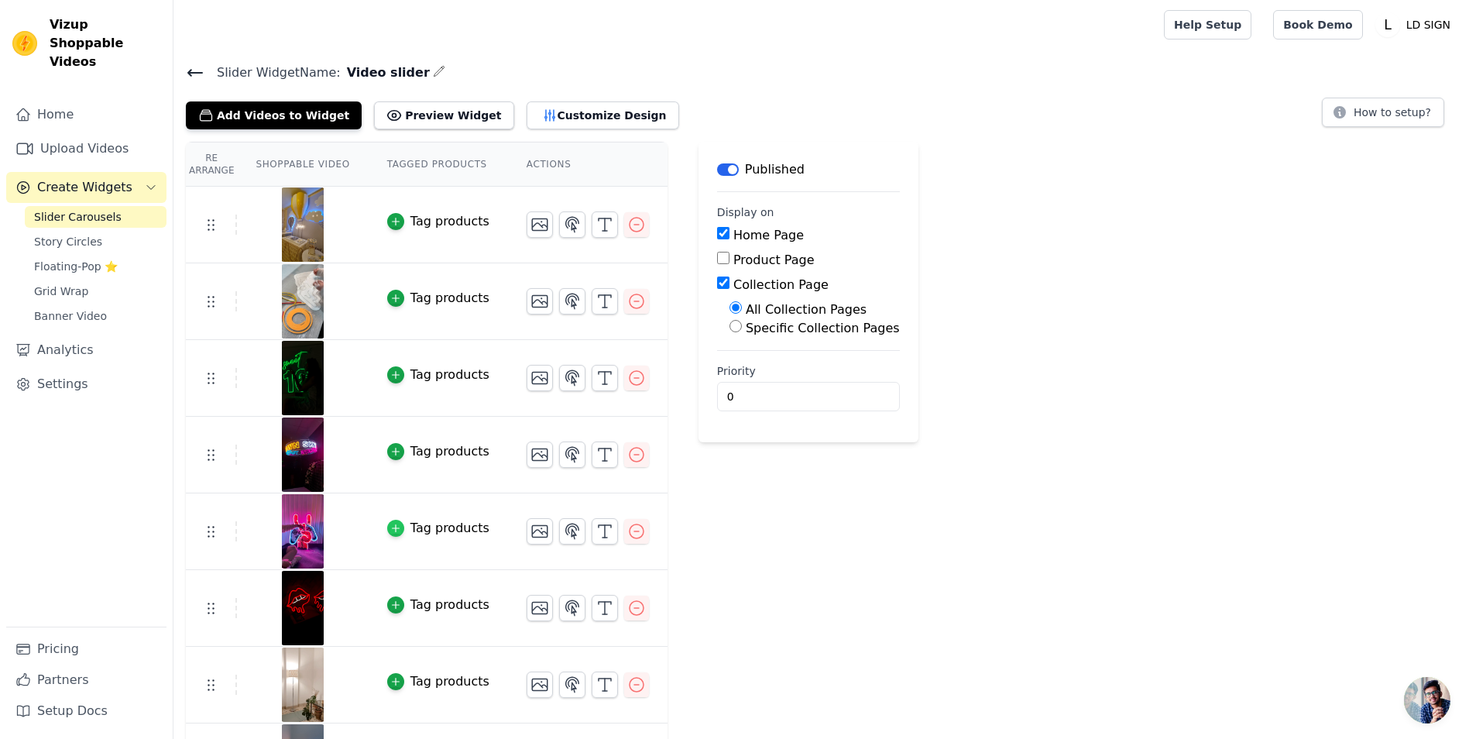
click at [390, 531] on icon "button" at bounding box center [395, 528] width 11 height 11
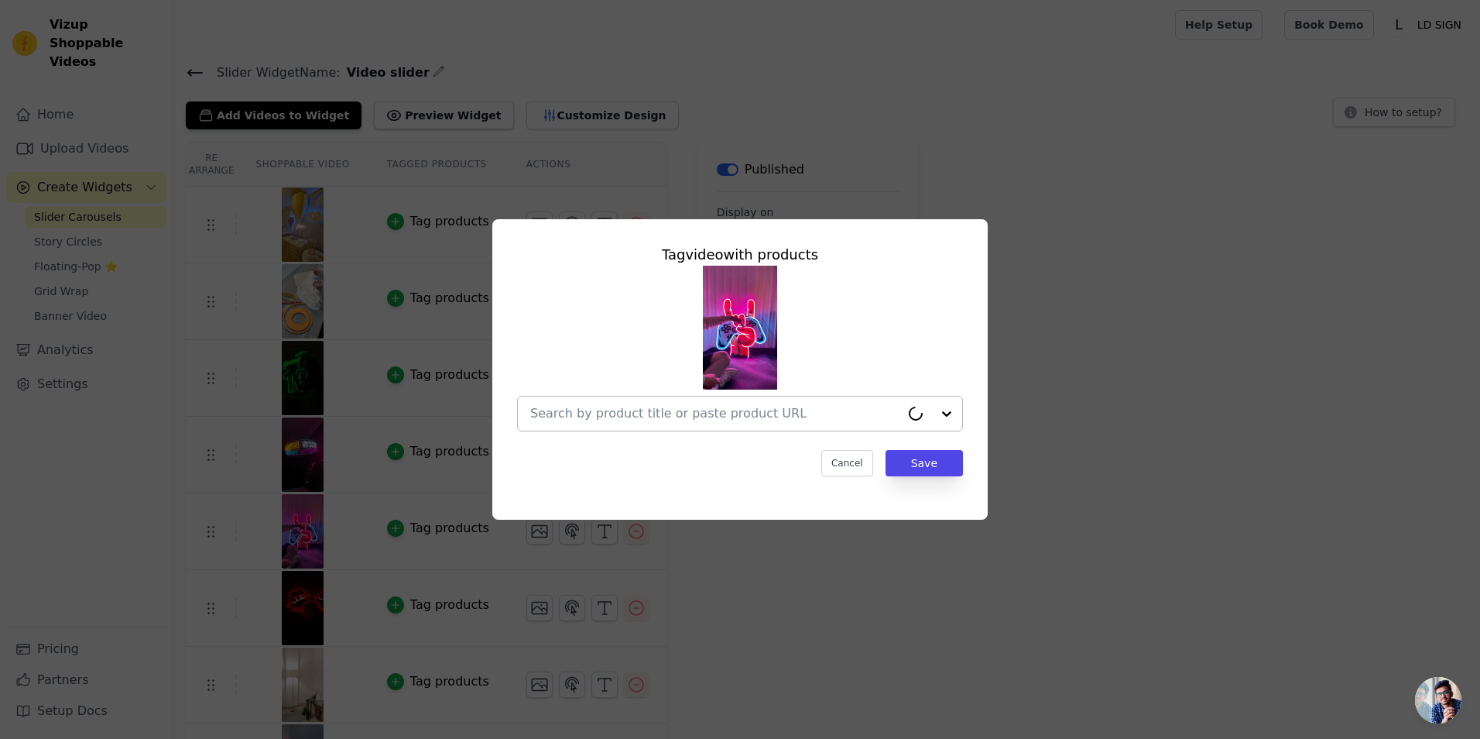
click at [639, 413] on input "text" at bounding box center [715, 413] width 370 height 19
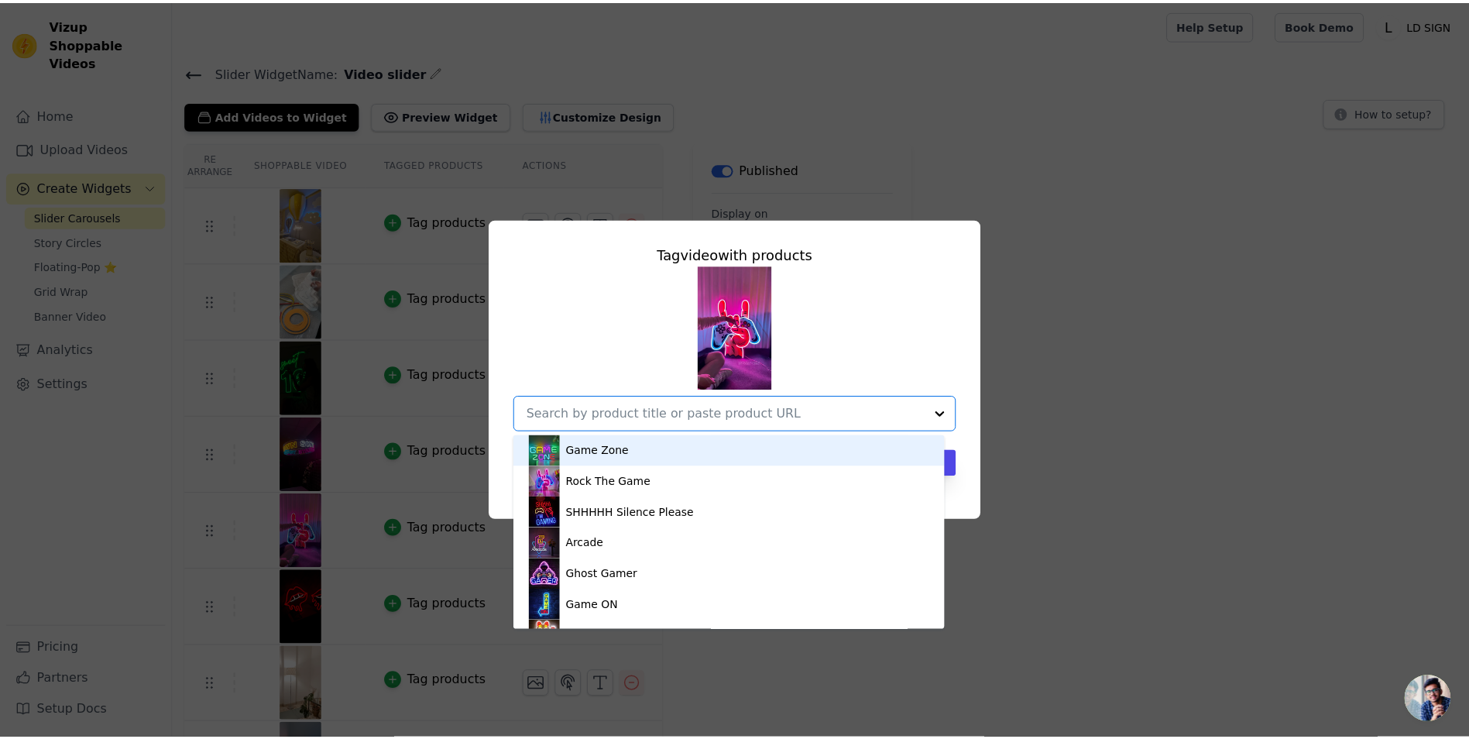
scroll to position [1393, 0]
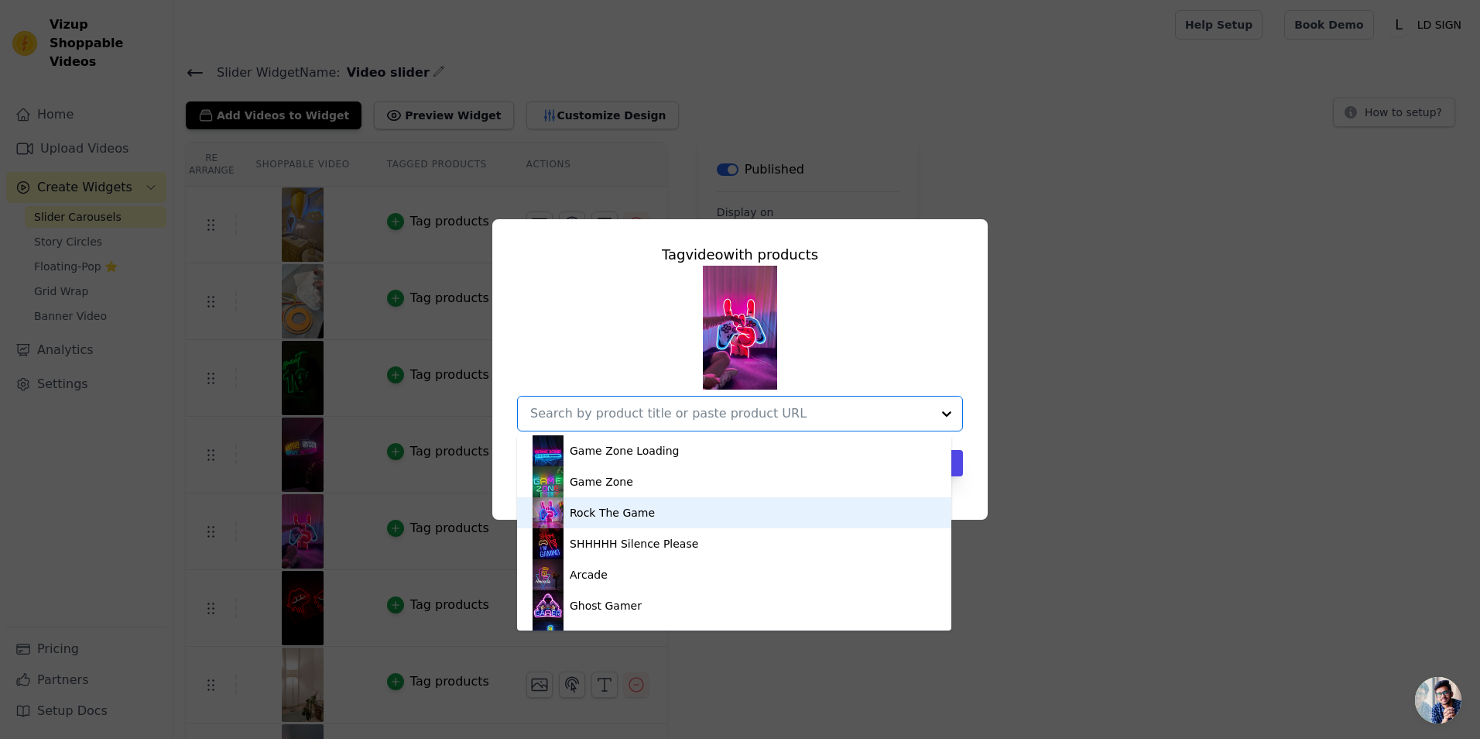
click at [587, 520] on div "Rock The Game" at bounding box center [734, 512] width 403 height 31
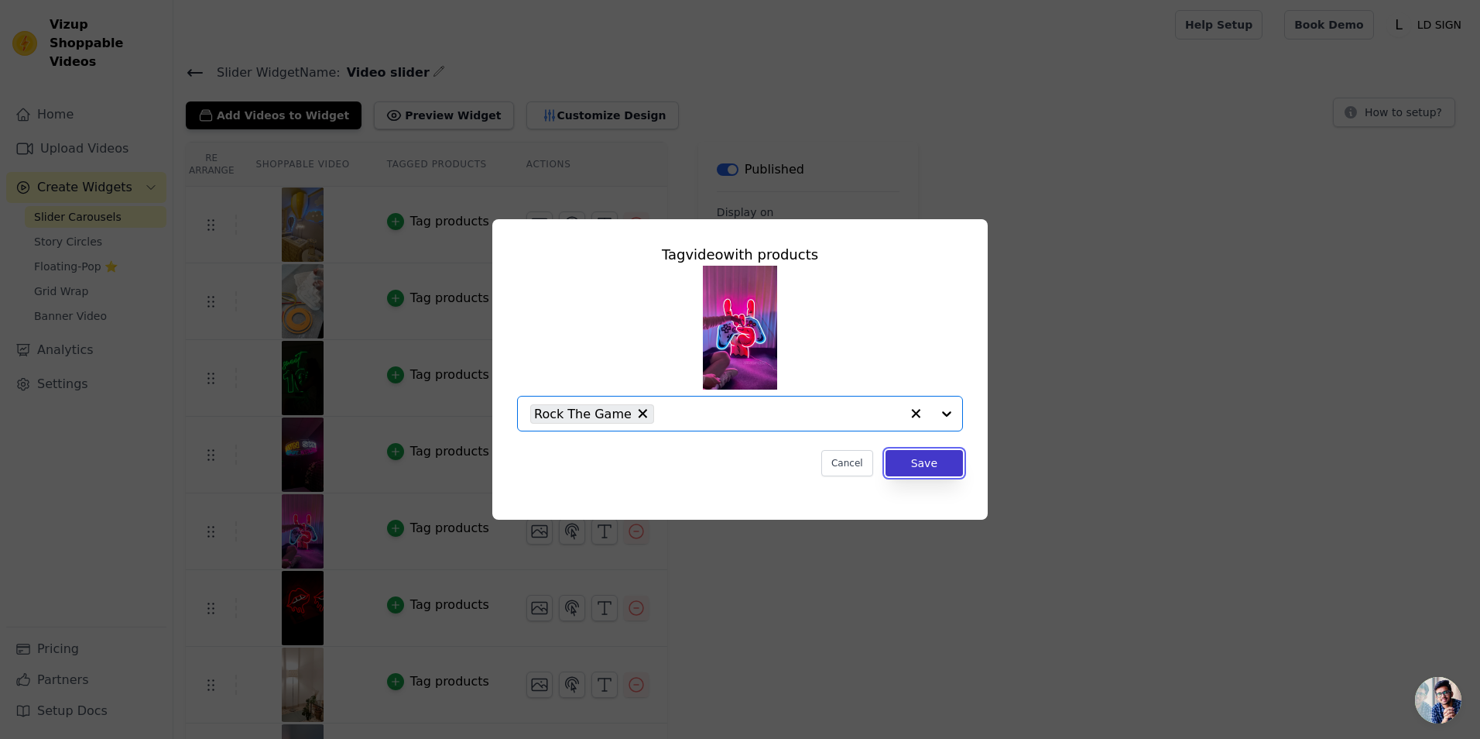
click at [920, 460] on button "Save" at bounding box center [924, 463] width 77 height 26
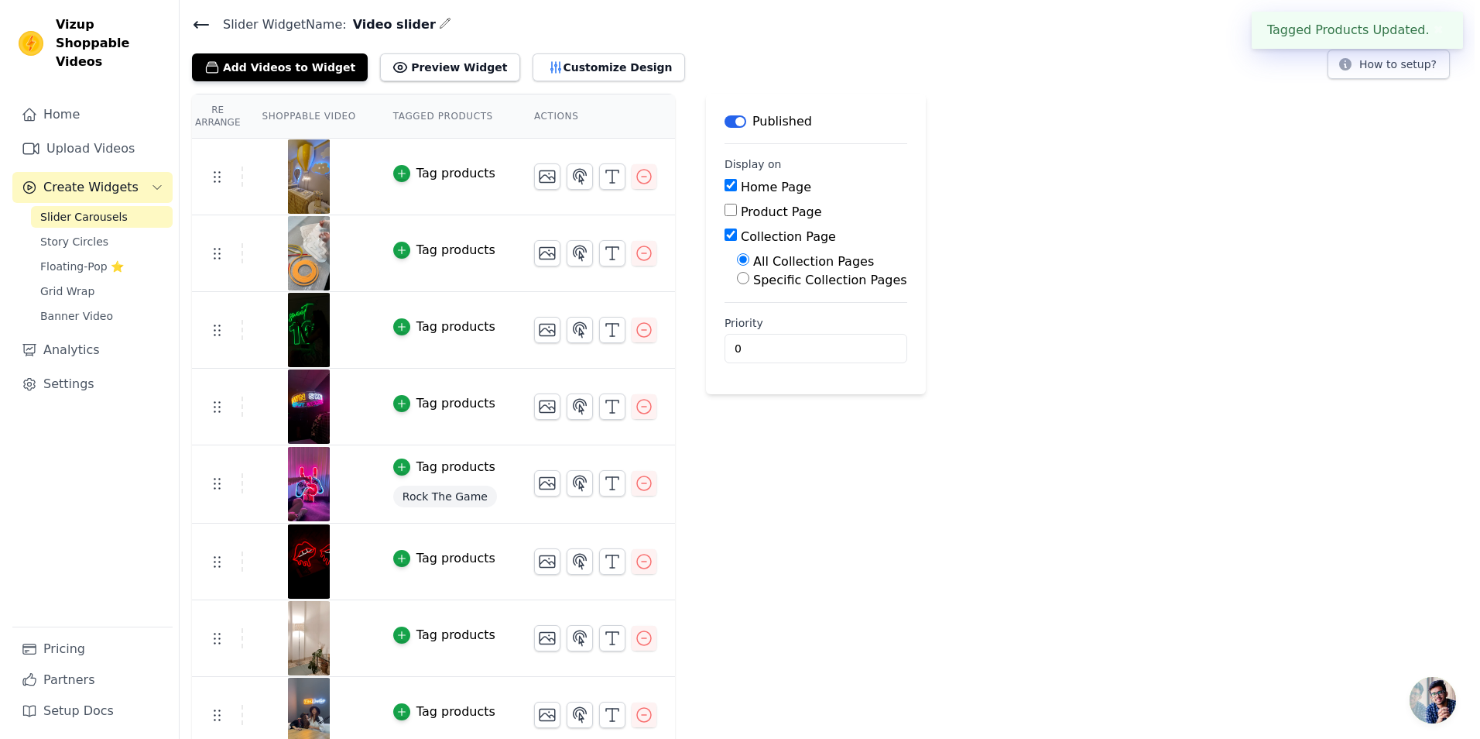
scroll to position [0, 0]
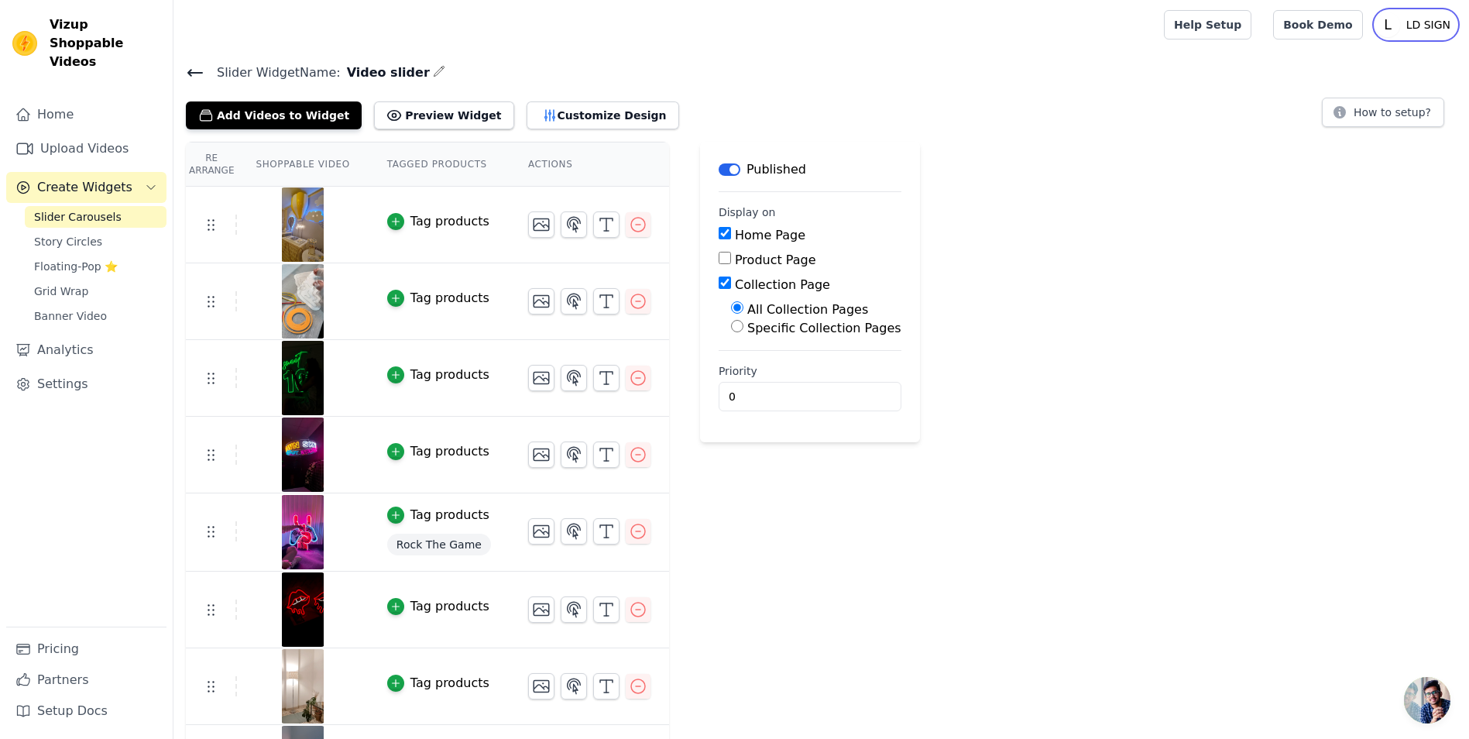
click at [1420, 23] on p "LD SIGN" at bounding box center [1428, 25] width 57 height 28
click at [75, 234] on span "Story Circles" at bounding box center [68, 241] width 68 height 15
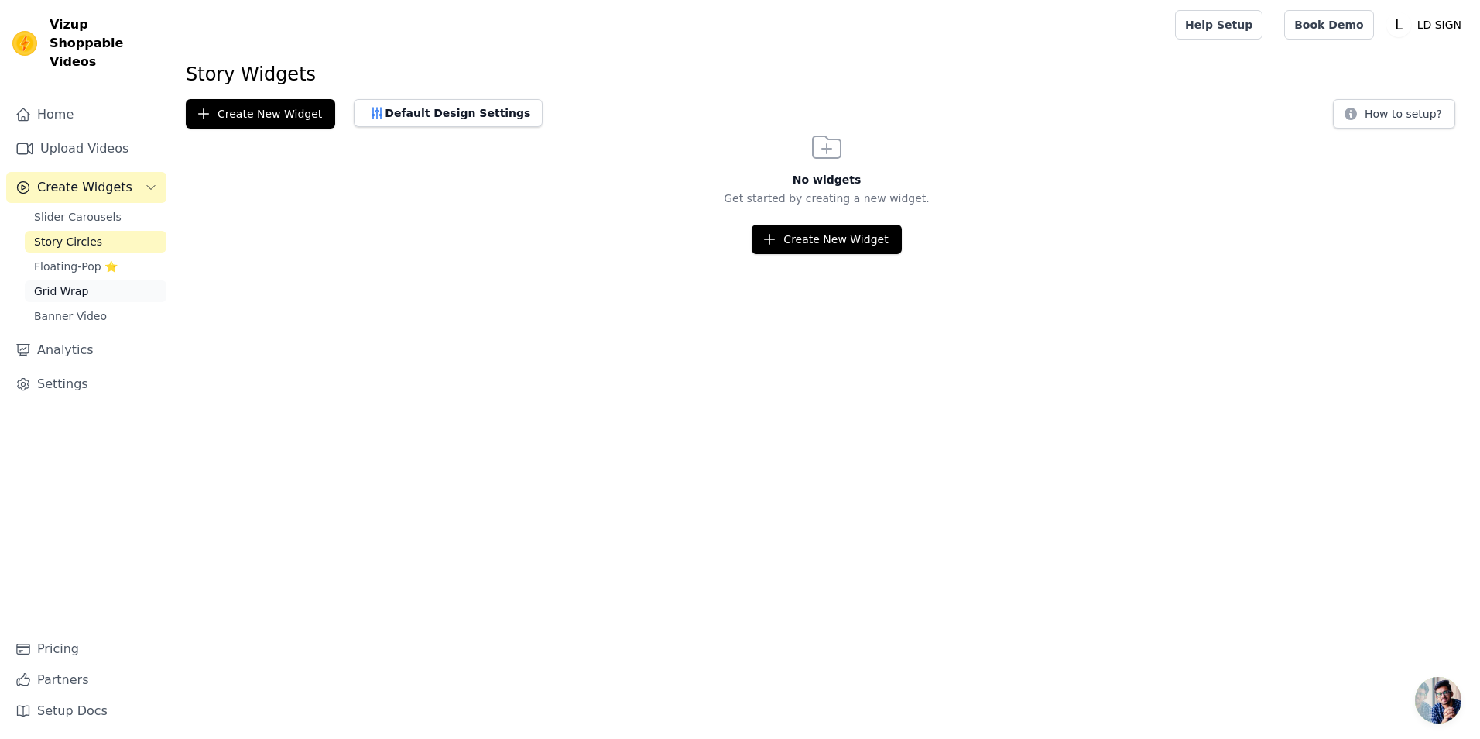
click at [76, 283] on span "Grid Wrap" at bounding box center [61, 290] width 54 height 15
click at [90, 305] on link "Banner Video" at bounding box center [96, 316] width 142 height 22
click at [87, 209] on span "Slider Carousels" at bounding box center [77, 216] width 87 height 15
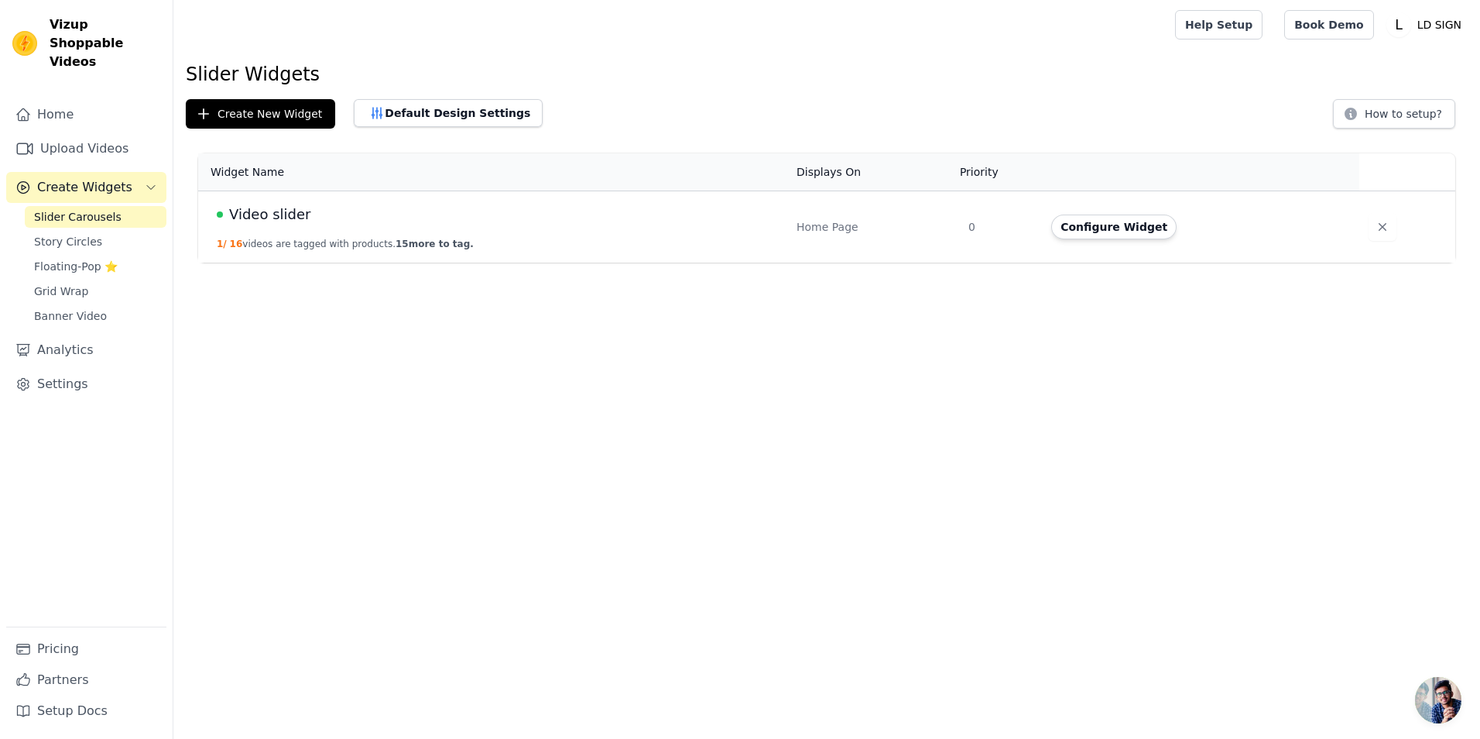
click at [654, 238] on td "Video slider 1 / 16 videos are tagged with products. 15 more to tag." at bounding box center [492, 227] width 589 height 72
click at [1106, 225] on button "Configure Widget" at bounding box center [1113, 226] width 125 height 25
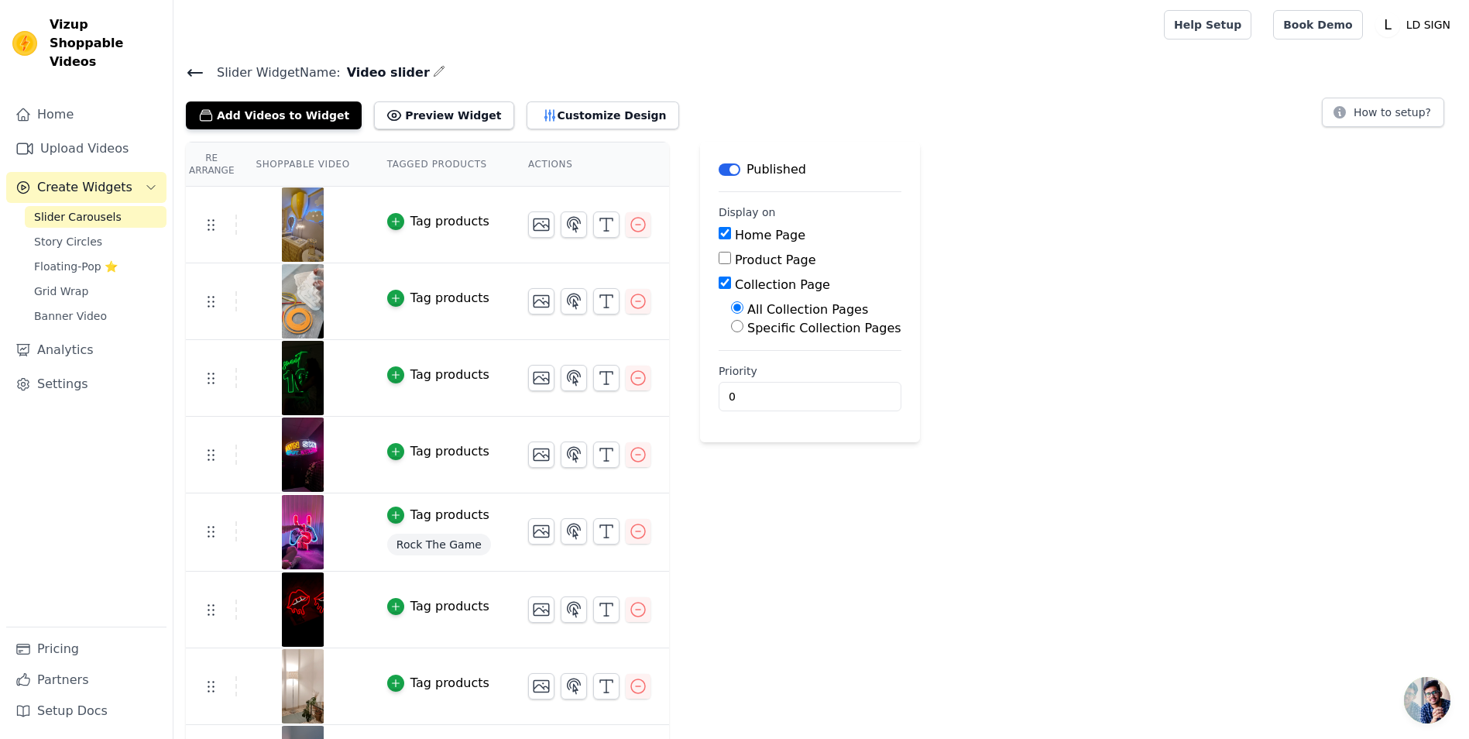
click at [407, 540] on span "Rock The Game" at bounding box center [439, 544] width 104 height 22
click at [477, 541] on td "Tag products Rock The Game" at bounding box center [438, 532] width 141 height 78
click at [567, 533] on icon "button" at bounding box center [573, 530] width 13 height 15
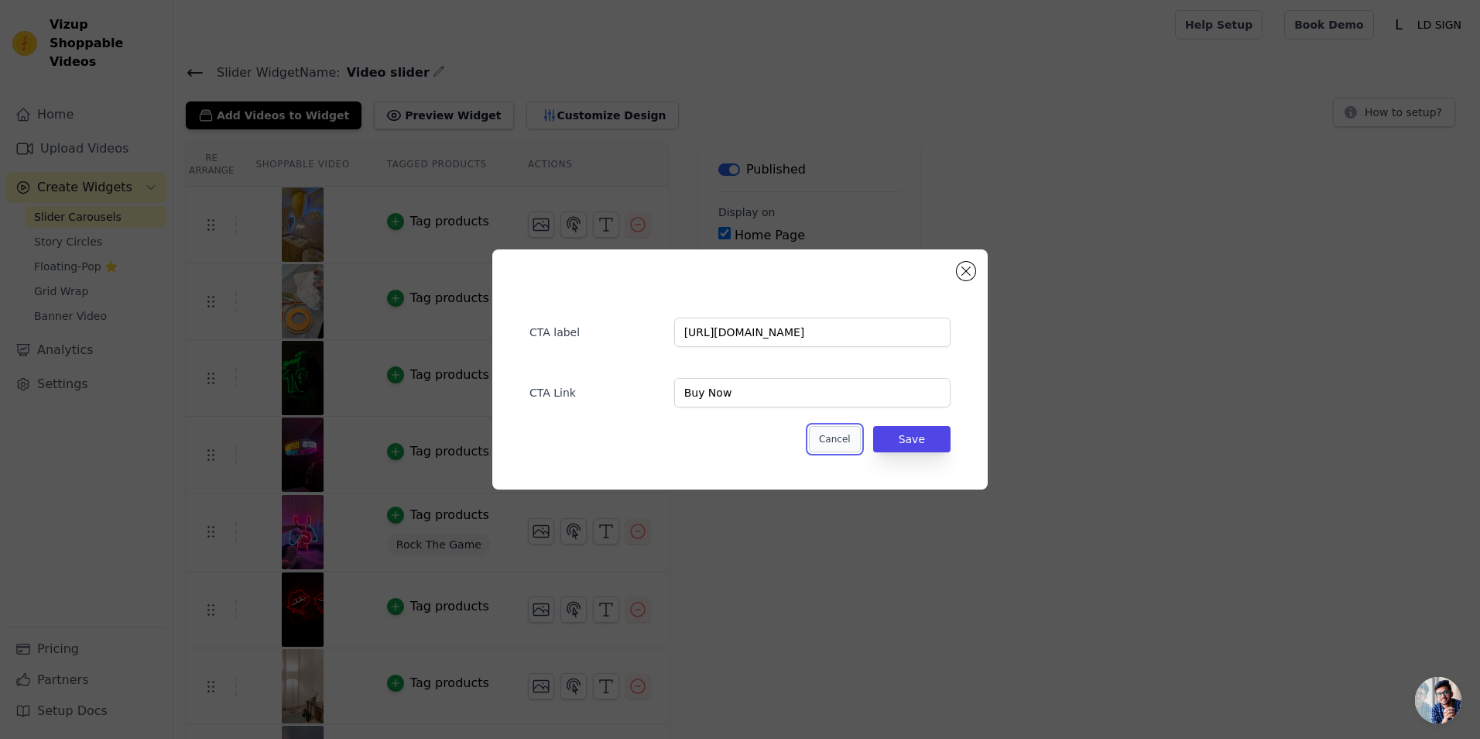
click at [832, 442] on button "Cancel" at bounding box center [835, 439] width 52 height 26
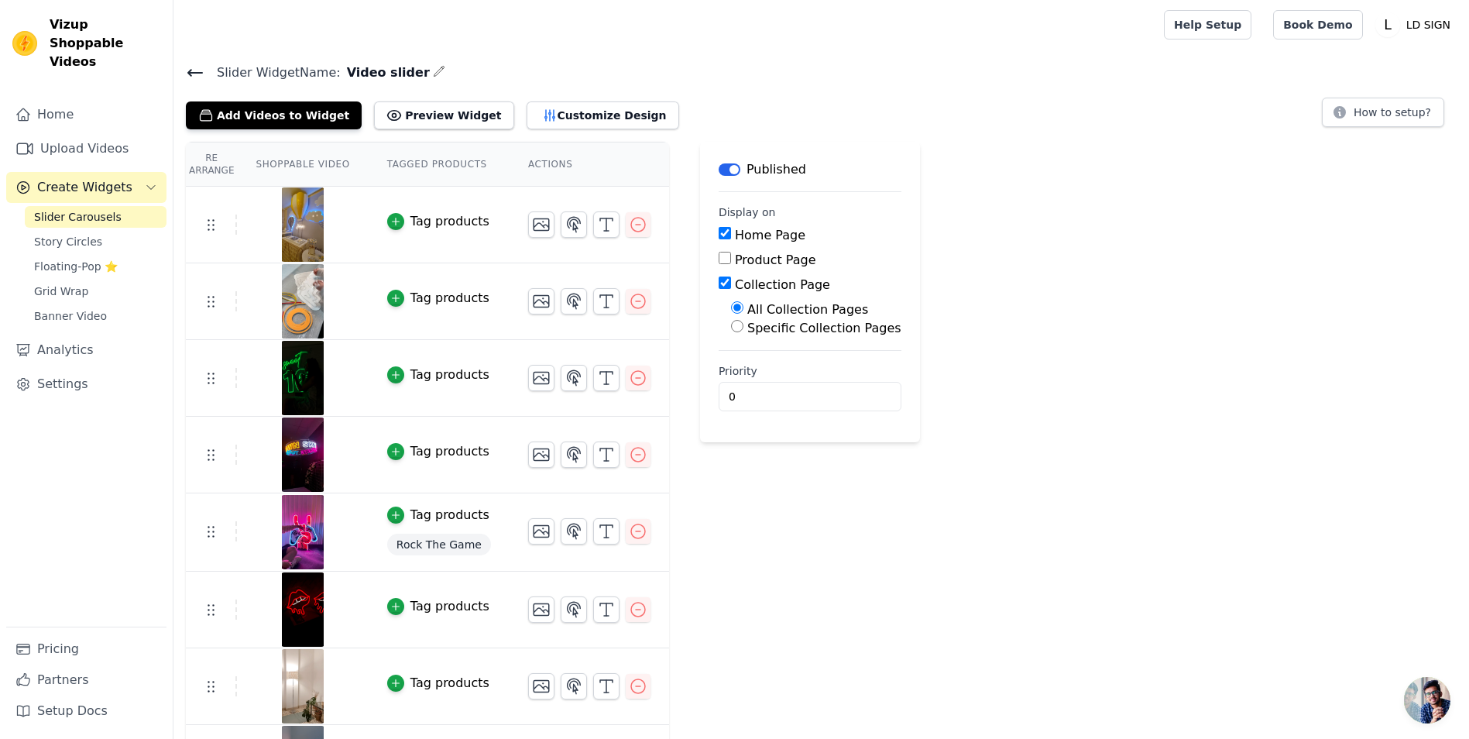
click at [405, 549] on span "Rock The Game" at bounding box center [439, 544] width 104 height 22
click at [469, 537] on span "Rock The Game" at bounding box center [439, 544] width 104 height 22
click at [387, 508] on div "button" at bounding box center [395, 514] width 17 height 17
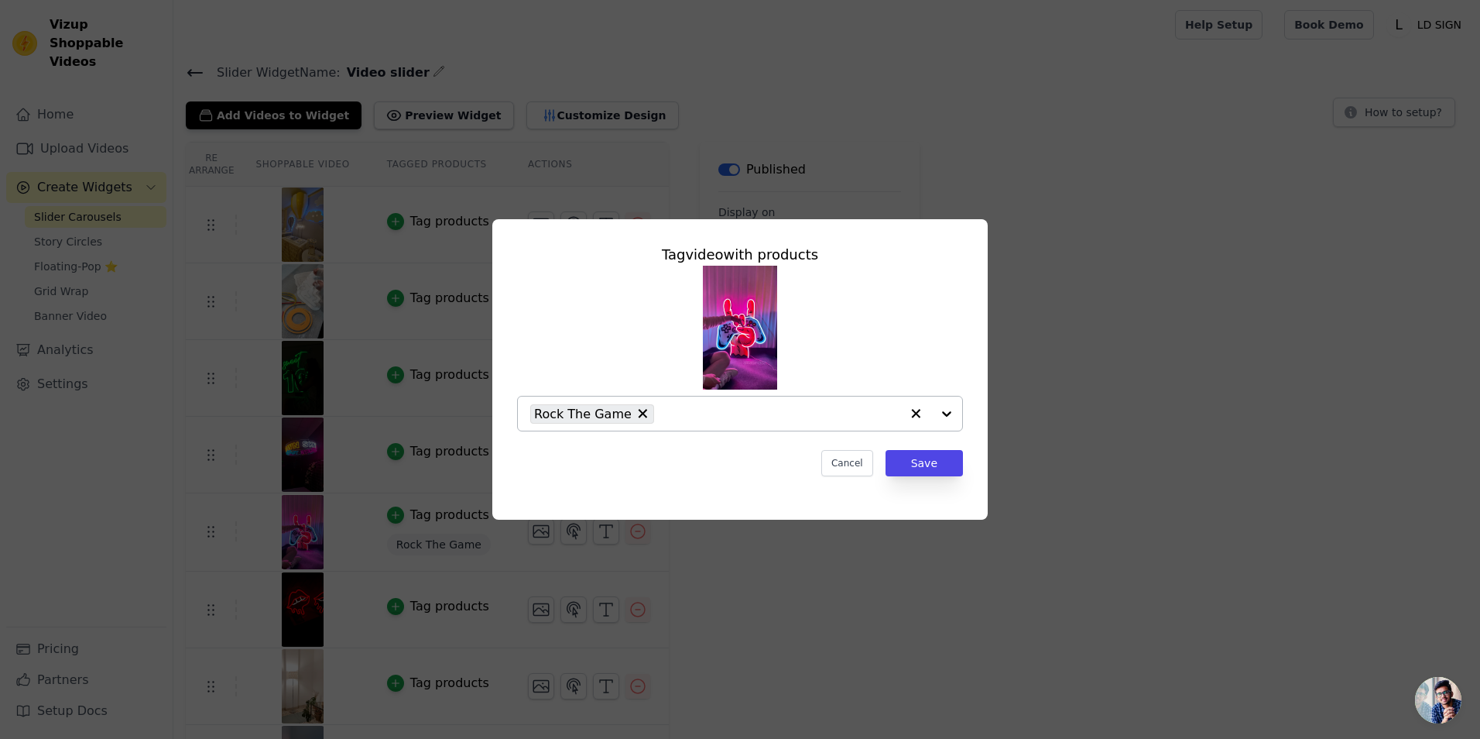
click at [732, 415] on input "text" at bounding box center [781, 413] width 238 height 19
click at [907, 465] on button "Save" at bounding box center [924, 463] width 77 height 26
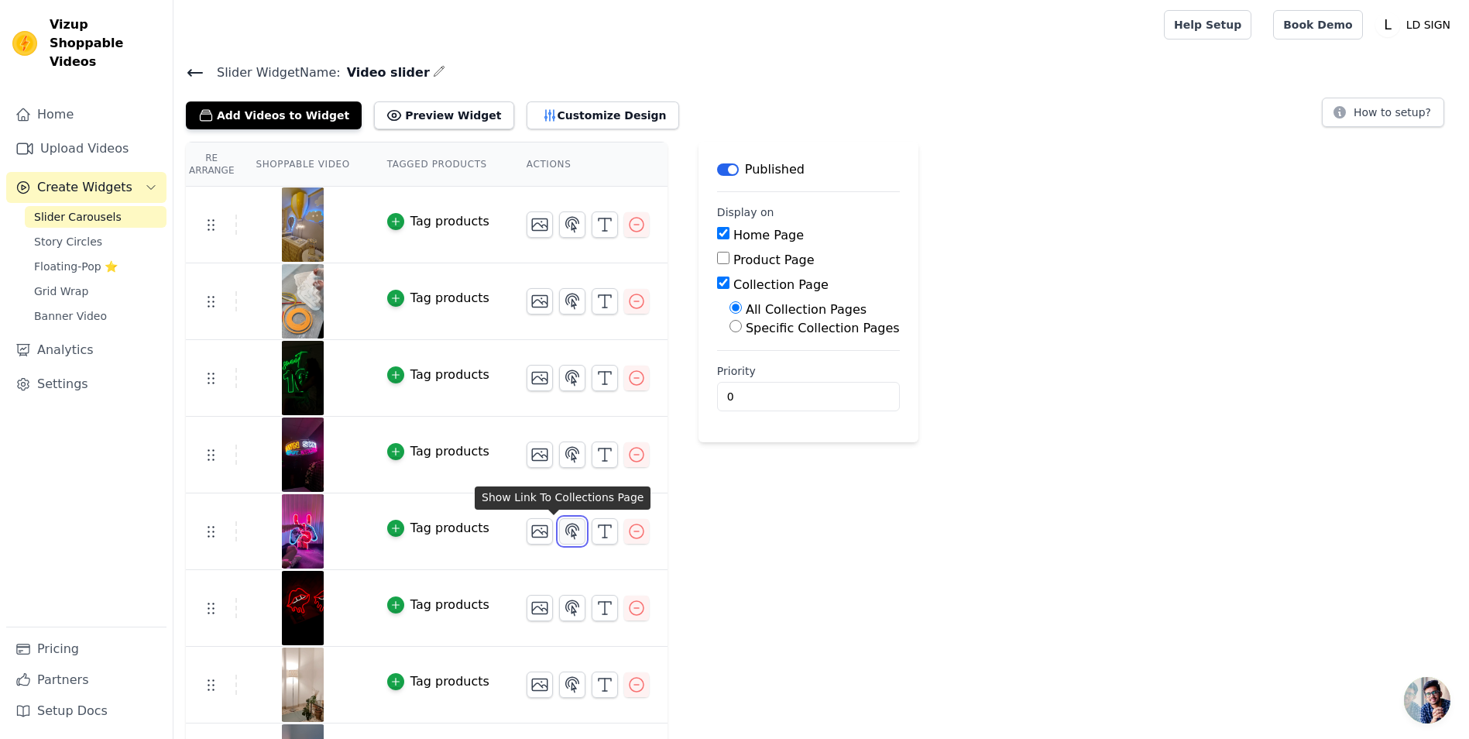
click at [563, 530] on icon "button" at bounding box center [572, 531] width 19 height 19
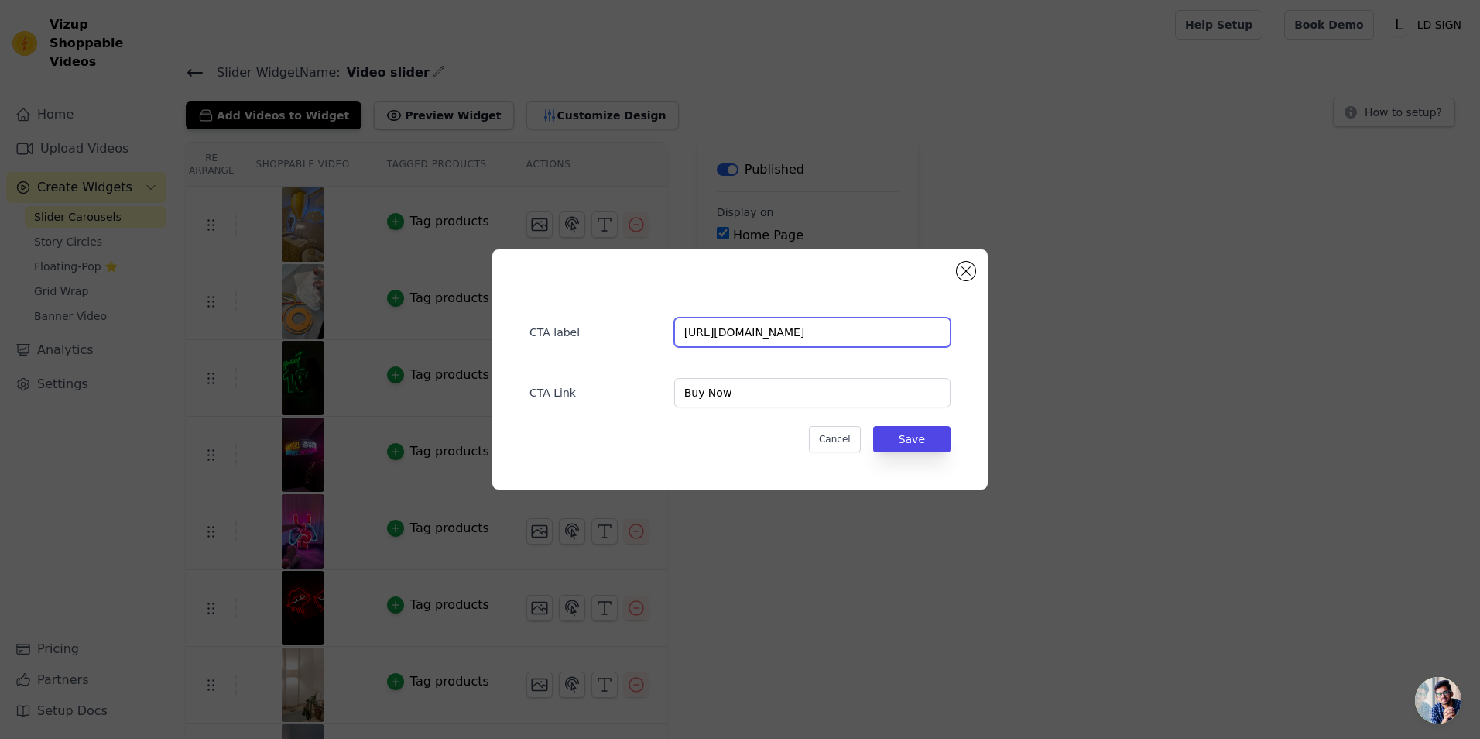
click at [744, 340] on input "[URL][DOMAIN_NAME]" at bounding box center [812, 331] width 276 height 29
click at [744, 341] on input "[URL][DOMAIN_NAME]" at bounding box center [812, 331] width 276 height 29
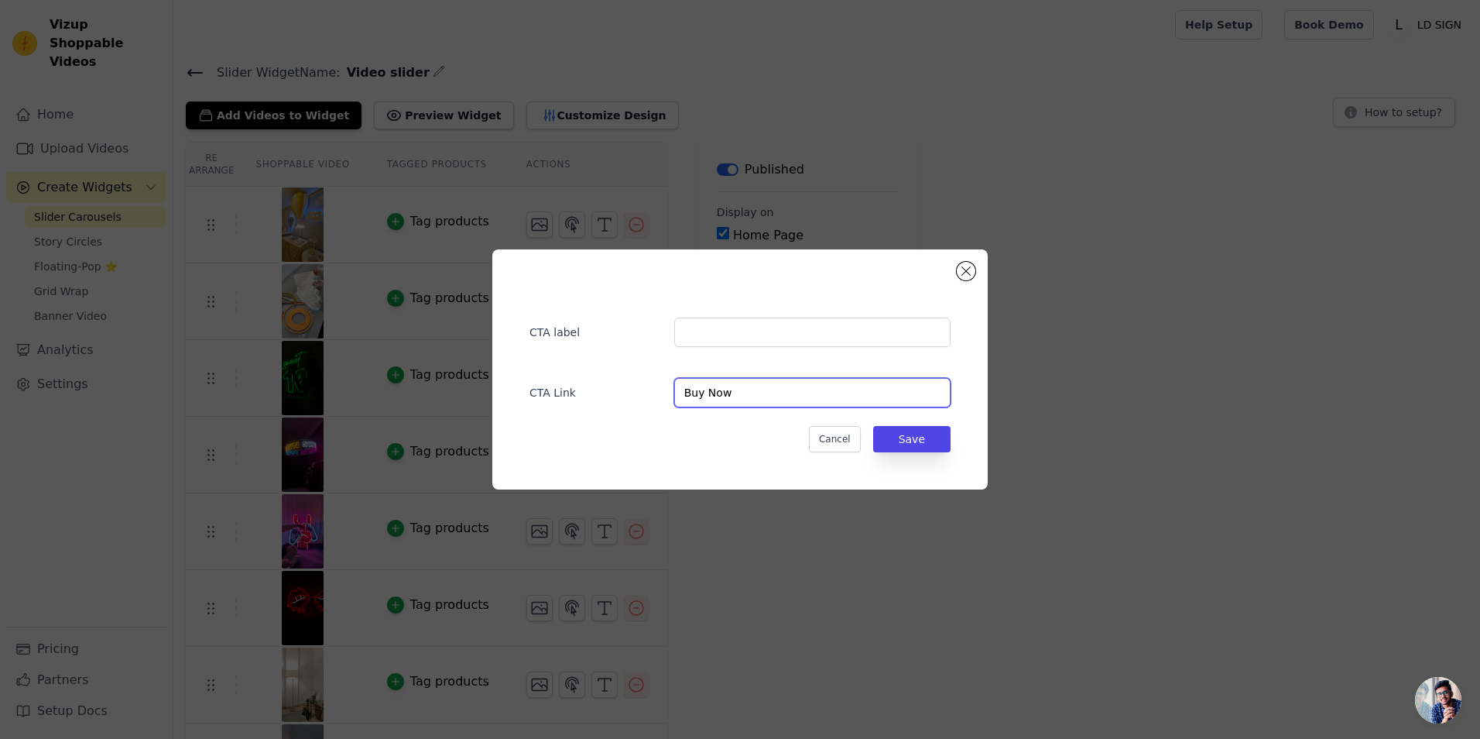
click at [739, 396] on input "Buy Now" at bounding box center [812, 392] width 276 height 29
type input "B"
click at [925, 431] on button "Save" at bounding box center [911, 439] width 77 height 26
click at [742, 406] on input "url" at bounding box center [812, 392] width 276 height 29
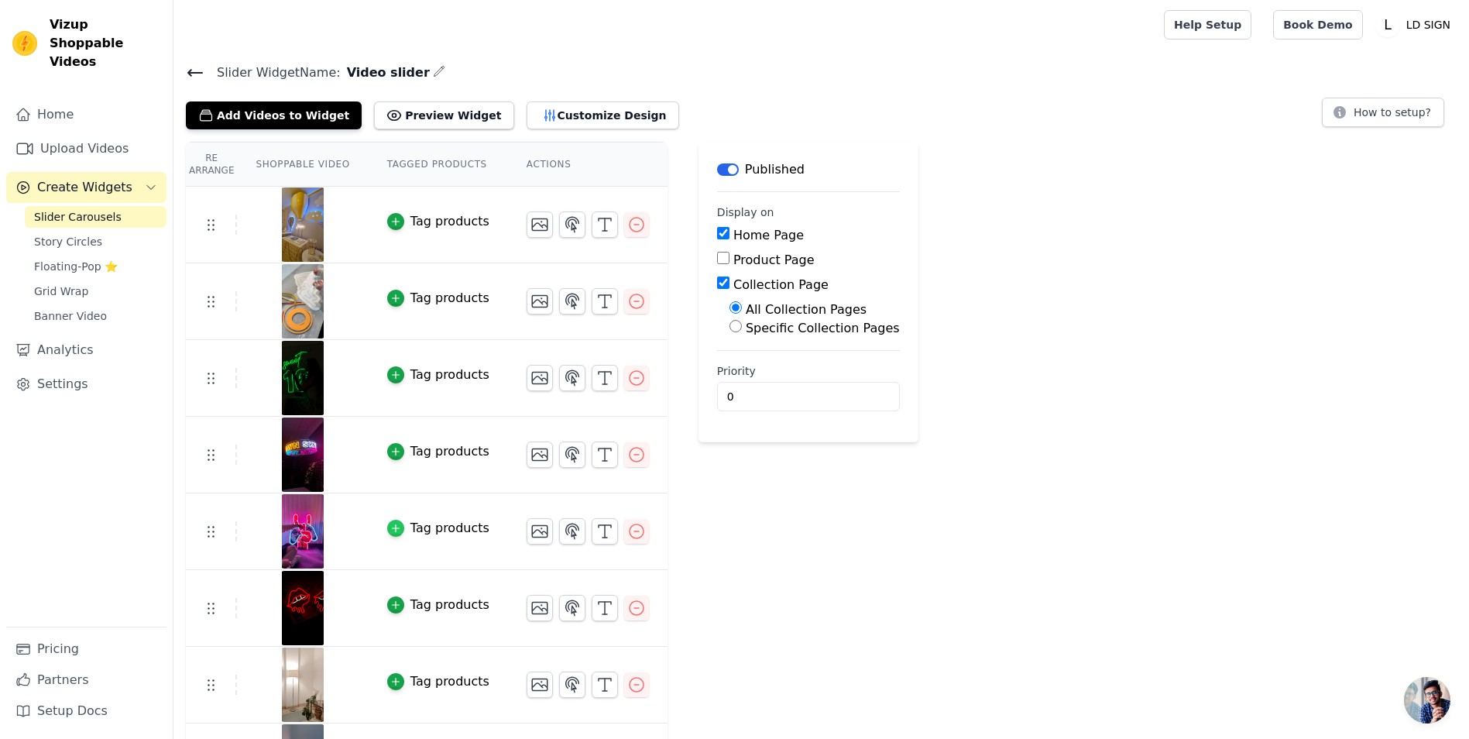
click at [387, 528] on div "button" at bounding box center [395, 527] width 17 height 17
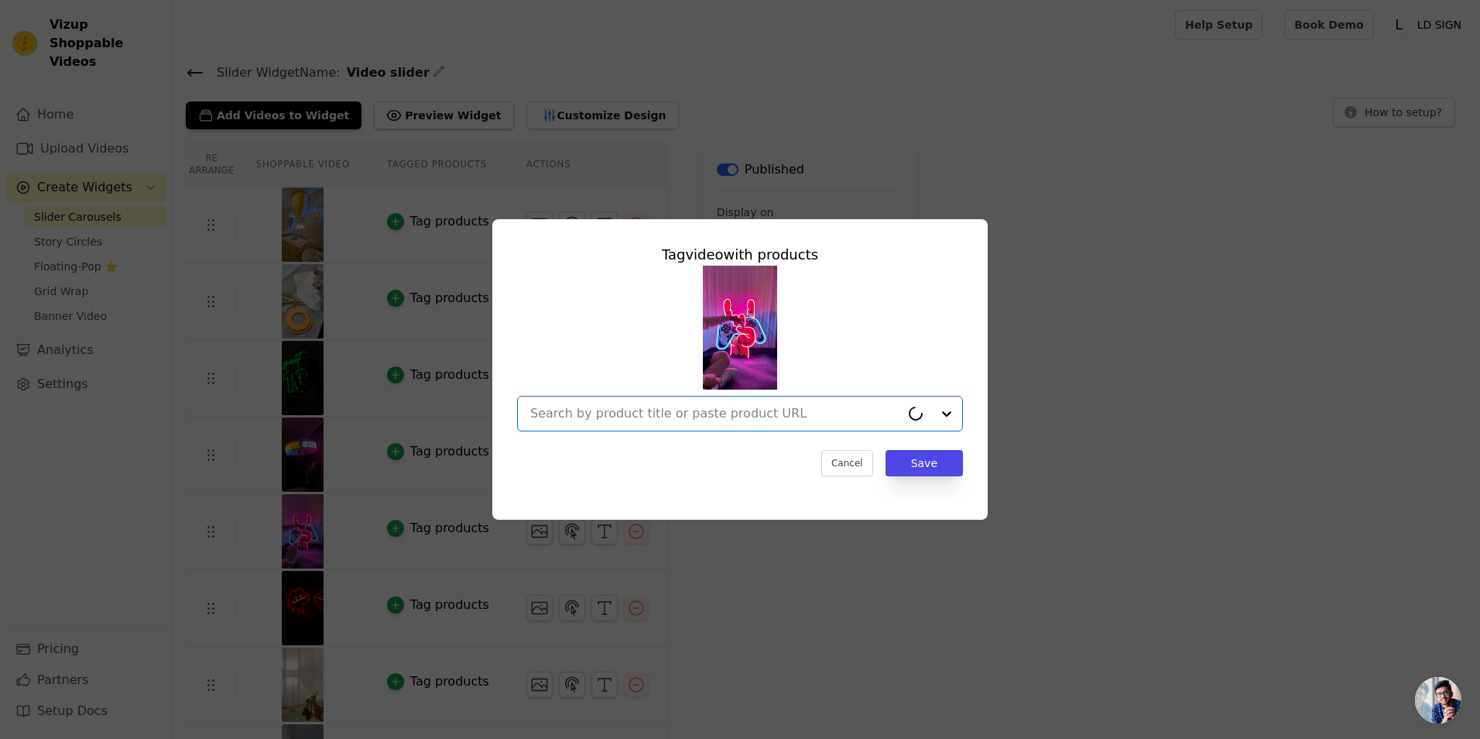
click at [581, 411] on input "text" at bounding box center [715, 413] width 370 height 19
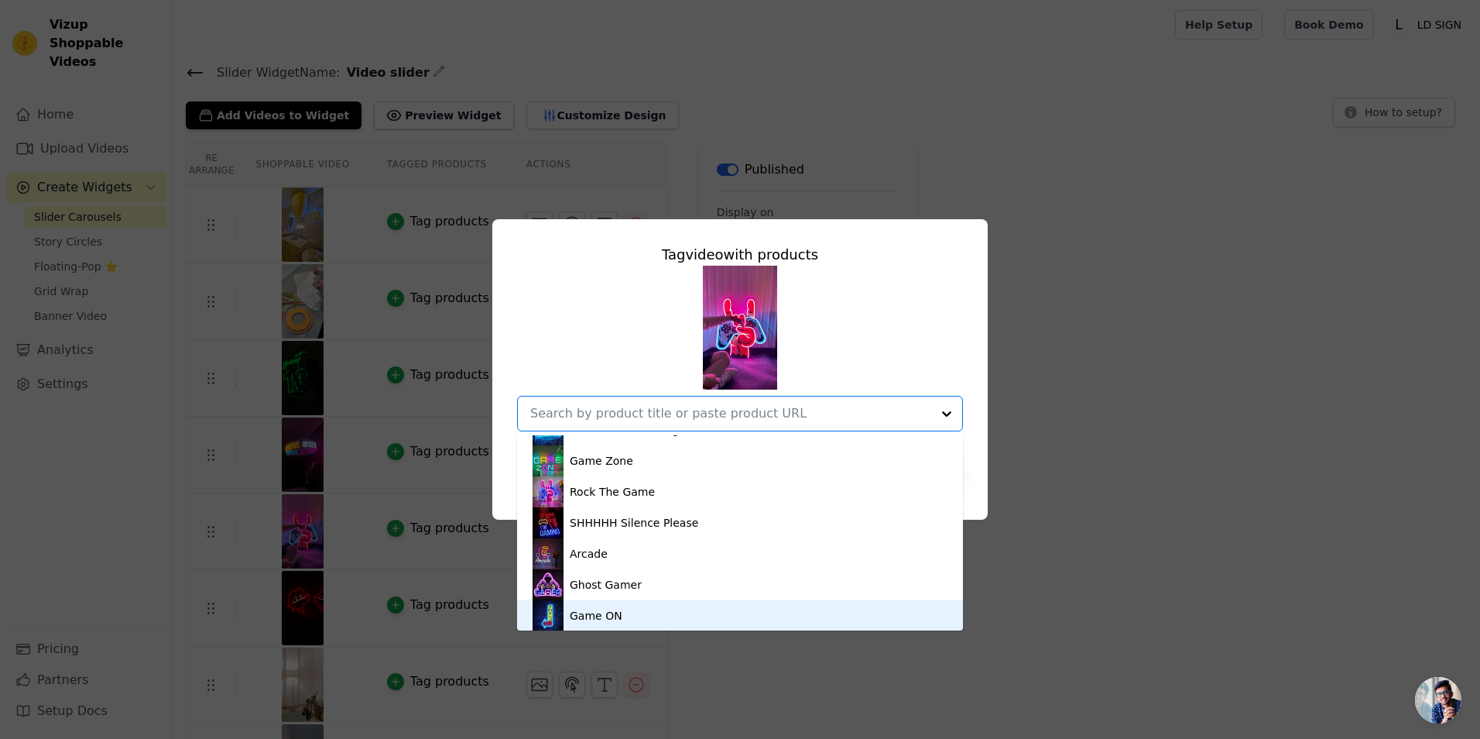
scroll to position [1389, 0]
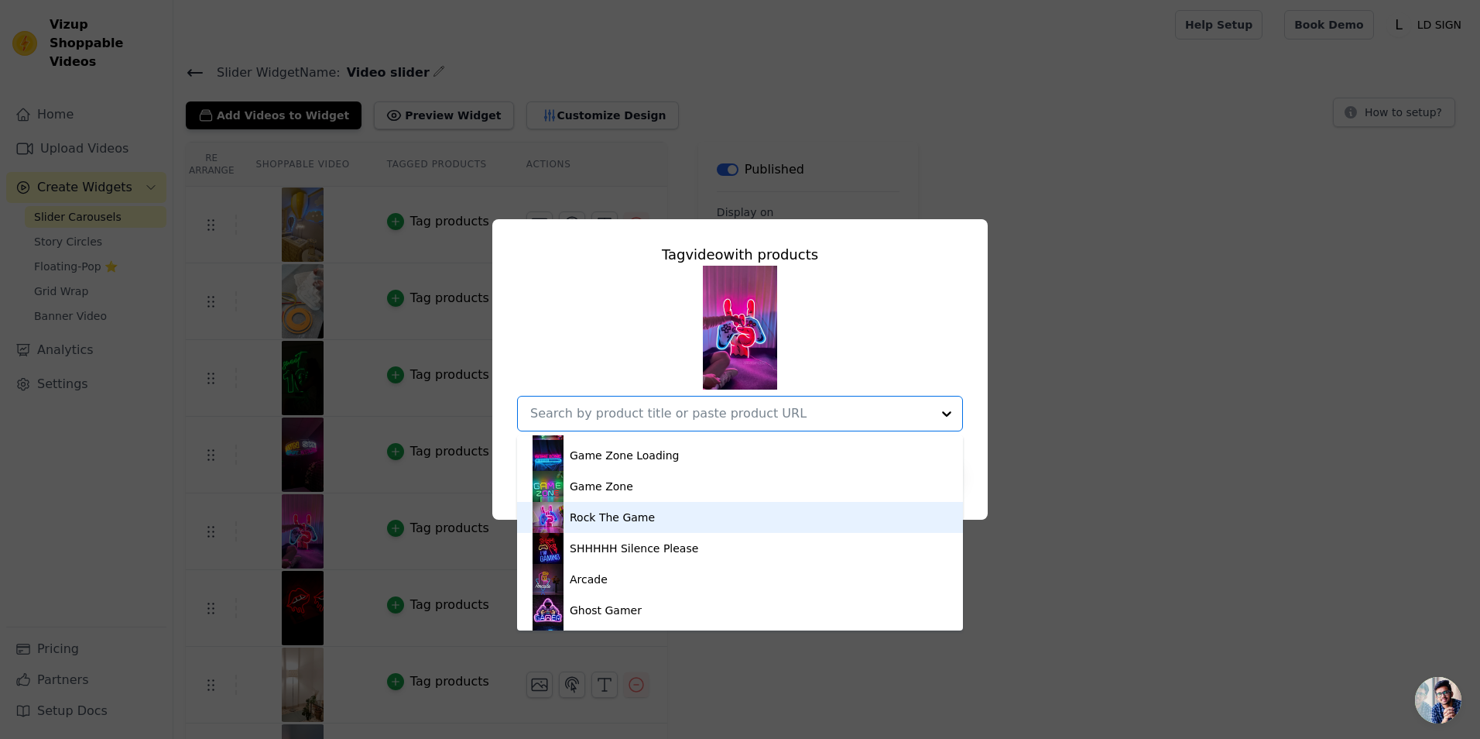
click at [574, 519] on div "Rock The Game" at bounding box center [612, 516] width 85 height 15
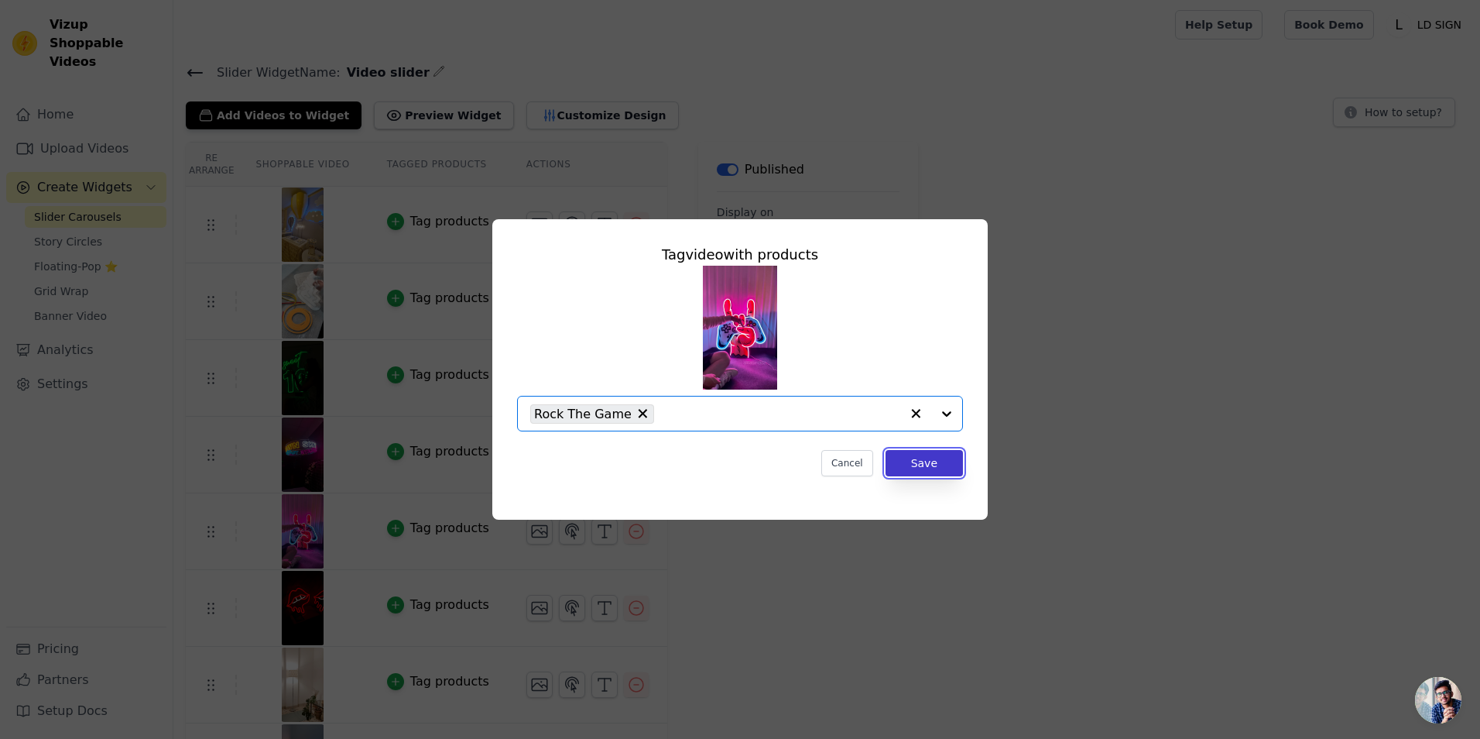
click at [931, 467] on button "Save" at bounding box center [924, 463] width 77 height 26
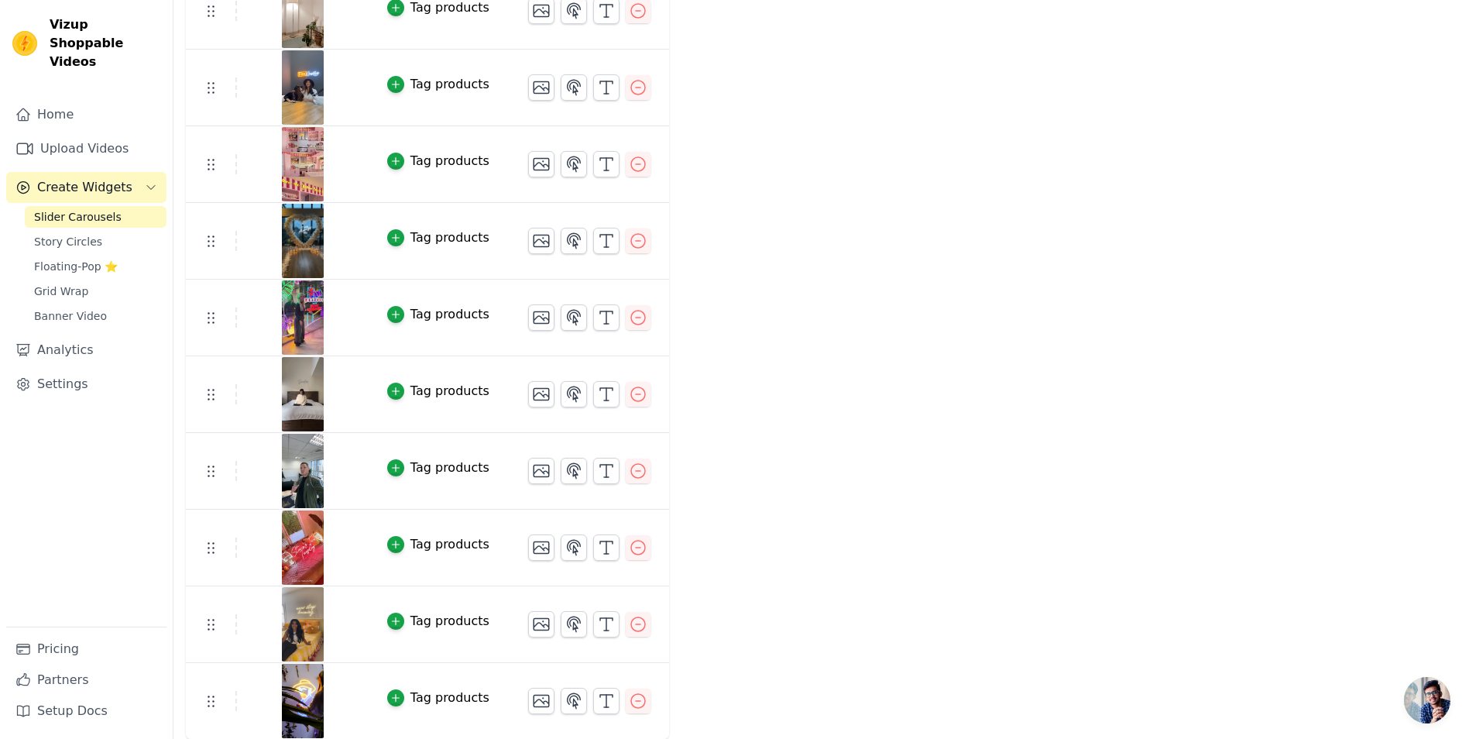
scroll to position [288, 0]
